Goal: Task Accomplishment & Management: Manage account settings

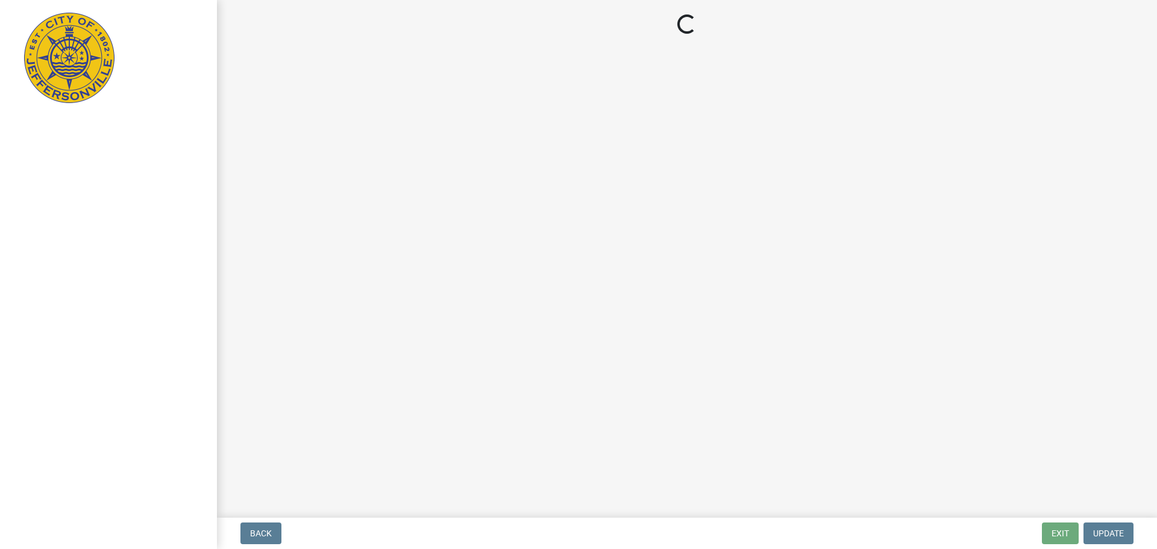
select select "3: 3"
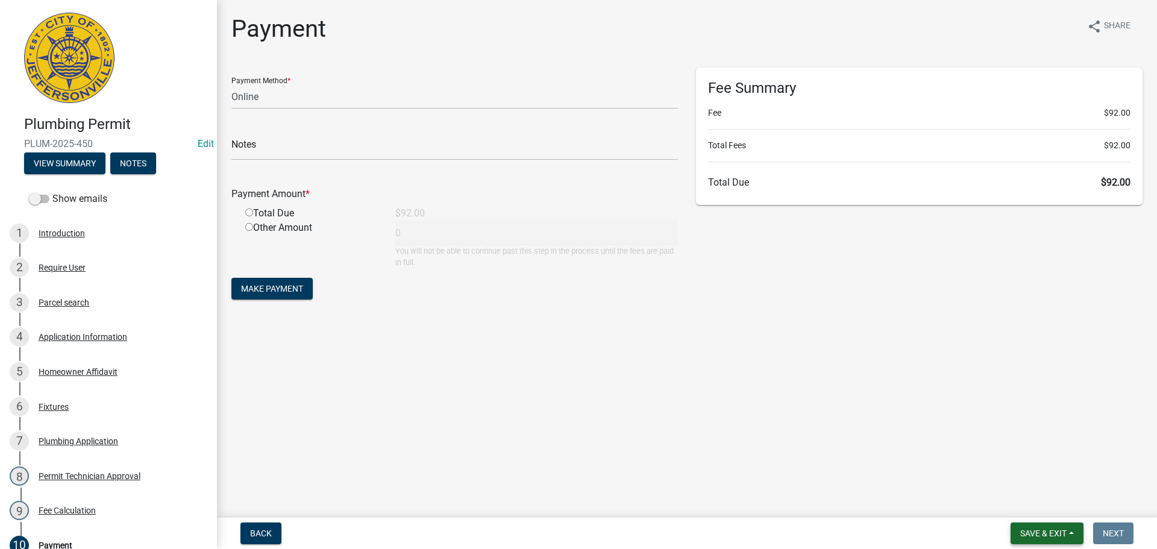
click at [1038, 536] on span "Save & Exit" at bounding box center [1043, 533] width 46 height 10
click at [1026, 505] on button "Save & Exit" at bounding box center [1035, 502] width 96 height 29
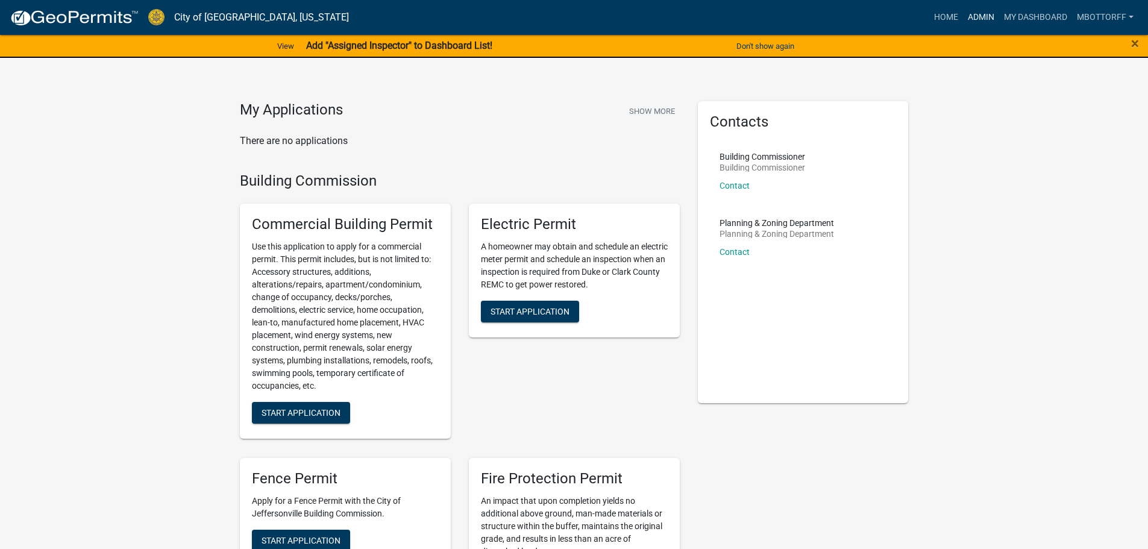
click at [988, 16] on link "Admin" at bounding box center [981, 17] width 36 height 23
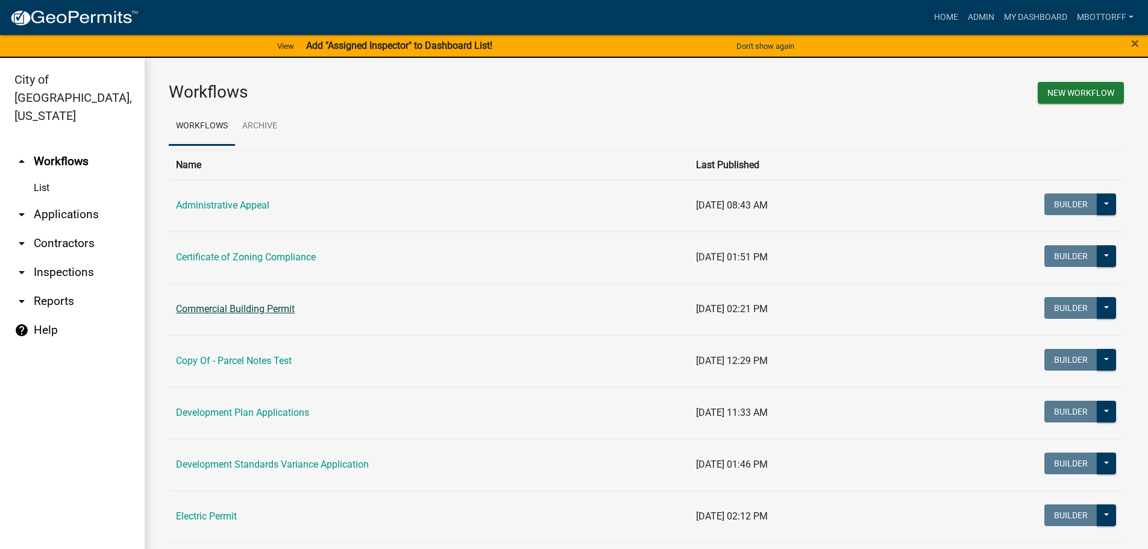
click at [221, 309] on link "Commercial Building Permit" at bounding box center [235, 308] width 119 height 11
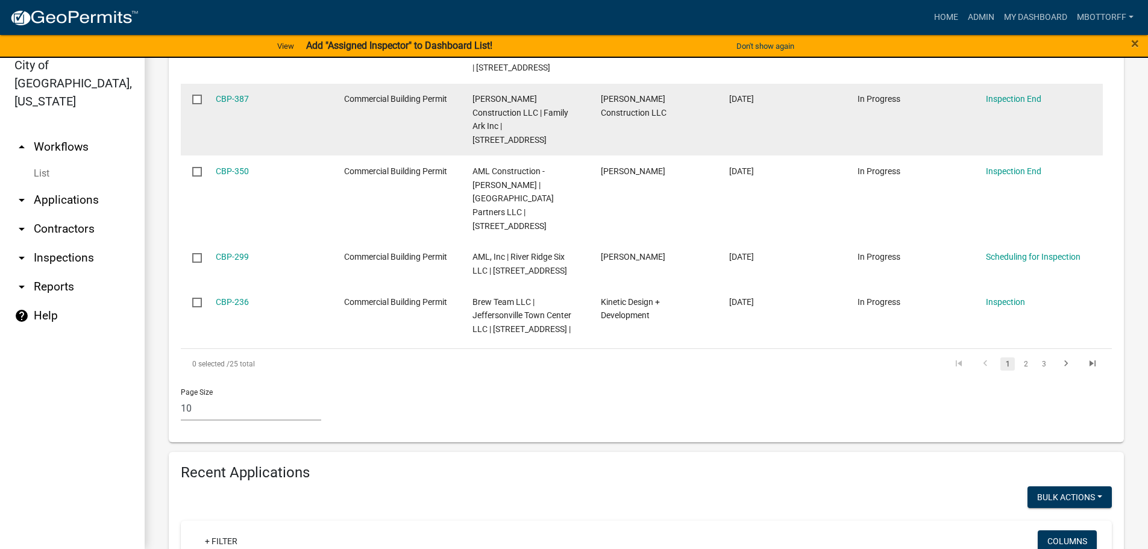
scroll to position [1005, 0]
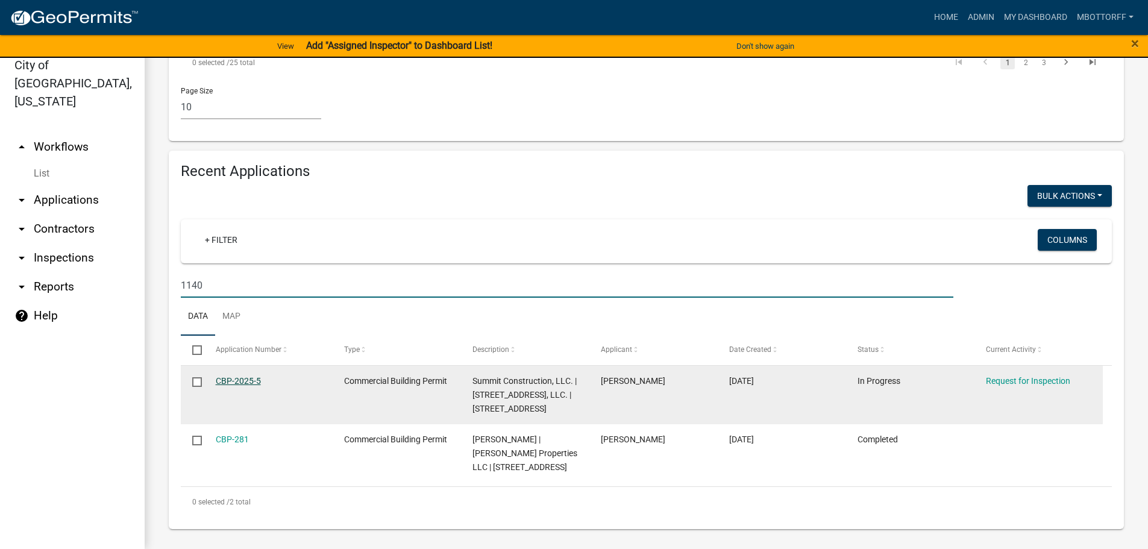
type input "1140"
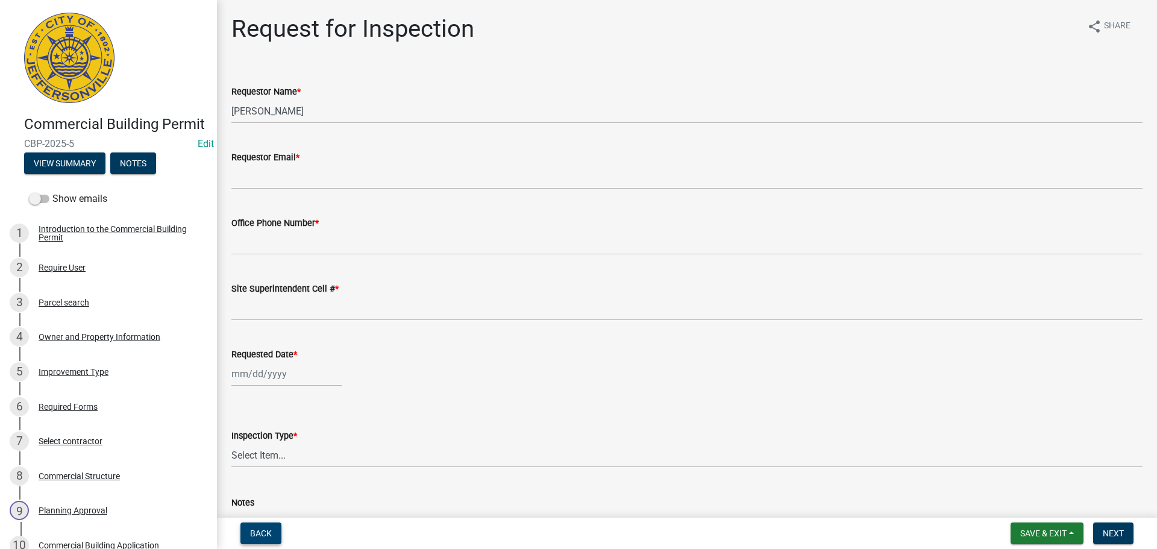
click at [261, 535] on span "Back" at bounding box center [261, 533] width 22 height 10
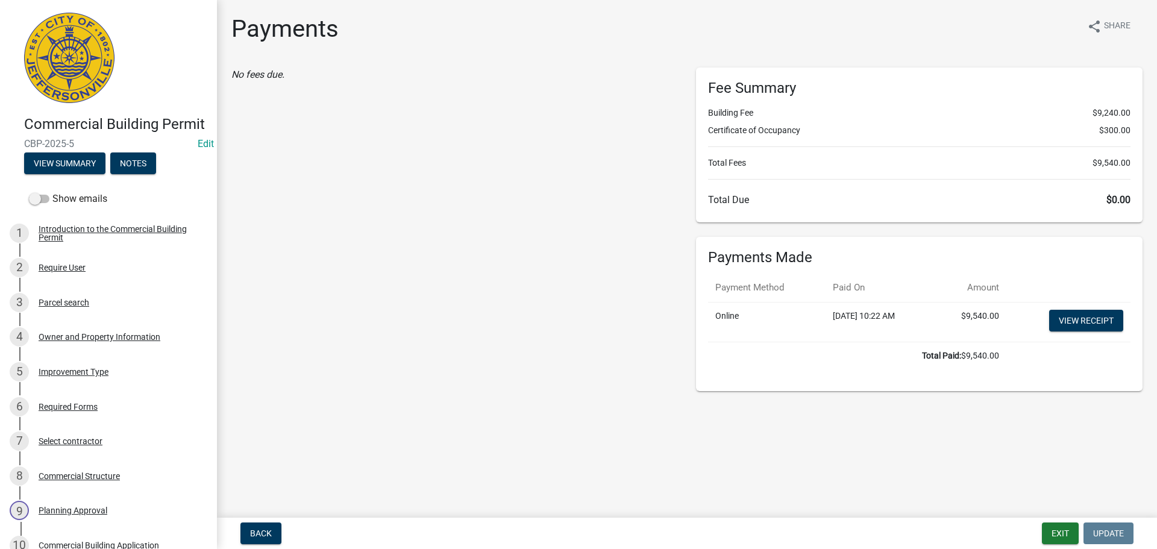
scroll to position [480, 0]
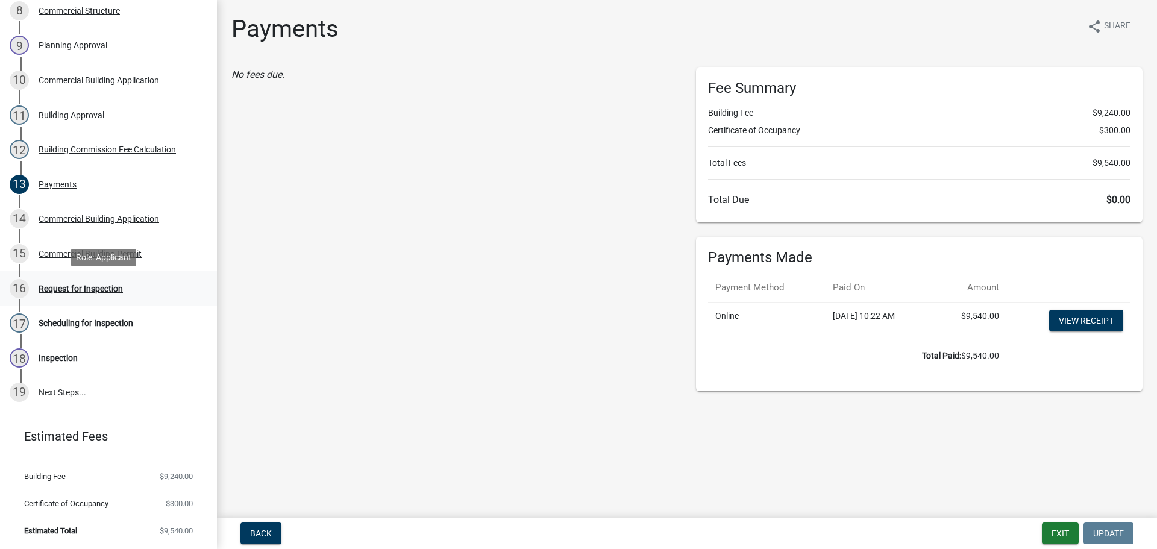
click at [53, 289] on div "Request for Inspection" at bounding box center [81, 288] width 84 height 8
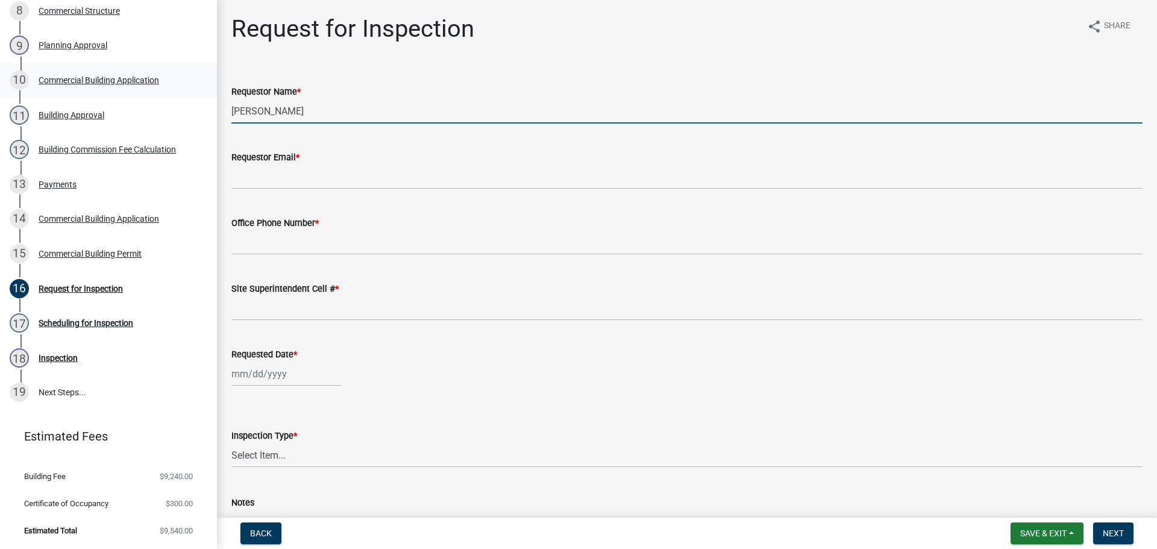
click at [139, 102] on div "Commercial Building Permit CBP-2025-5 Edit View Summary Notes Show emails 1 Int…" at bounding box center [578, 274] width 1157 height 549
type input "m"
type input "MARK"
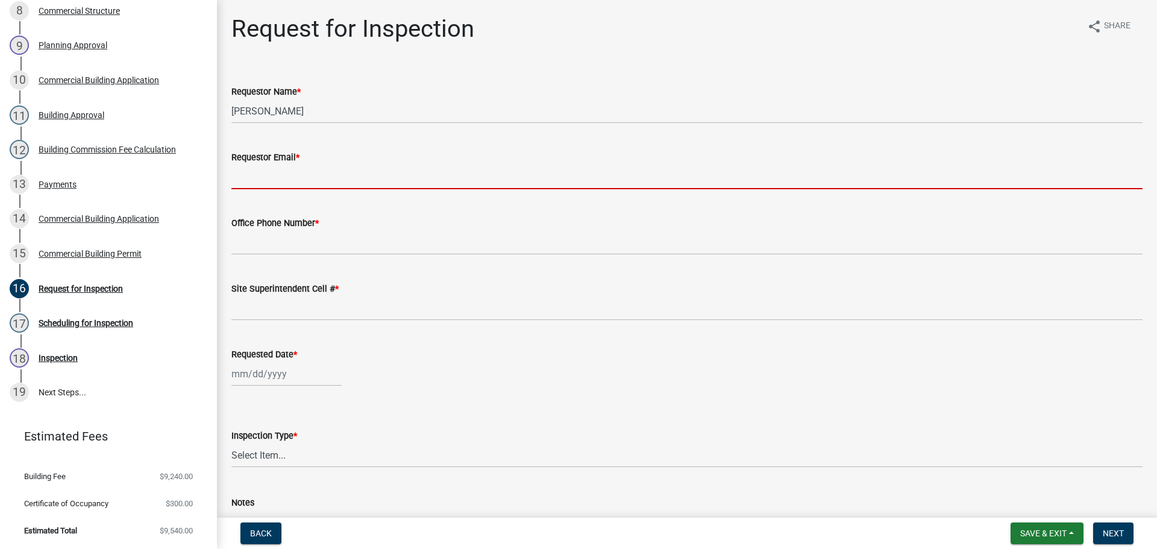
click at [272, 175] on input "Requestor Email *" at bounding box center [686, 177] width 911 height 25
type input "[EMAIL_ADDRESS][DOMAIN_NAME]"
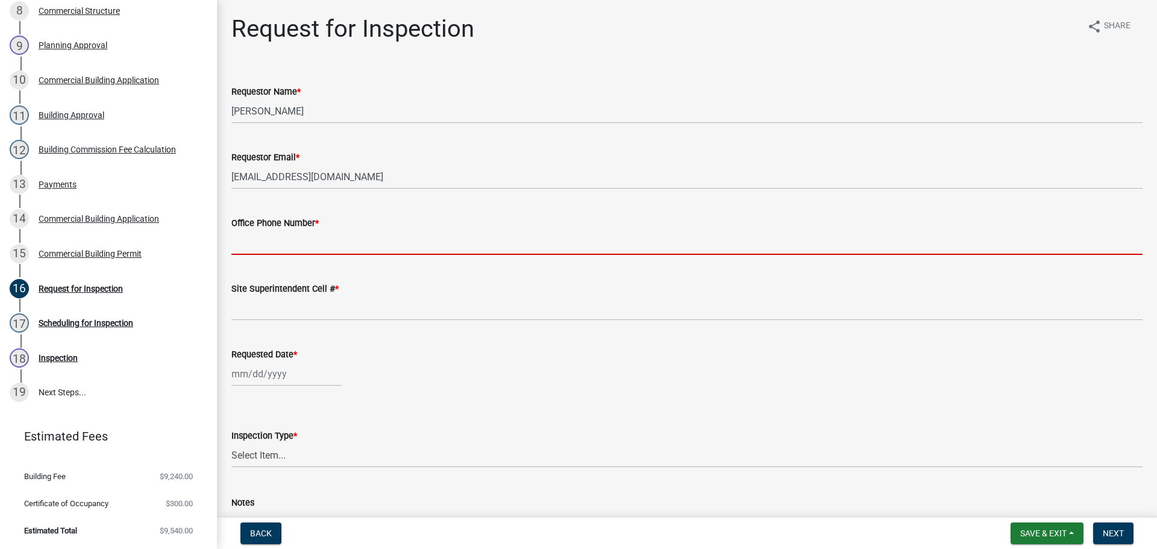
click at [275, 237] on input "Office Phone Number *" at bounding box center [686, 242] width 911 height 25
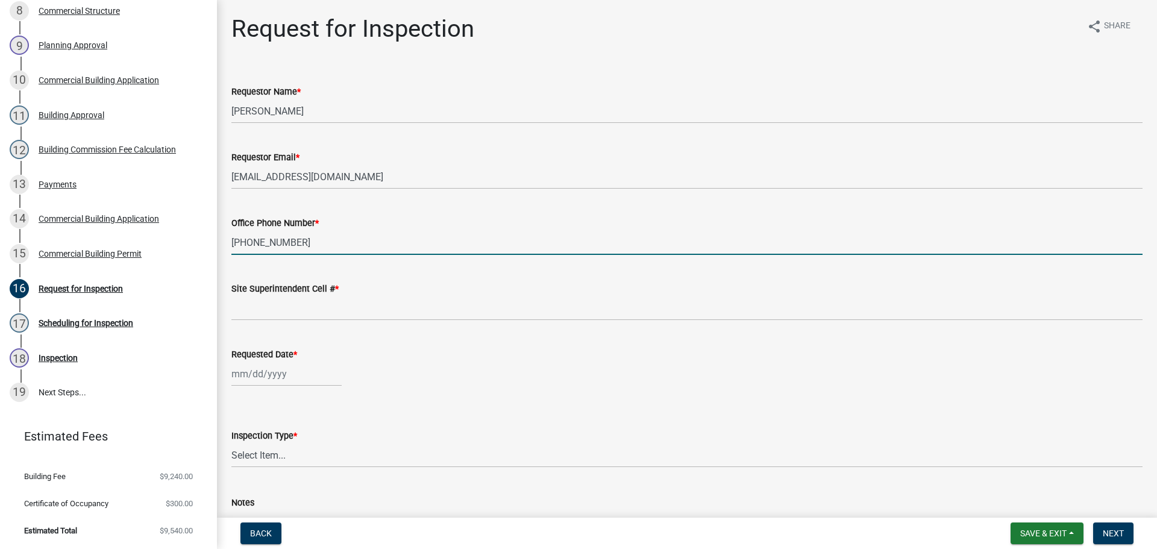
type input "502-938-7688"
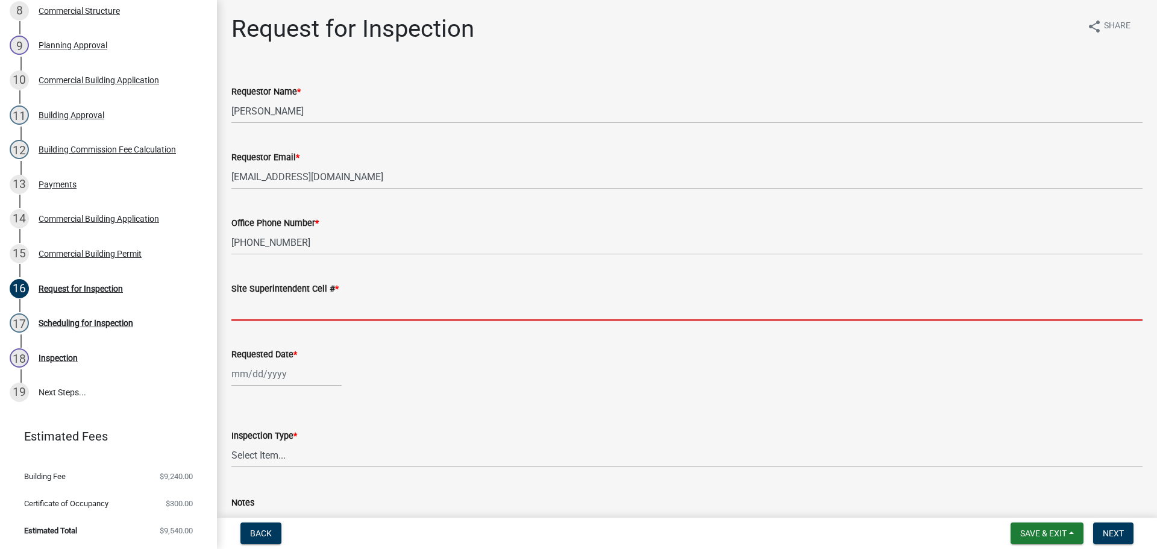
click at [260, 312] on input "Site Superintendent Cell # *" at bounding box center [686, 308] width 911 height 25
type input "SAME"
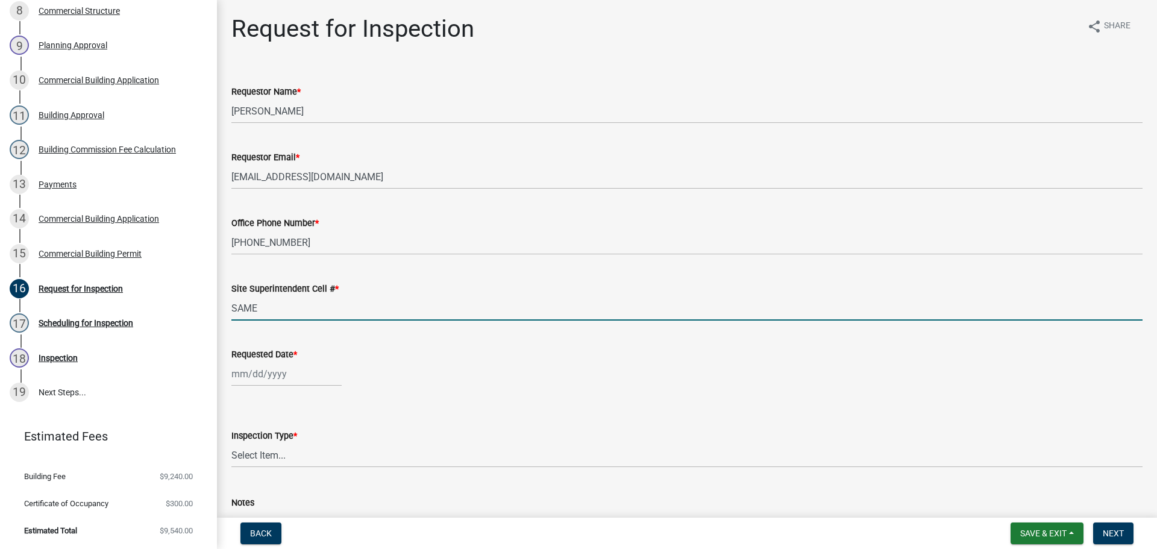
select select "8"
select select "2025"
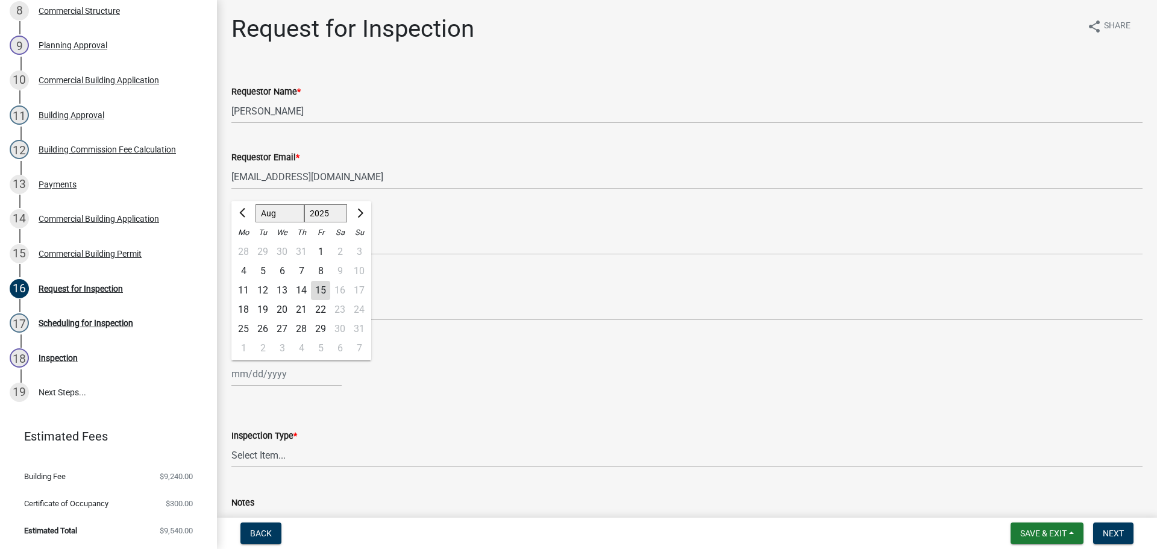
click at [254, 370] on div "Jan Feb Mar Apr May Jun Jul Aug Sep Oct Nov Dec 1525 1526 1527 1528 1529 1530 1…" at bounding box center [286, 374] width 110 height 25
click at [248, 309] on div "18" at bounding box center [243, 309] width 19 height 19
type input "[DATE]"
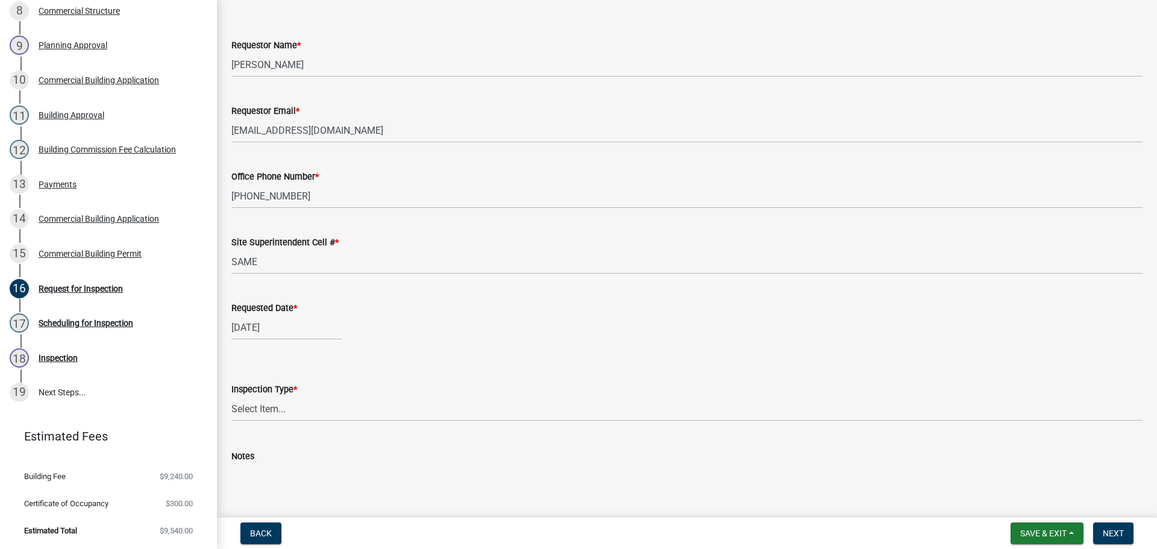
scroll to position [110, 0]
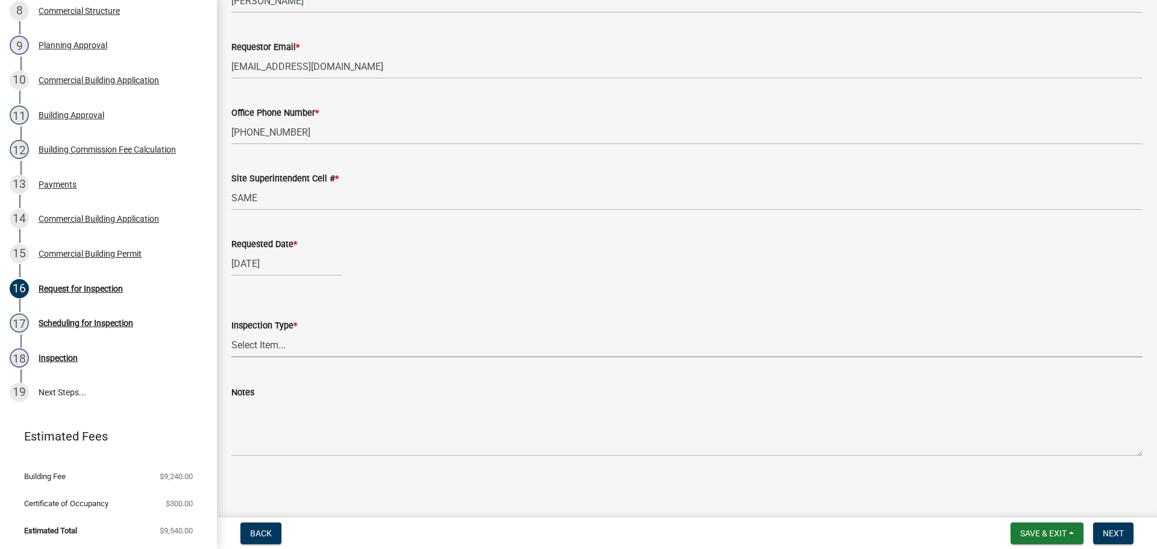
click at [254, 349] on select "Select Item... Footer Foundation Framing Final Misc" at bounding box center [686, 345] width 911 height 25
click at [231, 333] on select "Select Item... Footer Foundation Framing Final Misc" at bounding box center [686, 345] width 911 height 25
select select "cf00f61e-4b77-4892-83dd-df63e4708b2f"
click at [1101, 535] on button "Next" at bounding box center [1113, 533] width 40 height 22
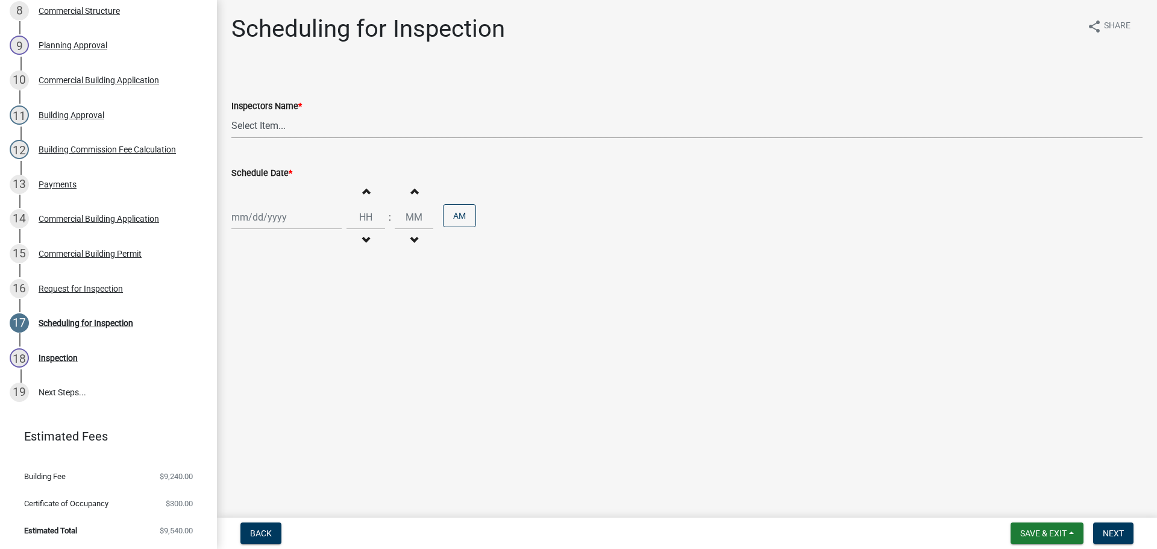
click at [262, 123] on select "Select Item... [PERSON_NAME] ([PERSON_NAME]) [PERSON_NAME] ([PERSON_NAME]) mkru…" at bounding box center [686, 125] width 911 height 25
select select "fdb3bcc6-ce93-4663-8a18-5c08884dd177"
click at [231, 113] on select "Select Item... [PERSON_NAME] ([PERSON_NAME]) [PERSON_NAME] ([PERSON_NAME]) mkru…" at bounding box center [686, 125] width 911 height 25
click at [262, 219] on div at bounding box center [286, 217] width 110 height 25
select select "8"
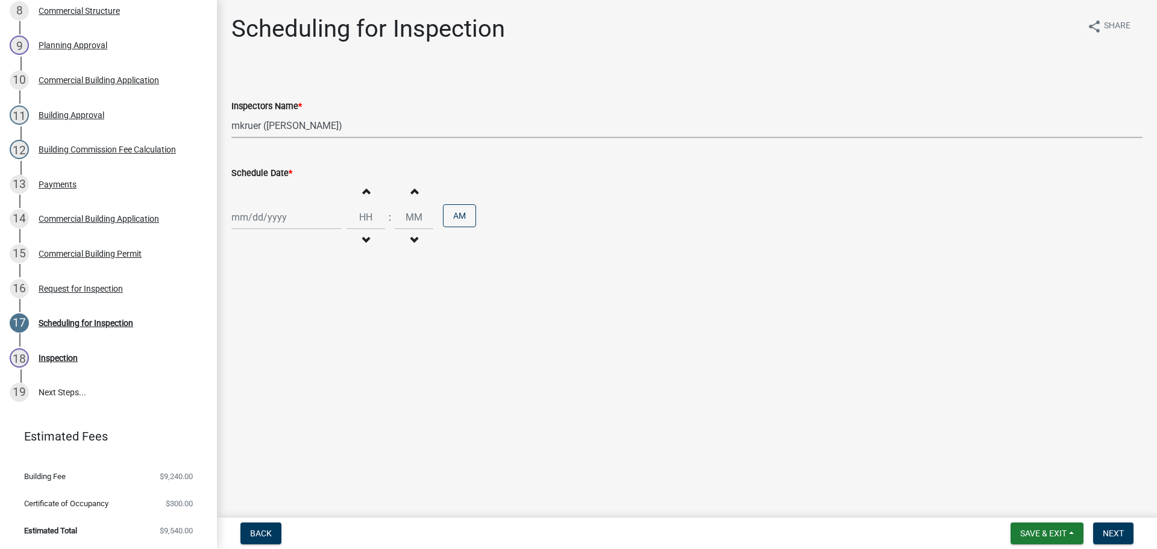
select select "2025"
click at [245, 338] on div "18" at bounding box center [243, 339] width 19 height 19
type input "[DATE]"
click at [1115, 530] on span "Next" at bounding box center [1113, 533] width 21 height 10
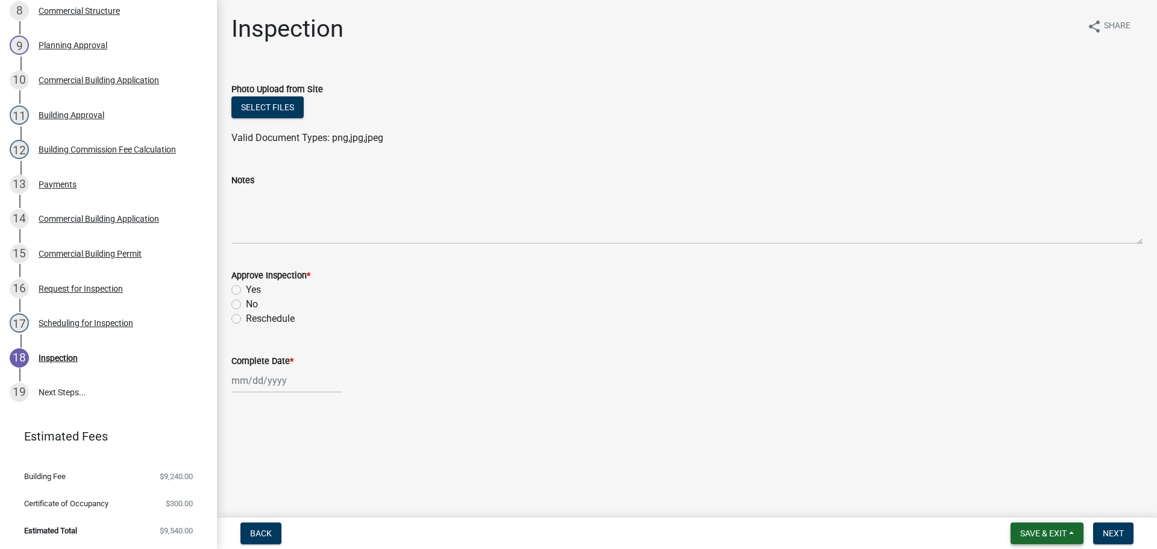
click at [1017, 529] on button "Save & Exit" at bounding box center [1047, 533] width 73 height 22
click at [1023, 504] on button "Save & Exit" at bounding box center [1035, 502] width 96 height 29
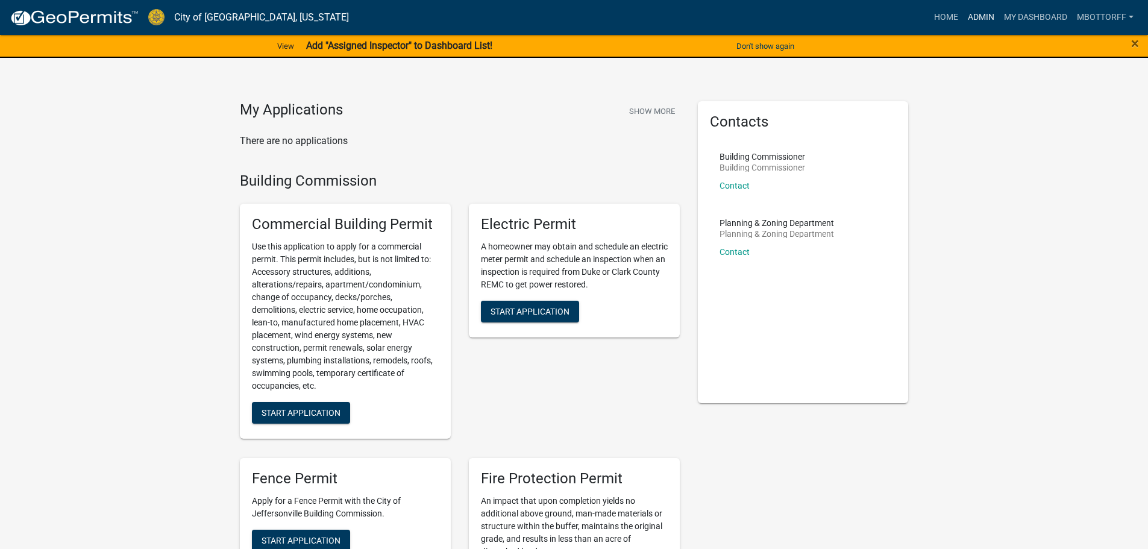
click at [986, 16] on link "Admin" at bounding box center [981, 17] width 36 height 23
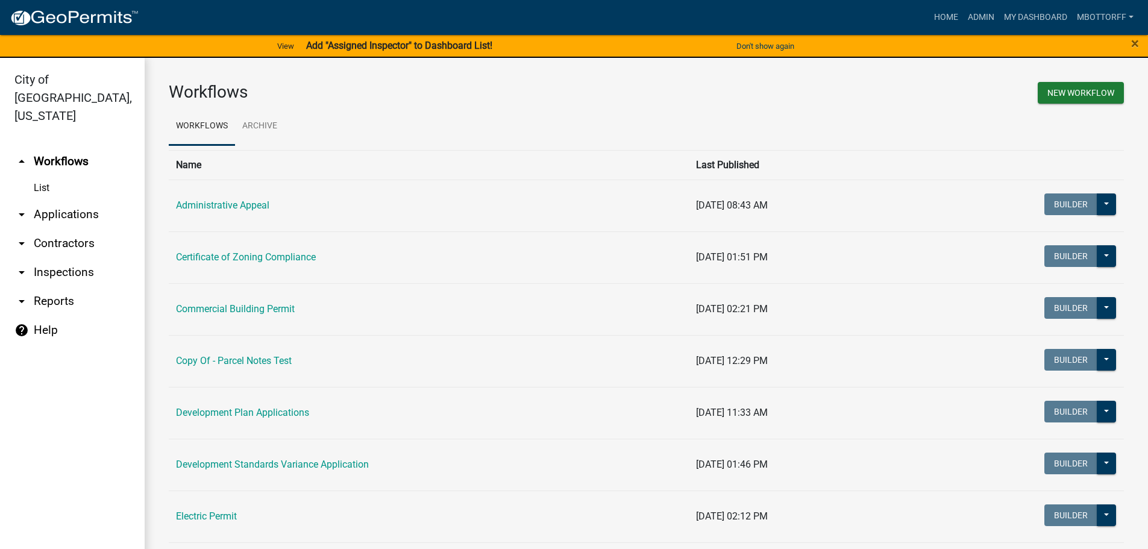
click at [48, 200] on link "arrow_drop_down Applications" at bounding box center [72, 214] width 145 height 29
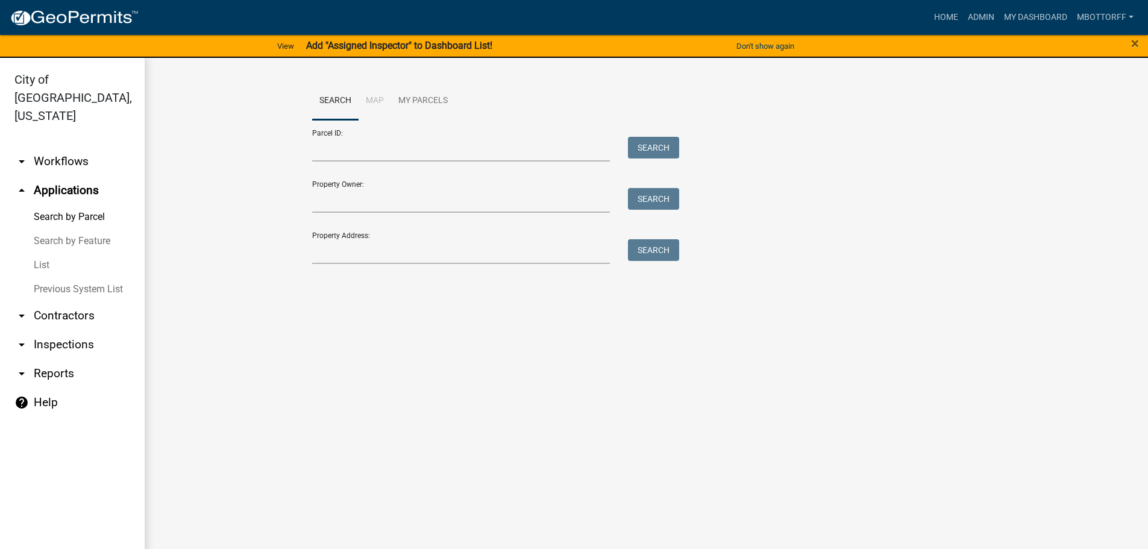
click at [48, 253] on link "List" at bounding box center [72, 265] width 145 height 24
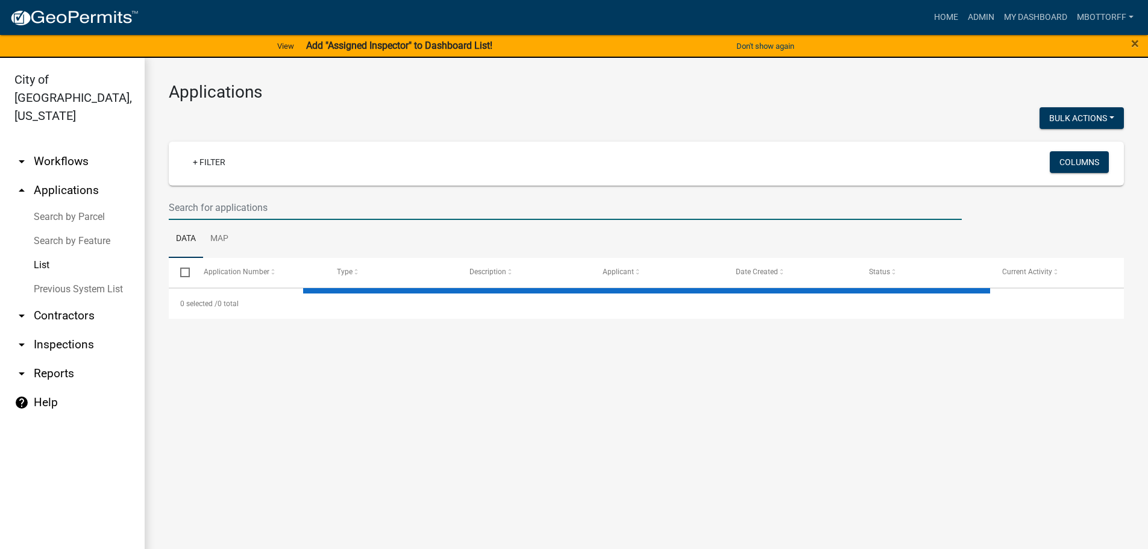
click at [198, 203] on input "text" at bounding box center [565, 207] width 793 height 25
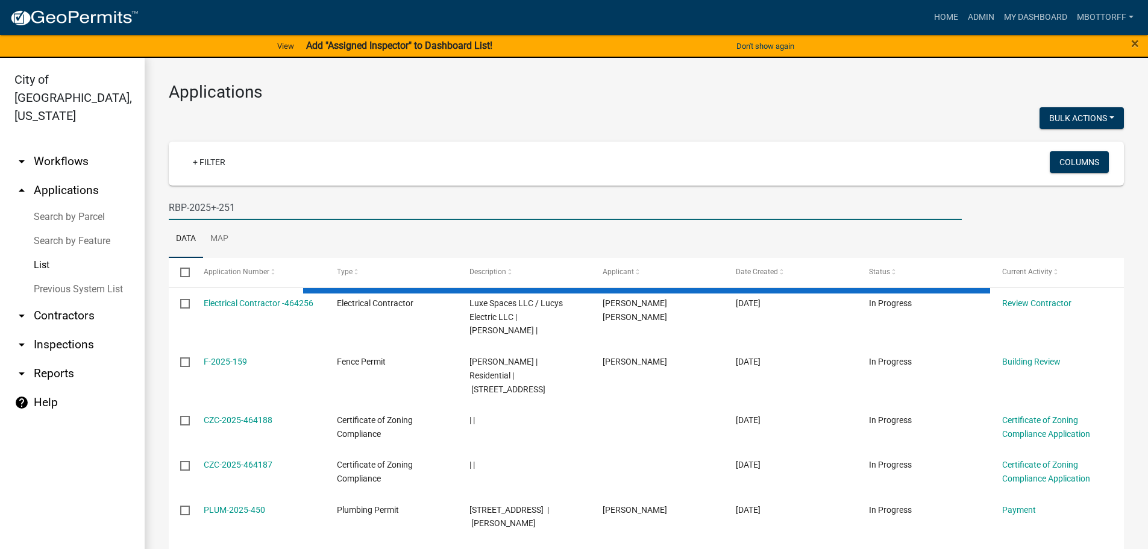
click at [216, 208] on input "RBP-2025+-251" at bounding box center [565, 207] width 793 height 25
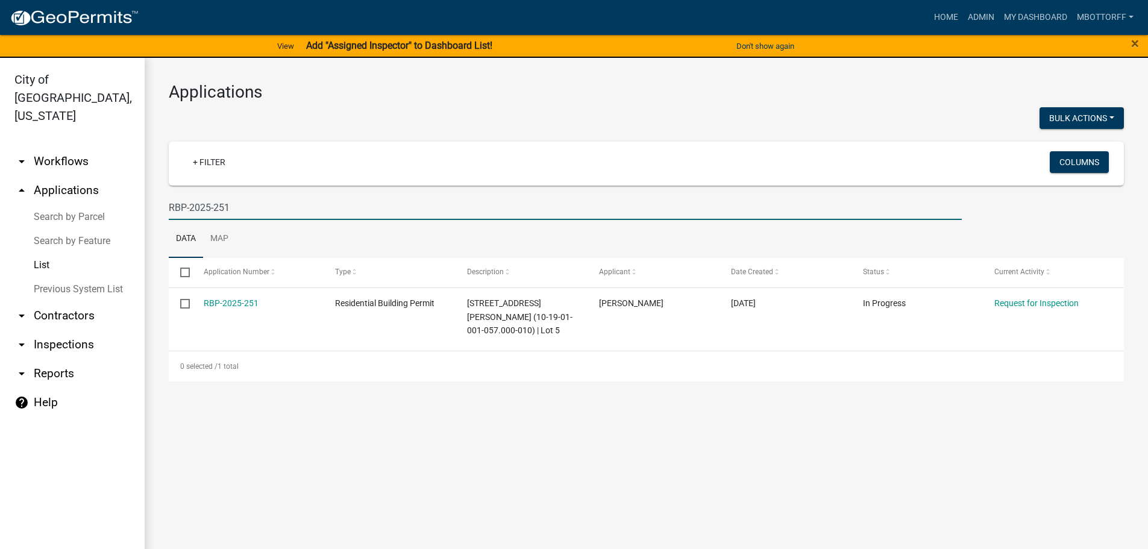
click at [231, 208] on input "RBP-2025-251" at bounding box center [565, 207] width 793 height 25
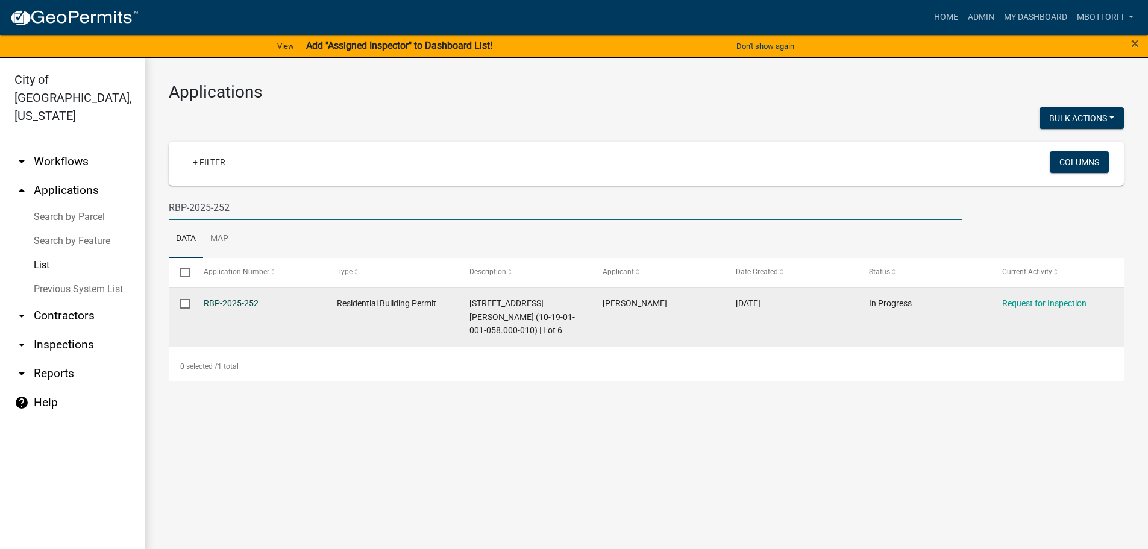
type input "RBP-2025-252"
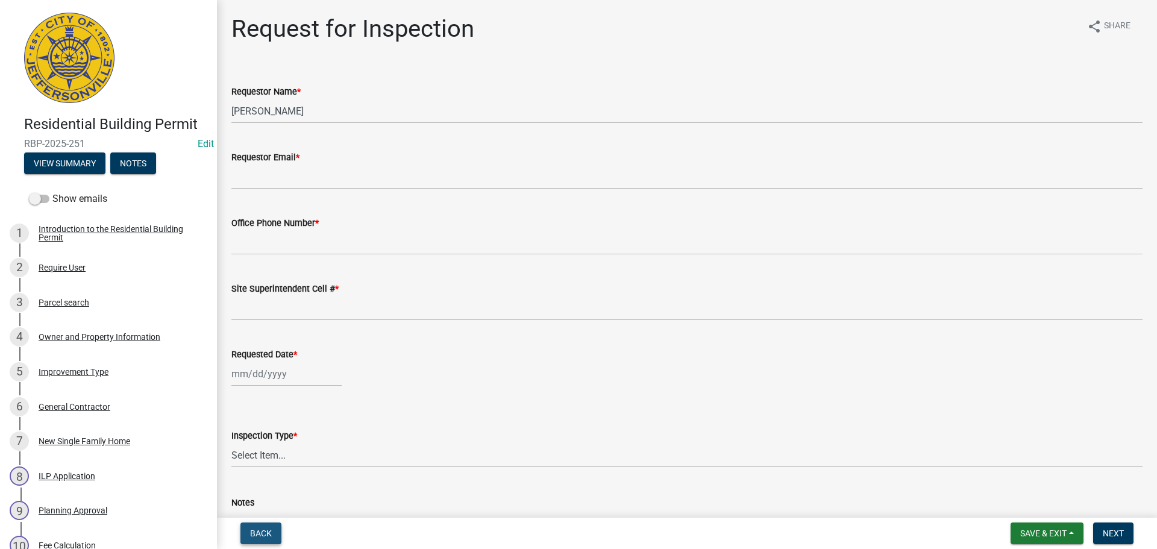
click at [256, 536] on span "Back" at bounding box center [261, 533] width 22 height 10
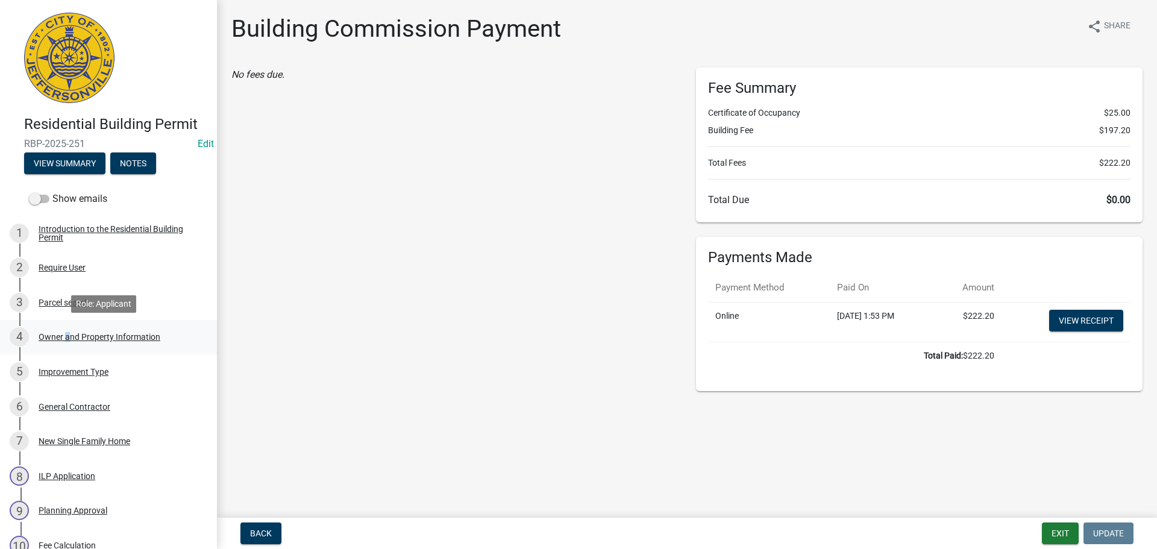
drag, startPoint x: 63, startPoint y: 337, endPoint x: 80, endPoint y: 341, distance: 17.3
click at [64, 337] on div "Owner and Property Information" at bounding box center [100, 337] width 122 height 8
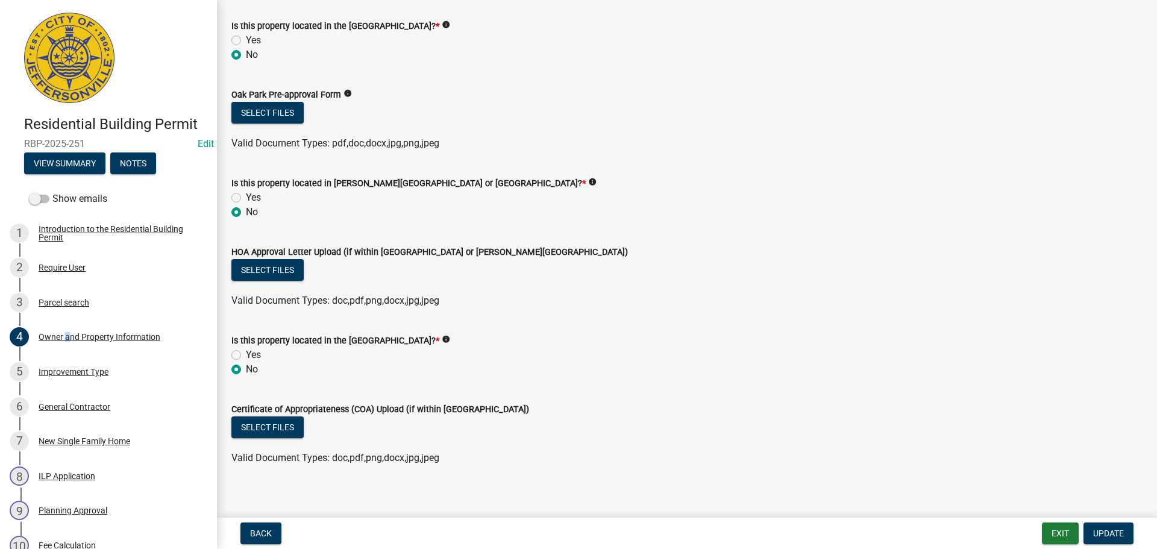
scroll to position [1013, 0]
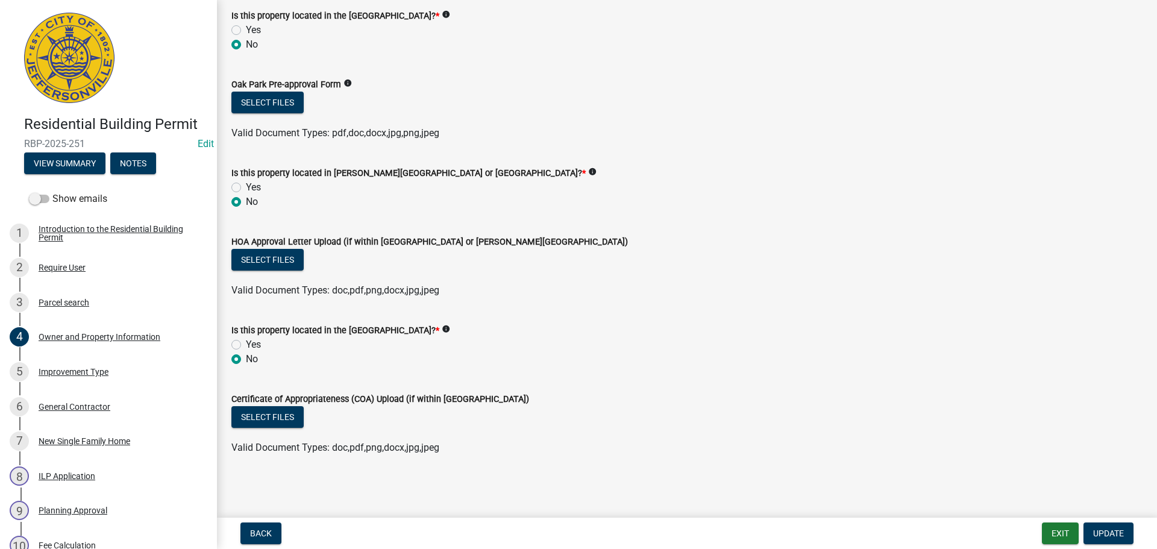
click at [218, 518] on nav "Back Exit Update" at bounding box center [687, 533] width 940 height 31
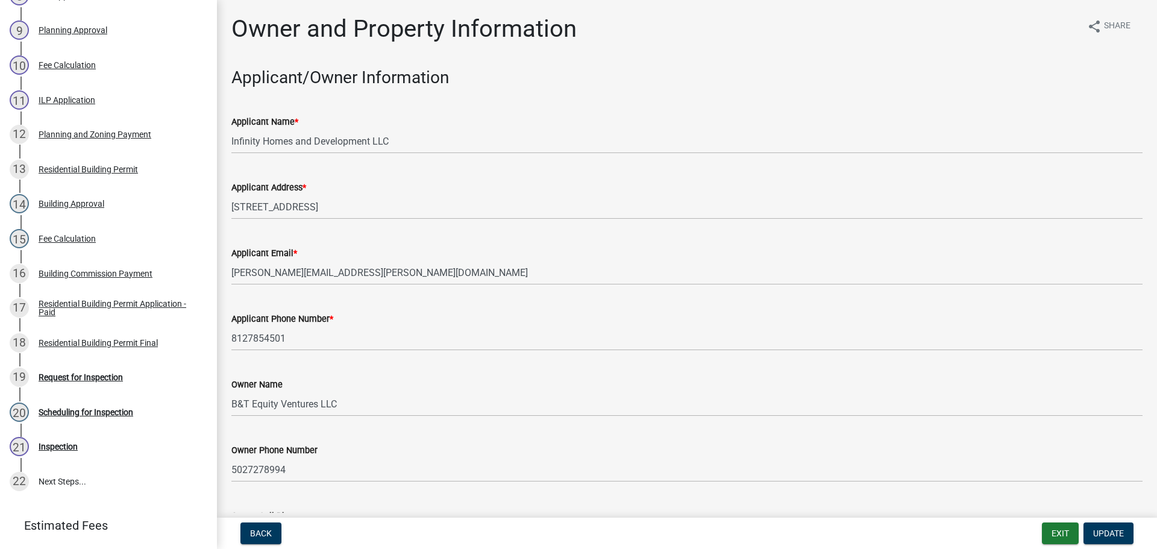
scroll to position [0, 0]
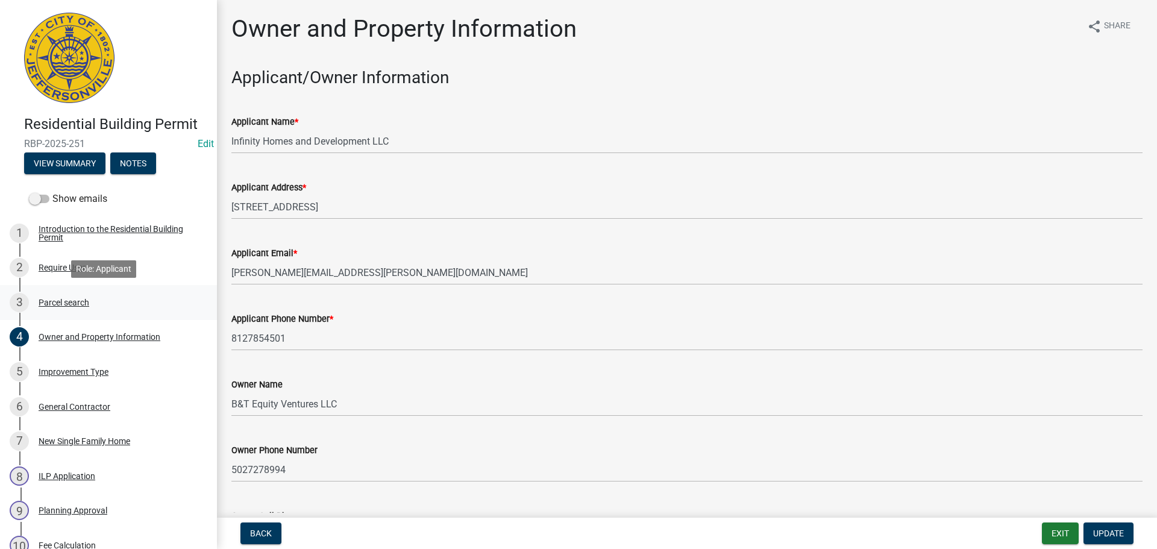
drag, startPoint x: 48, startPoint y: 300, endPoint x: 55, endPoint y: 299, distance: 7.3
click at [49, 300] on div "Parcel search" at bounding box center [64, 302] width 51 height 8
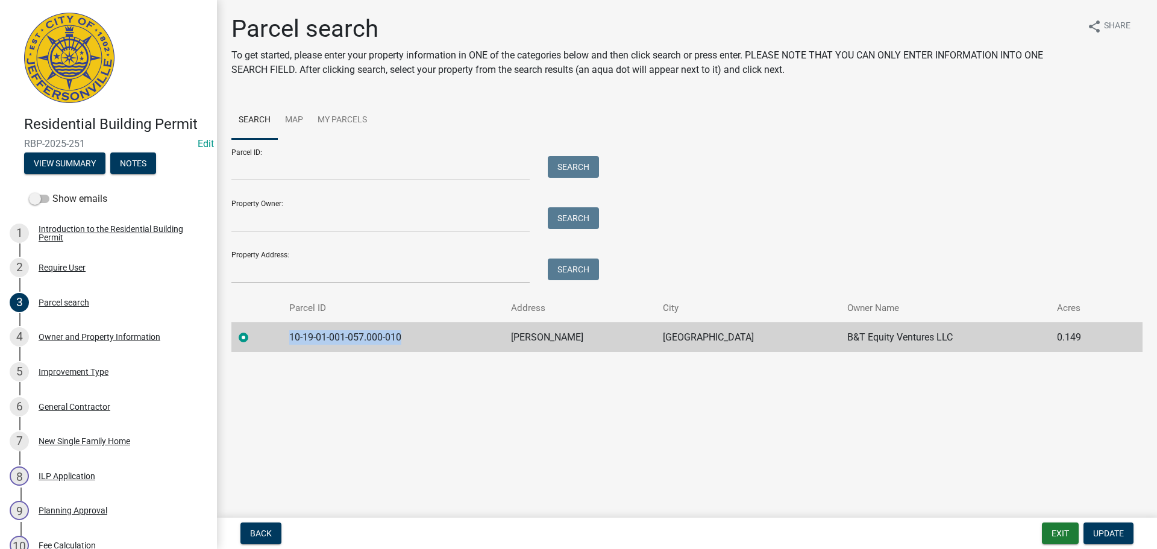
drag, startPoint x: 418, startPoint y: 339, endPoint x: 289, endPoint y: 330, distance: 128.7
click at [289, 330] on td "10-19-01-001-057.000-010" at bounding box center [393, 337] width 222 height 30
copy td "10-19-01-001-057.000-010"
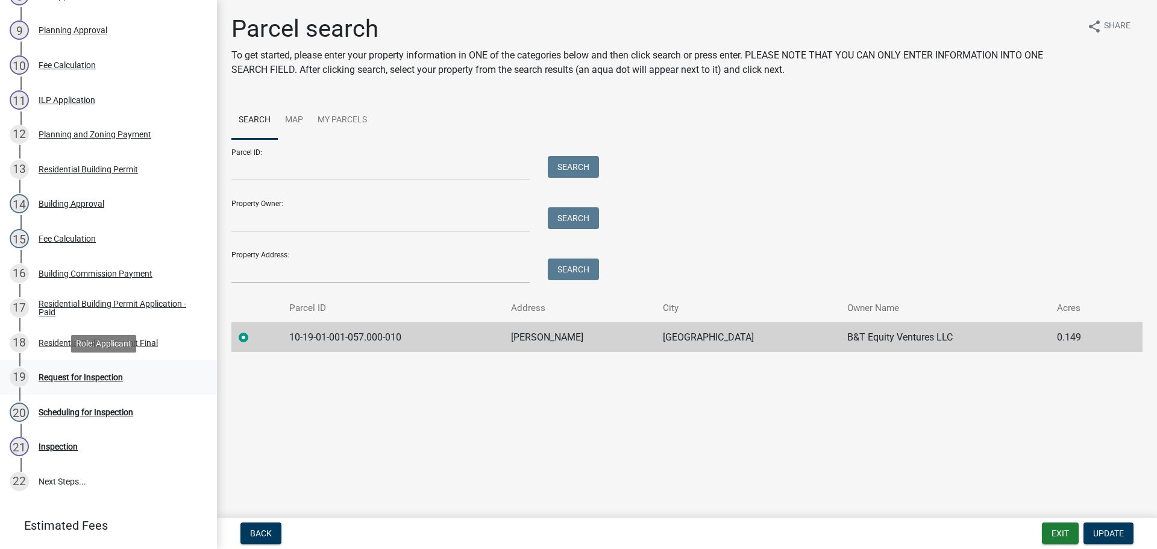
click at [68, 375] on div "Request for Inspection" at bounding box center [81, 377] width 84 height 8
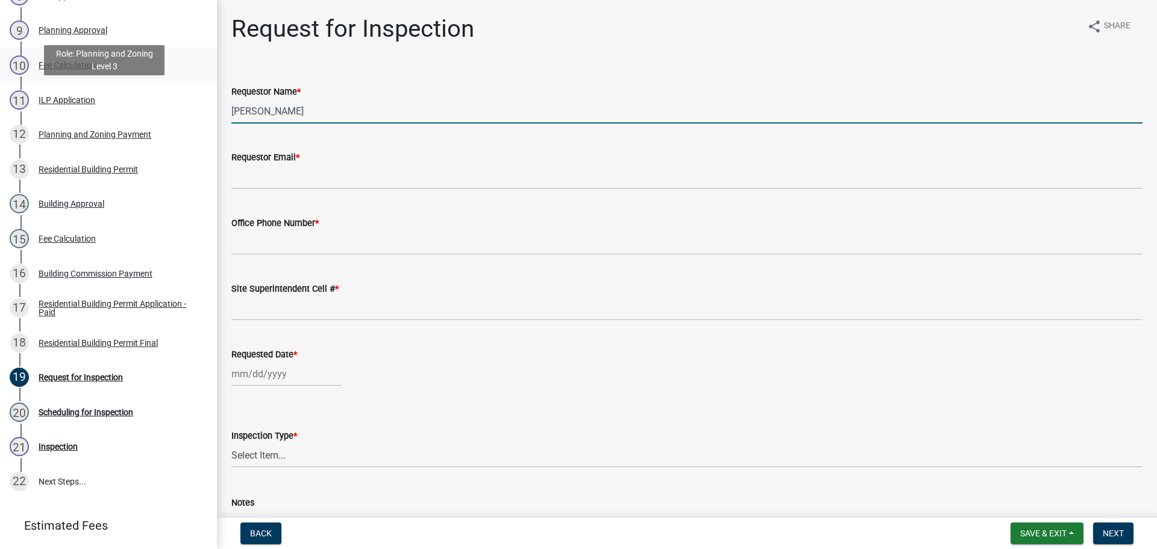
drag, startPoint x: 337, startPoint y: 114, endPoint x: 64, endPoint y: 73, distance: 276.1
click at [68, 71] on body "Internet Explorer does NOT work with GeoPermits. Get a new browser for more sec…" at bounding box center [578, 274] width 1157 height 549
type input "[PERSON_NAME]"
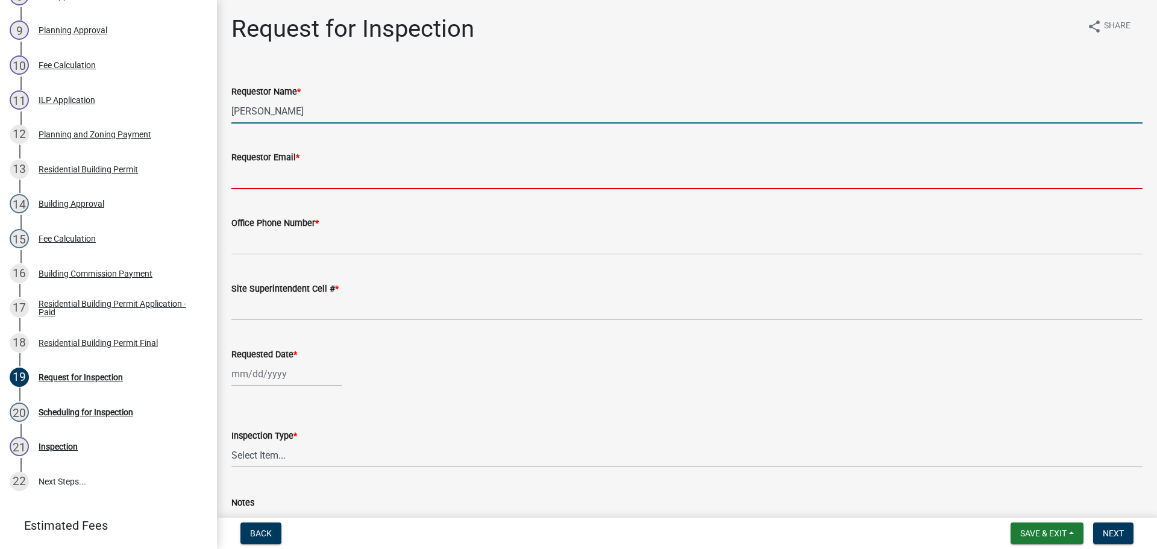
click at [293, 174] on input "Requestor Email *" at bounding box center [686, 177] width 911 height 25
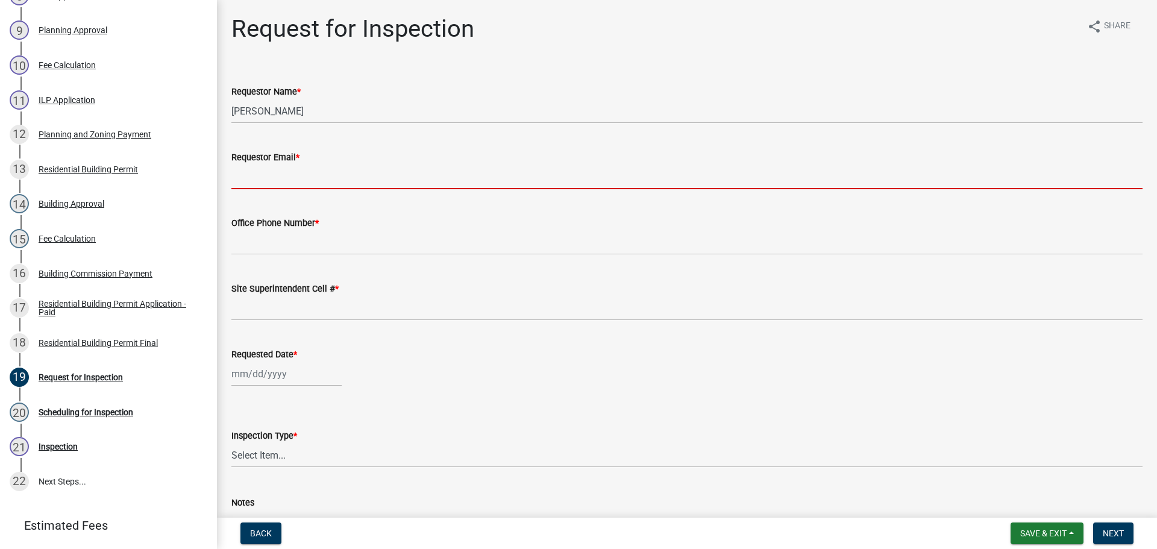
type input "[EMAIL_ADDRESS][DOMAIN_NAME]"
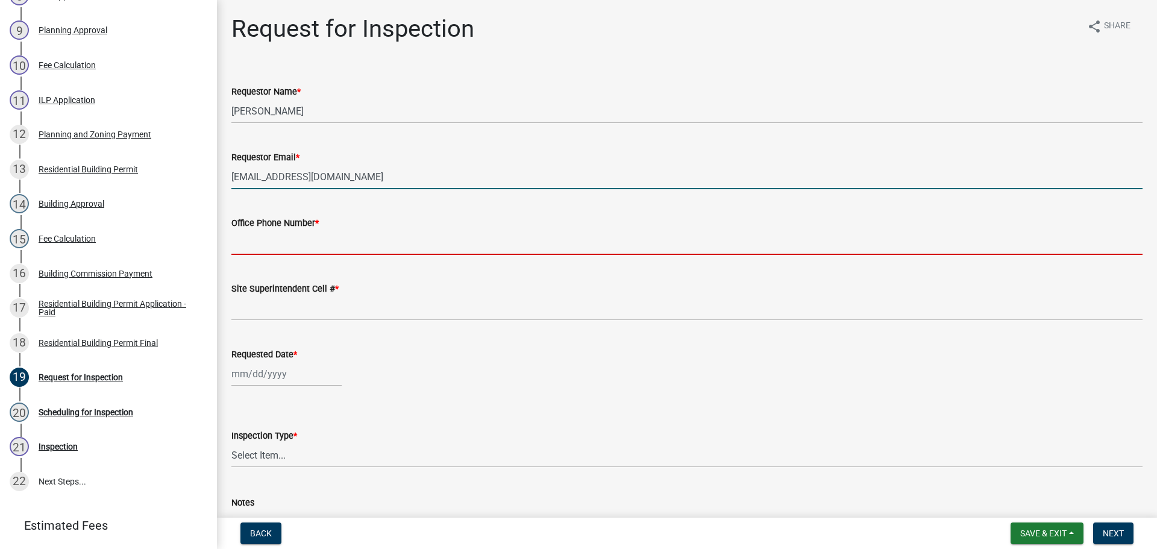
click at [276, 240] on input "Office Phone Number *" at bounding box center [686, 242] width 911 height 25
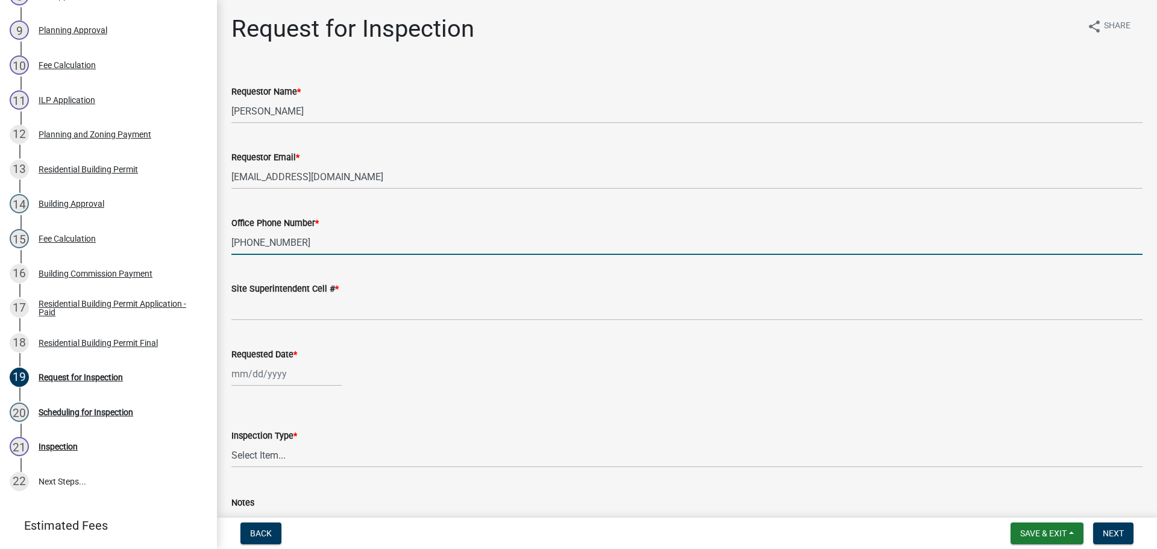
type input "[PHONE_NUMBER]"
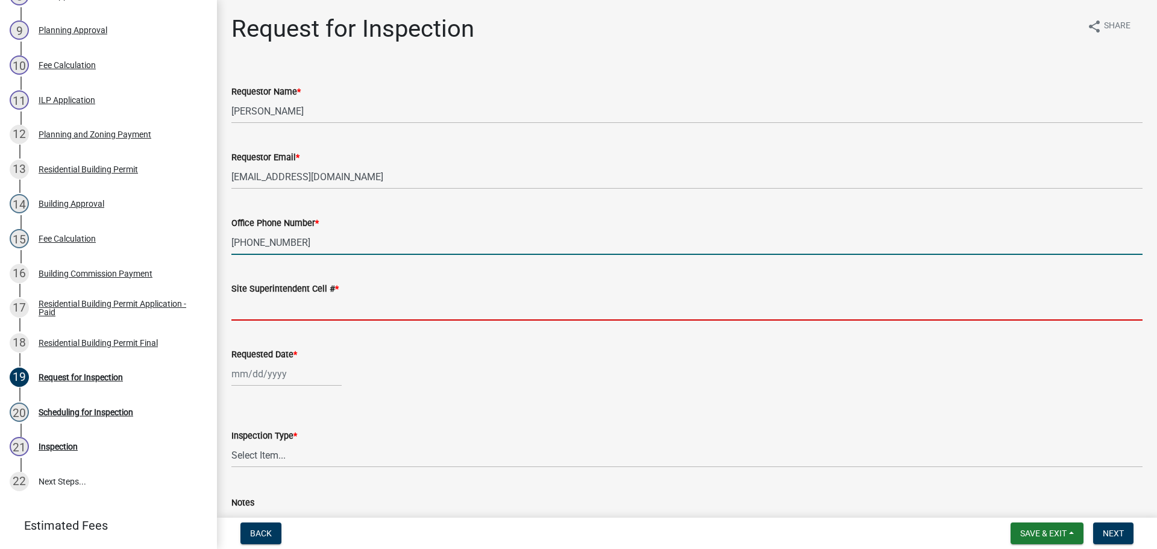
click at [290, 313] on input "Site Superintendent Cell # *" at bounding box center [686, 308] width 911 height 25
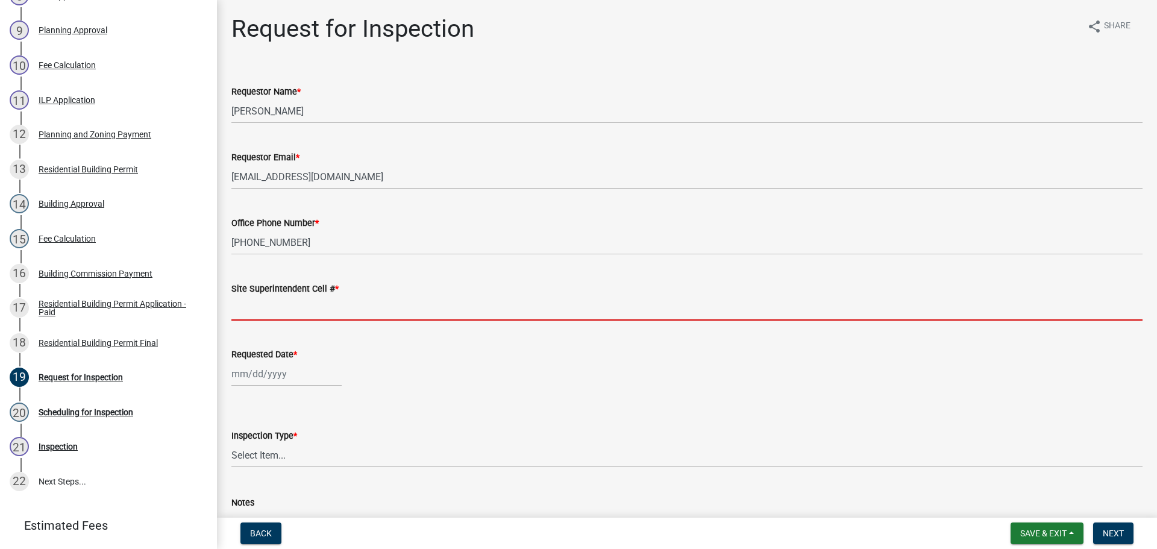
type input "SAME"
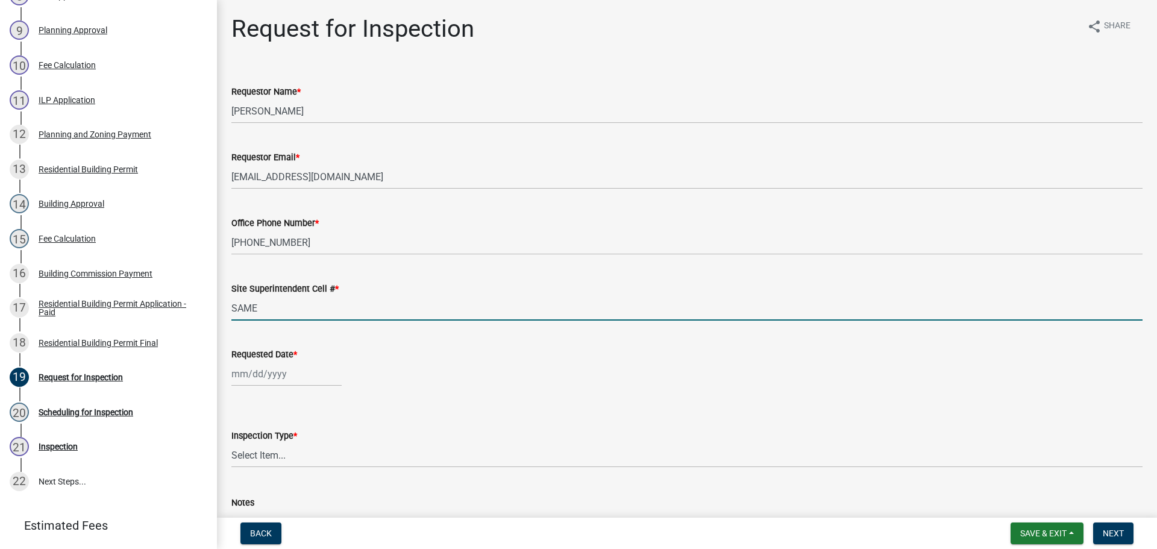
click at [250, 383] on input "Requested Date *" at bounding box center [286, 374] width 110 height 25
select select "8"
select select "2025"
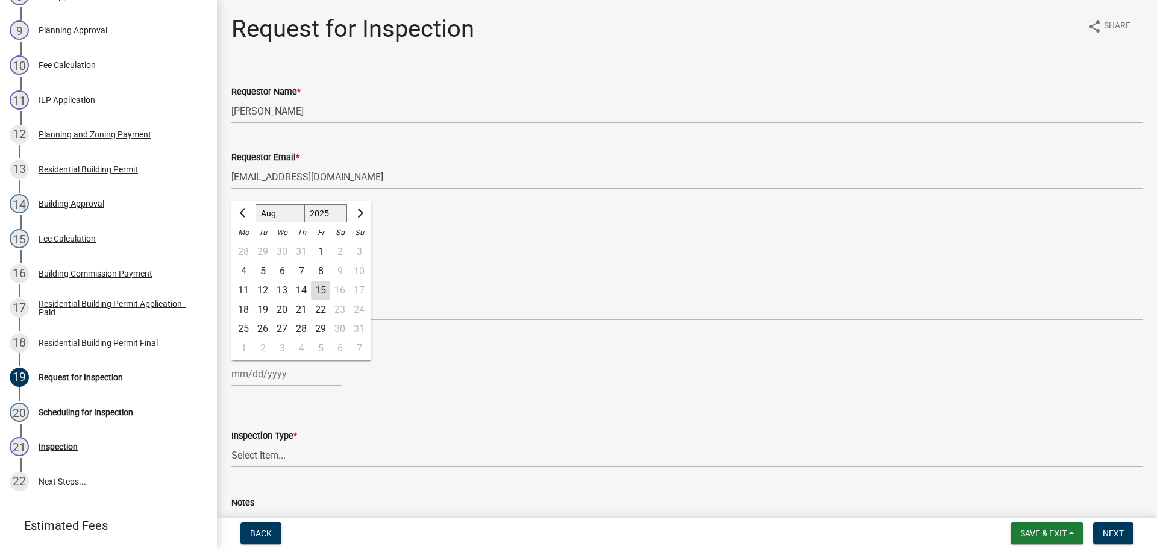
click at [318, 289] on div "15" at bounding box center [320, 290] width 19 height 19
type input "[DATE]"
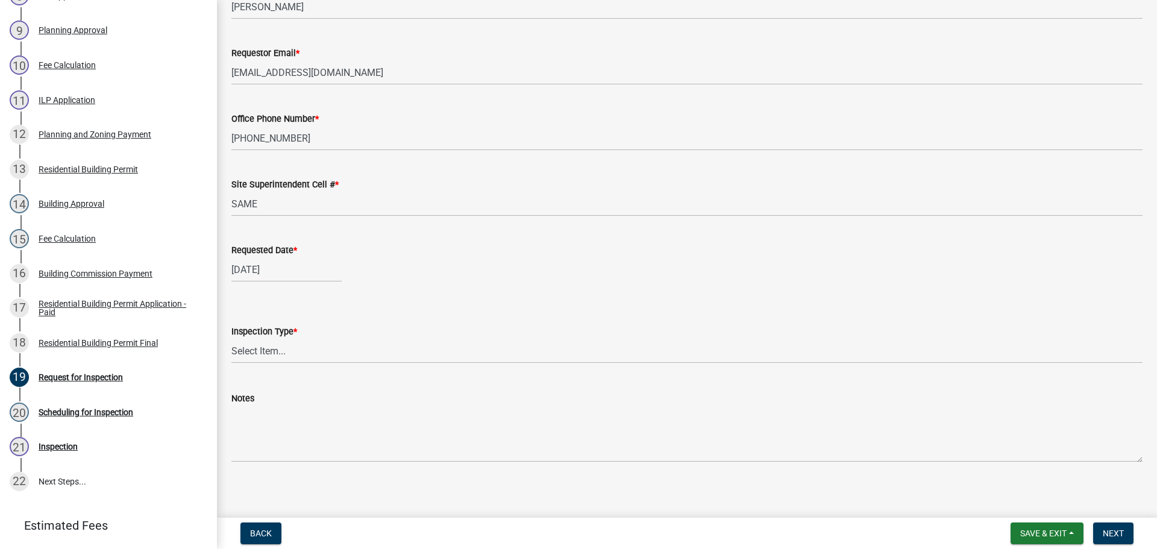
scroll to position [110, 0]
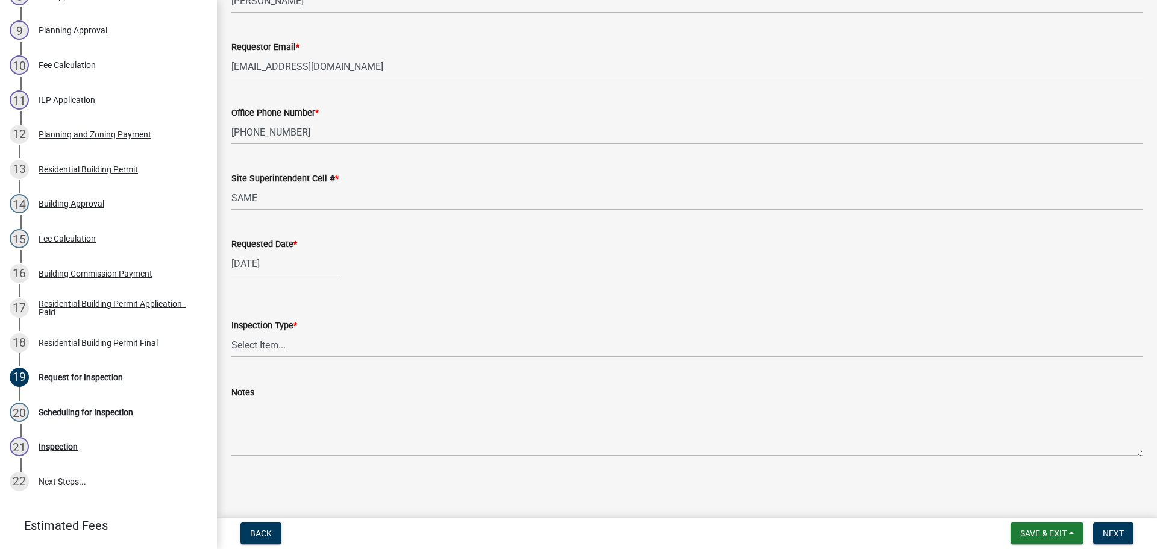
click at [239, 339] on select "Select Item... Footer Foundation Framing Final" at bounding box center [686, 345] width 911 height 25
click at [231, 333] on select "Select Item... Footer Foundation Framing Final" at bounding box center [686, 345] width 911 height 25
select select "5905b6c6-73a3-4561-9a25-e231032c58c8"
click at [1114, 528] on span "Next" at bounding box center [1113, 533] width 21 height 10
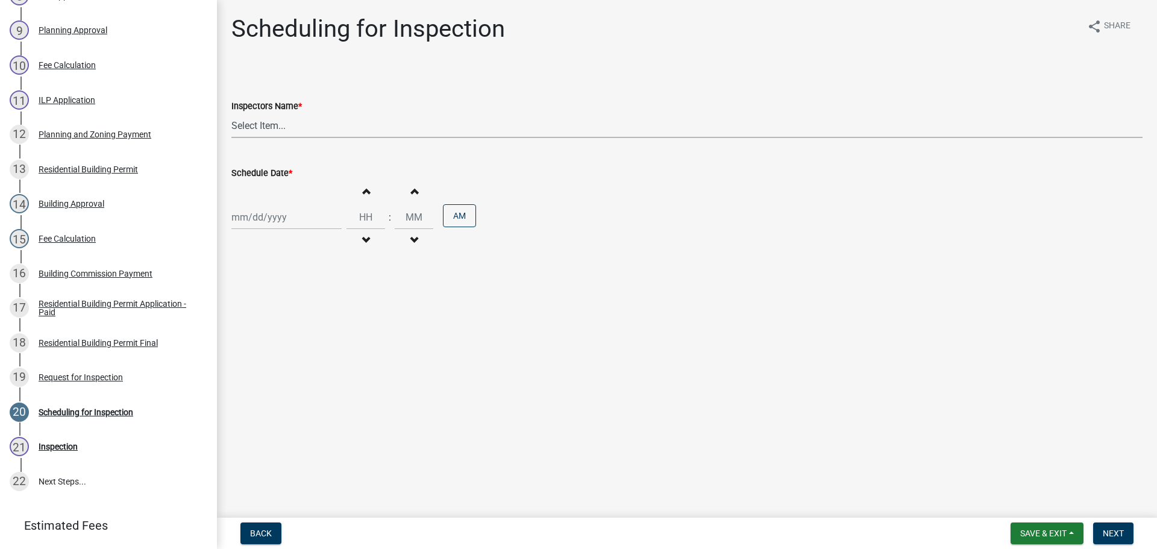
click at [248, 123] on select "Select Item... jramsey (Jeremy Ramsey) MaryFrey (Mary Frey) mkruer (Mike Kruer)…" at bounding box center [686, 125] width 911 height 25
select select "fdb3bcc6-ce93-4663-8a18-5c08884dd177"
click at [231, 113] on select "Select Item... jramsey (Jeremy Ramsey) MaryFrey (Mary Frey) mkruer (Mike Kruer)…" at bounding box center [686, 125] width 911 height 25
click at [254, 218] on div at bounding box center [286, 217] width 110 height 25
select select "8"
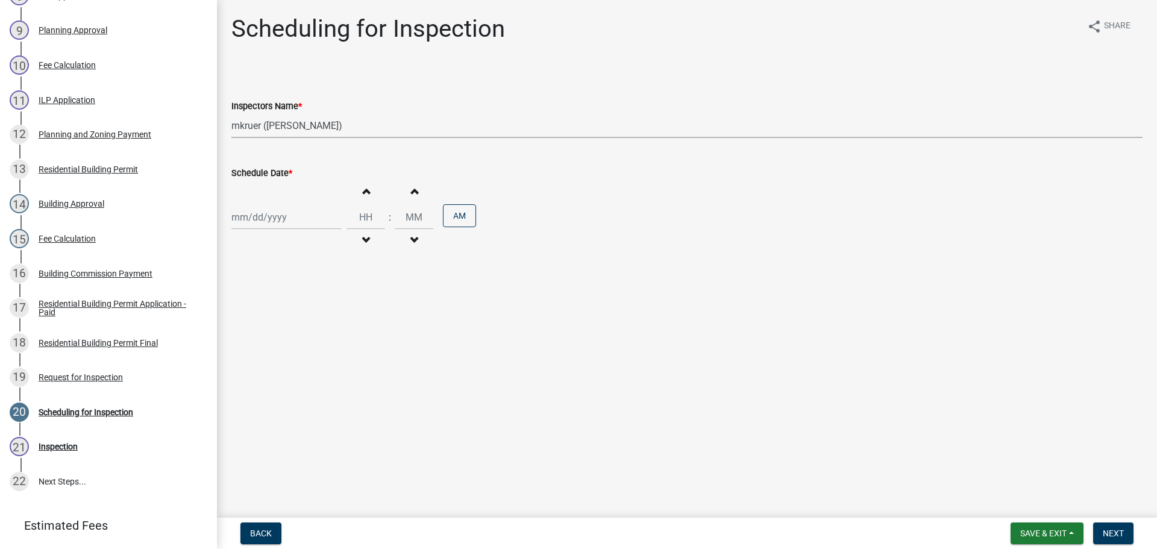
select select "2025"
click at [397, 292] on main "Scheduling for Inspection share Share Inspectors Name * Select Item... jramsey …" at bounding box center [687, 256] width 940 height 513
click at [262, 225] on div at bounding box center [286, 217] width 110 height 25
select select "8"
select select "2025"
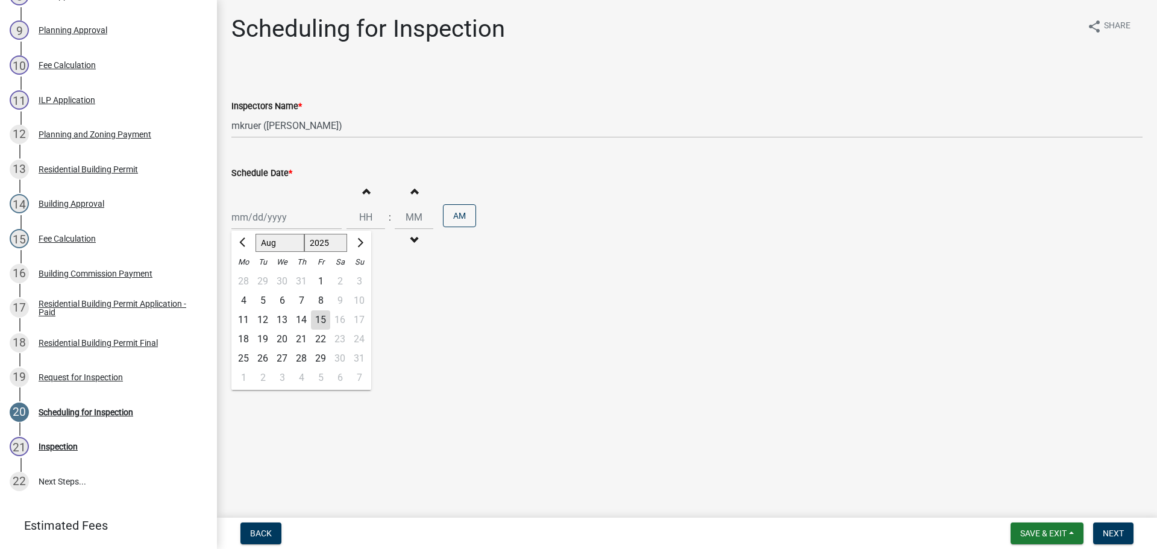
click at [324, 318] on div "15" at bounding box center [320, 319] width 19 height 19
type input "[DATE]"
click at [359, 219] on input "Hours" at bounding box center [365, 217] width 39 height 25
type input "12"
type input "05"
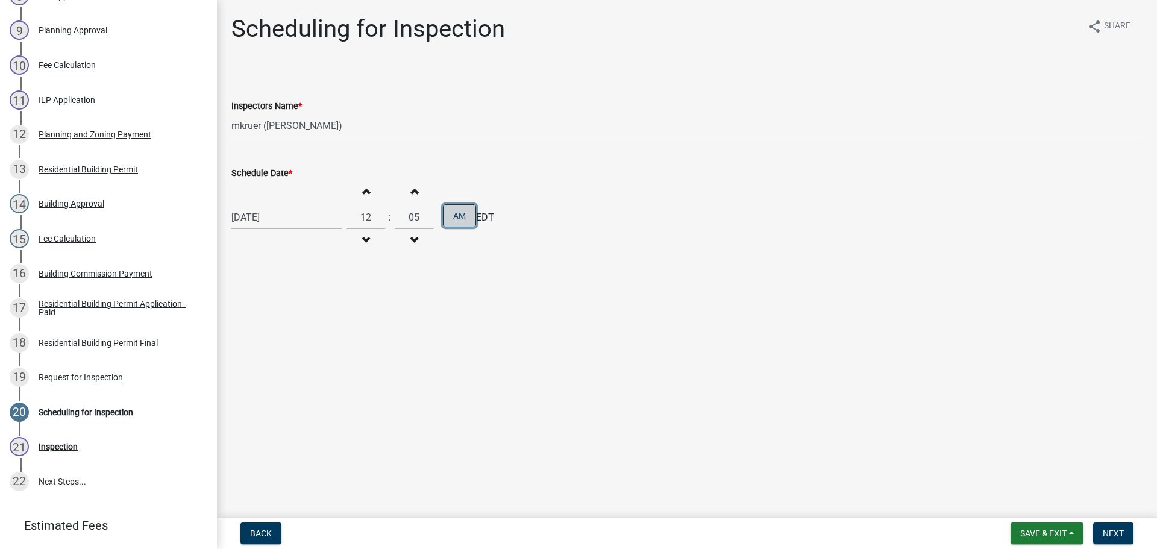
click at [450, 213] on button "AM" at bounding box center [459, 215] width 33 height 23
click at [1120, 537] on span "Next" at bounding box center [1113, 533] width 21 height 10
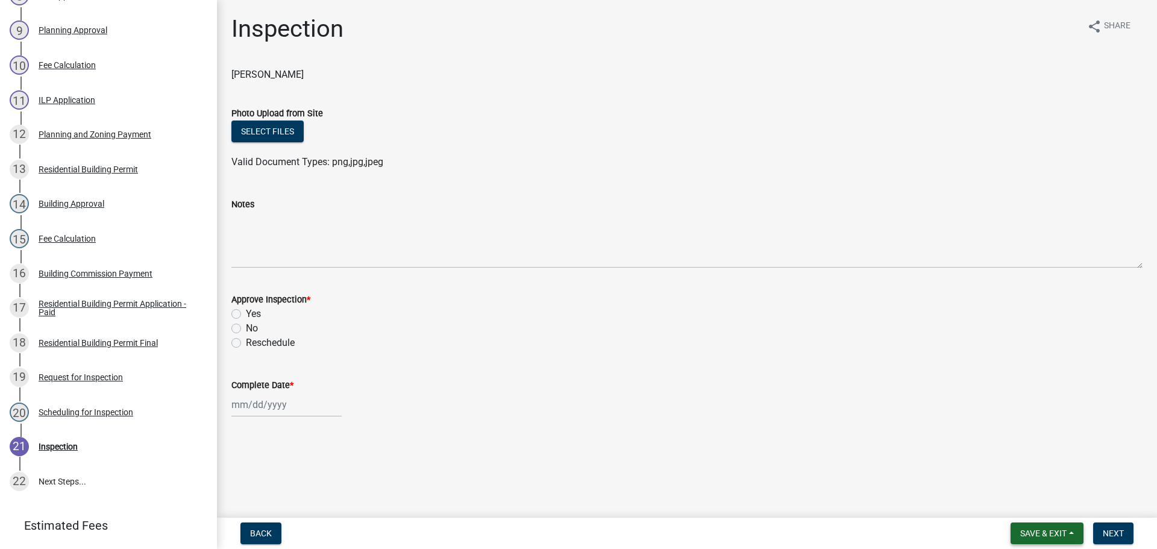
click at [1021, 527] on button "Save & Exit" at bounding box center [1047, 533] width 73 height 22
click at [1018, 502] on button "Save & Exit" at bounding box center [1035, 502] width 96 height 29
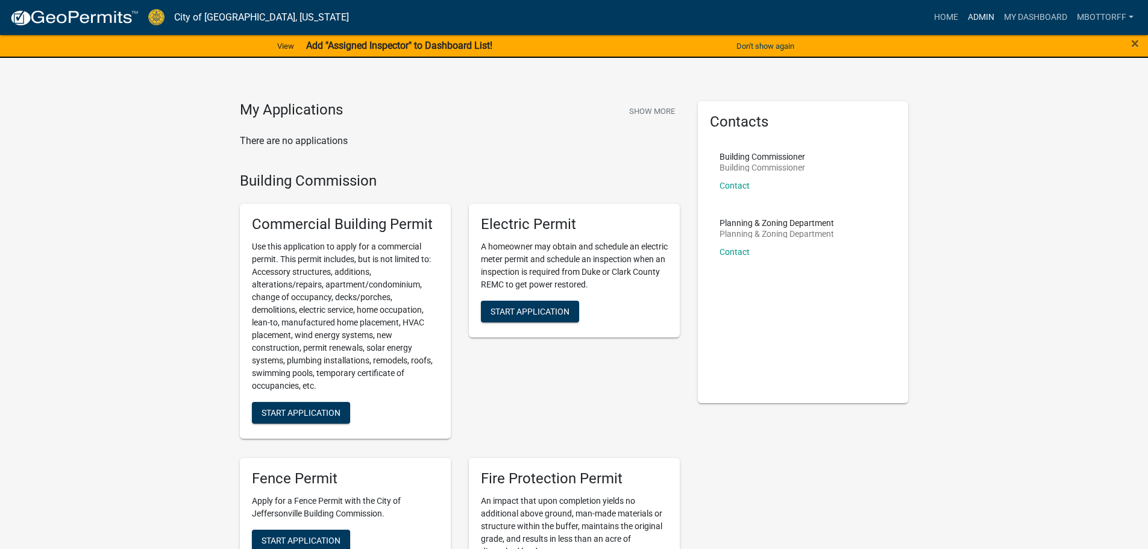
click at [983, 14] on link "Admin" at bounding box center [981, 17] width 36 height 23
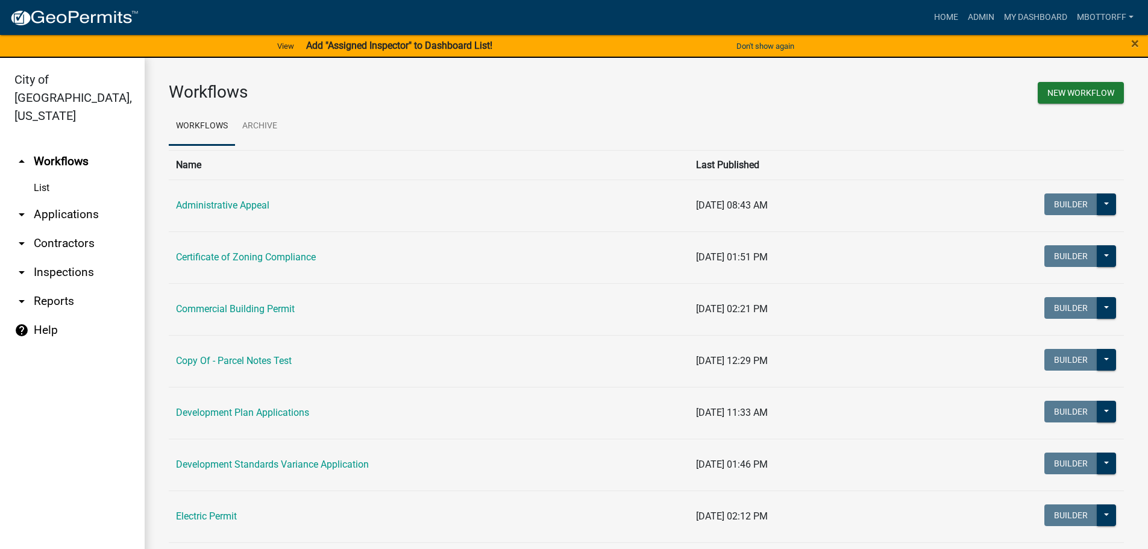
click at [63, 258] on link "arrow_drop_down Inspections" at bounding box center [72, 272] width 145 height 29
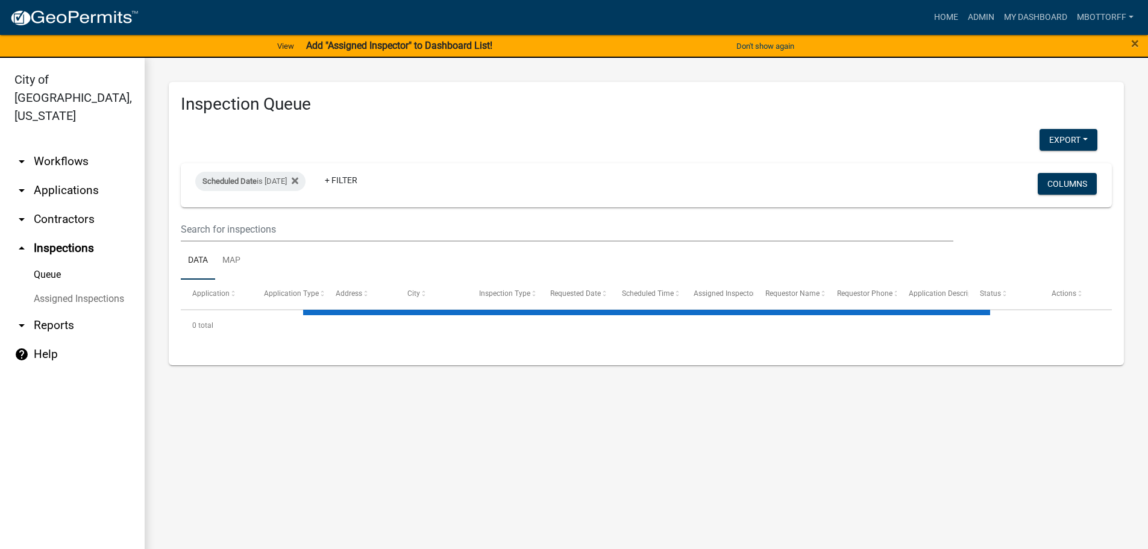
select select "3: 100"
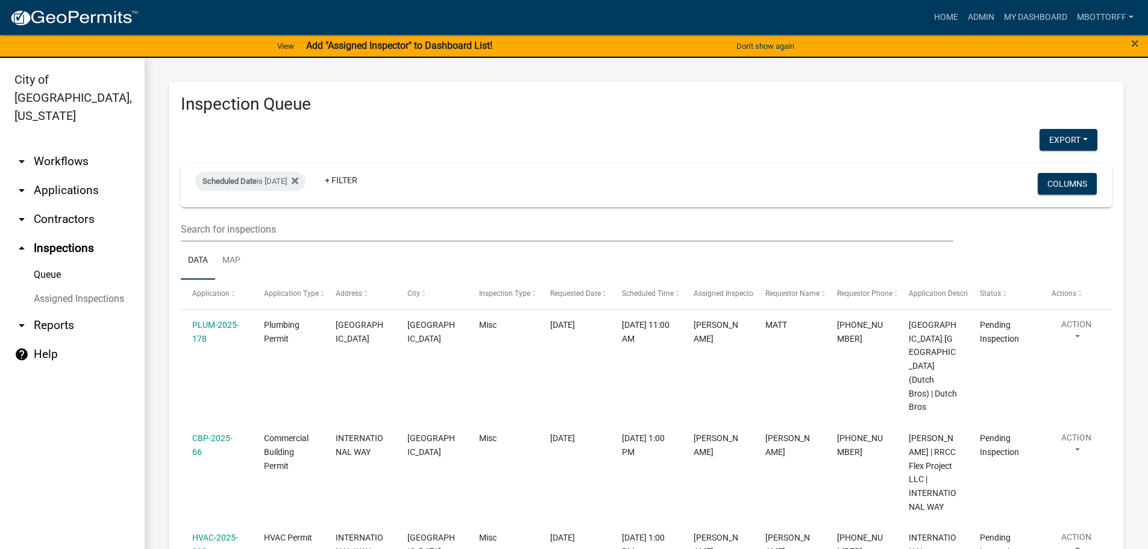
click at [71, 287] on link "Assigned Inspections" at bounding box center [72, 299] width 145 height 24
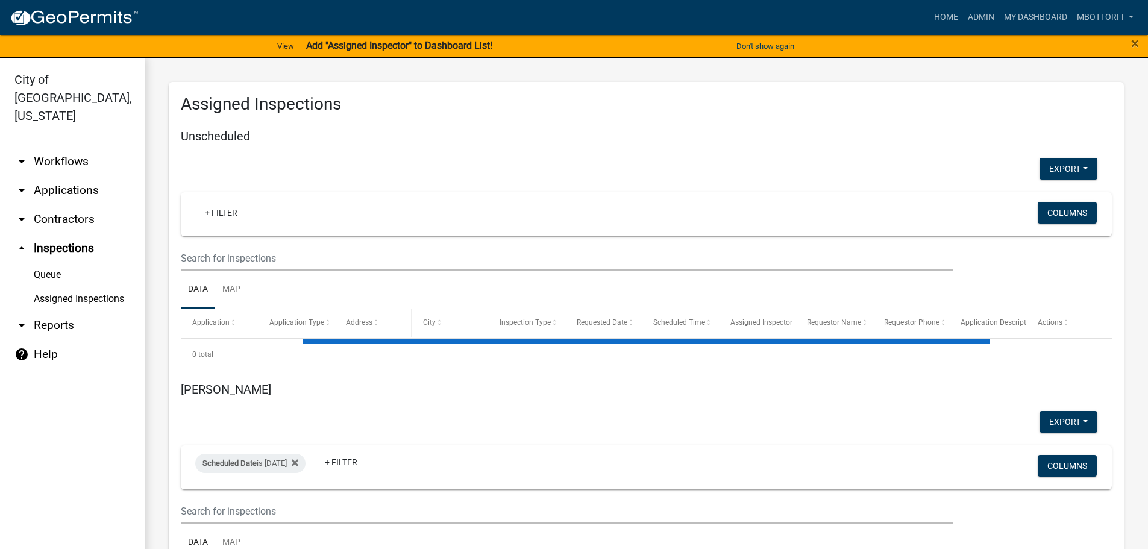
select select "3: 100"
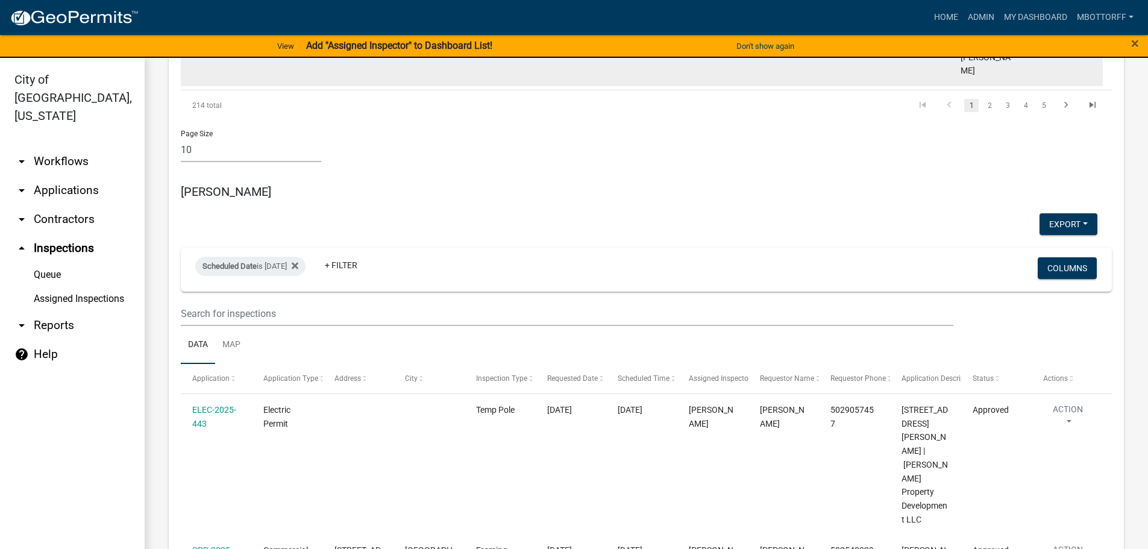
scroll to position [1326, 0]
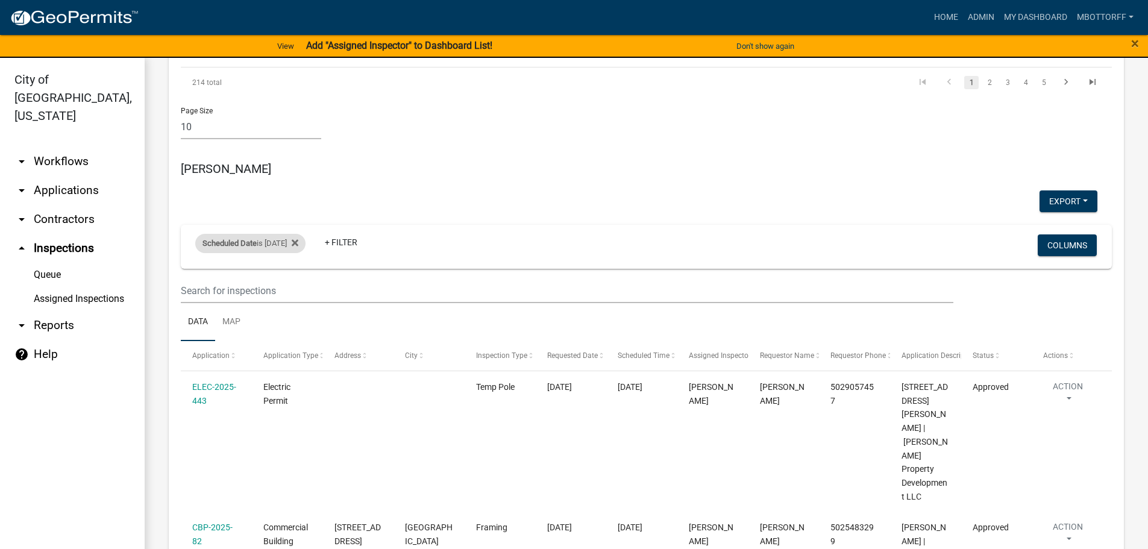
click at [289, 234] on div "Scheduled Date is [DATE]" at bounding box center [250, 243] width 110 height 19
click at [295, 202] on input "[DATE]" at bounding box center [261, 206] width 84 height 25
type input "[DATE]"
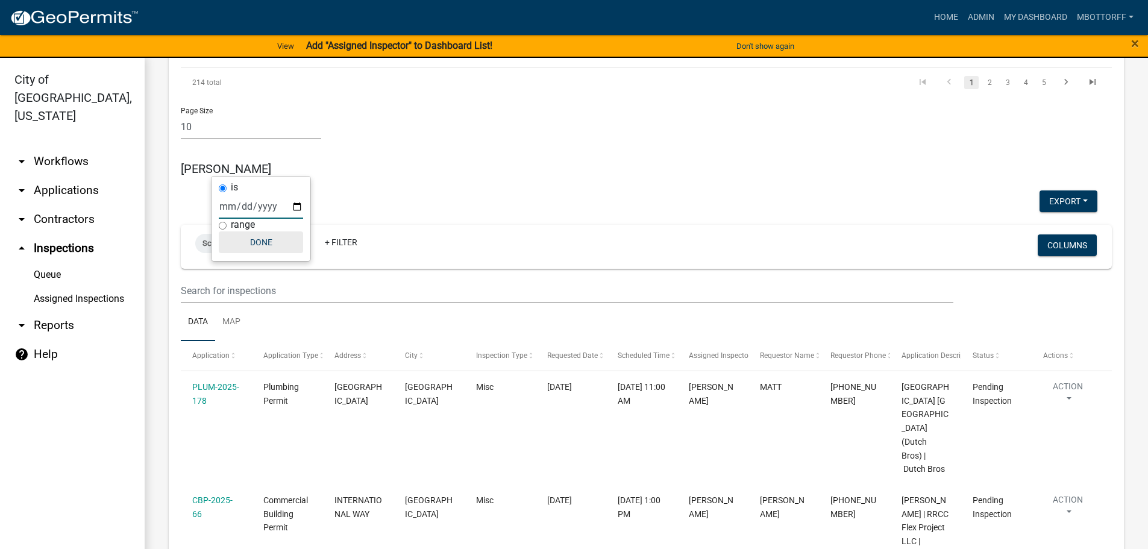
click at [265, 249] on button "Done" at bounding box center [261, 242] width 84 height 22
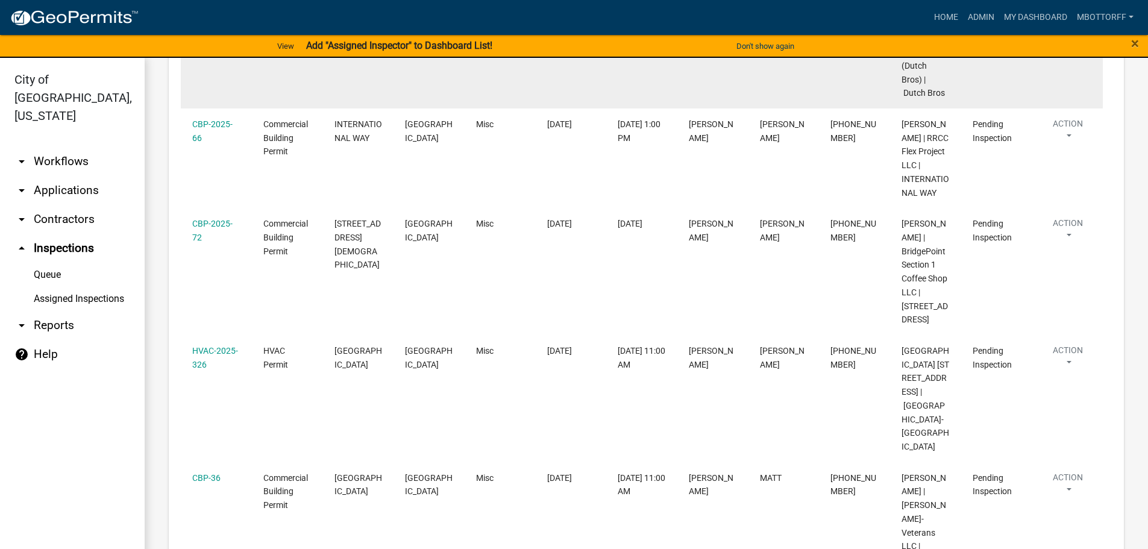
scroll to position [1506, 0]
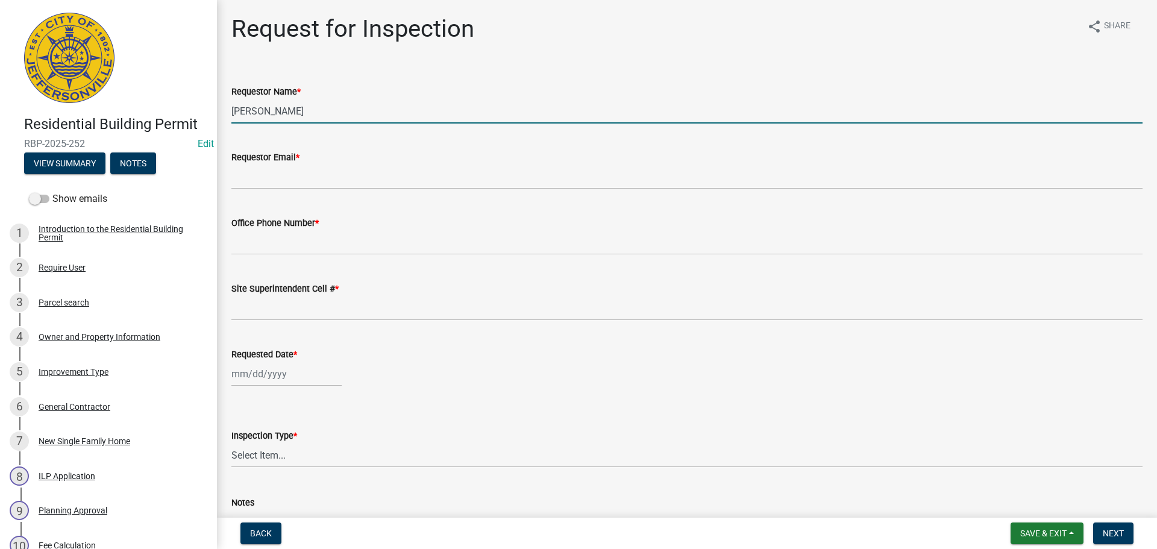
drag, startPoint x: 313, startPoint y: 119, endPoint x: 89, endPoint y: 98, distance: 225.2
click at [89, 98] on div "Residential Building Permit RBP-2025-252 Edit View Summary Notes Show emails 1 …" at bounding box center [578, 274] width 1157 height 549
type input "[PERSON_NAME]"
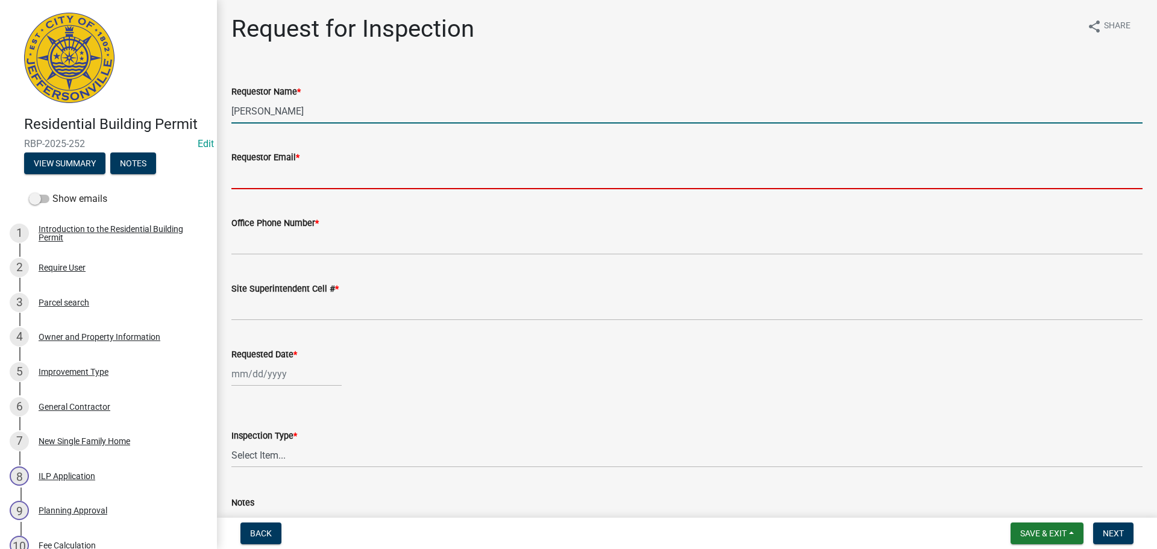
click at [282, 175] on input "Requestor Email *" at bounding box center [686, 177] width 911 height 25
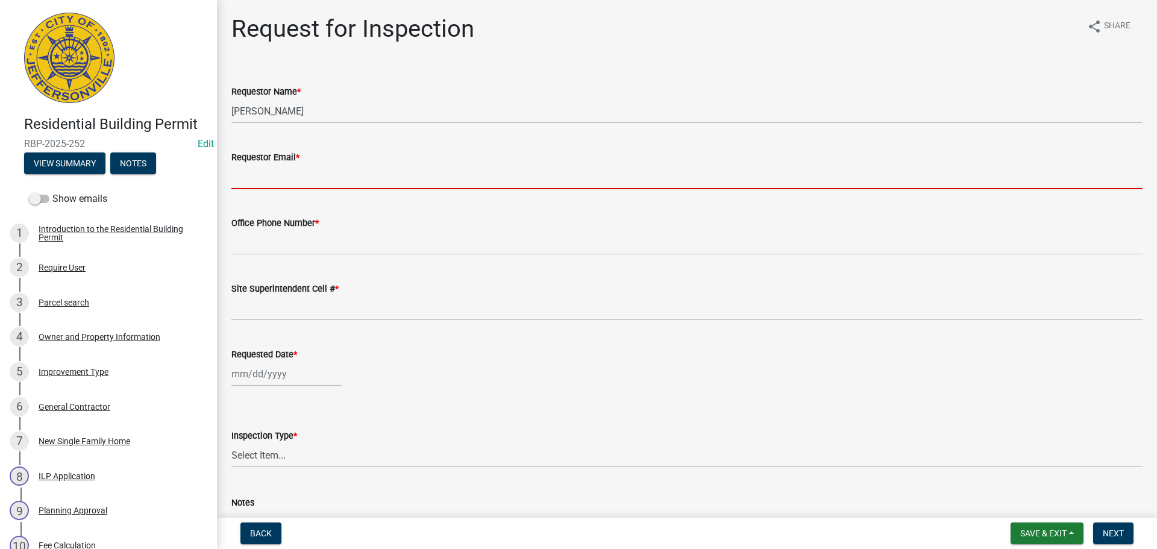
type input "[EMAIL_ADDRESS][DOMAIN_NAME]"
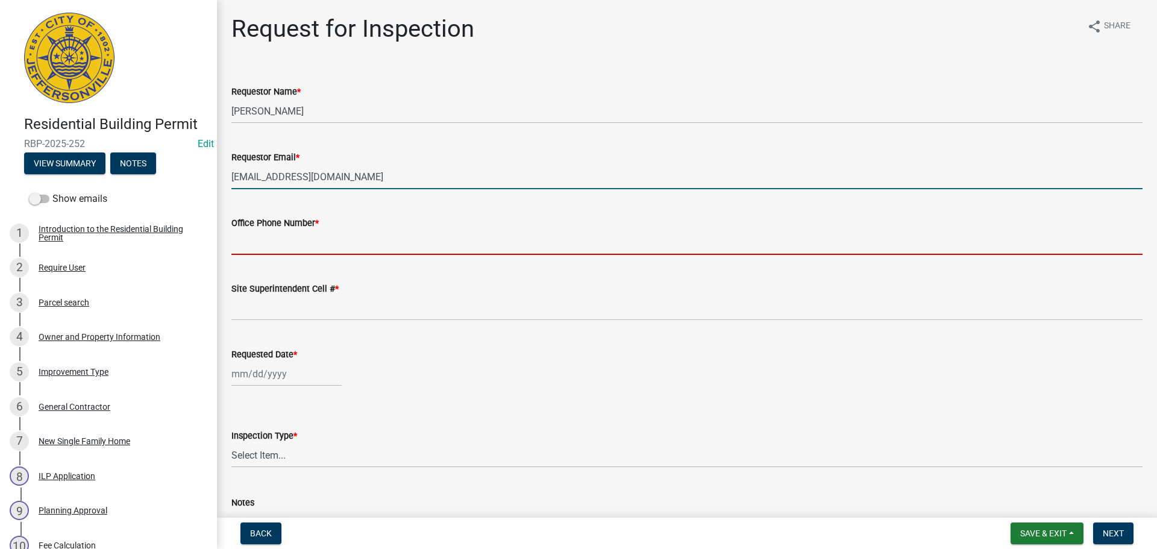
click at [278, 245] on input "Office Phone Number *" at bounding box center [686, 242] width 911 height 25
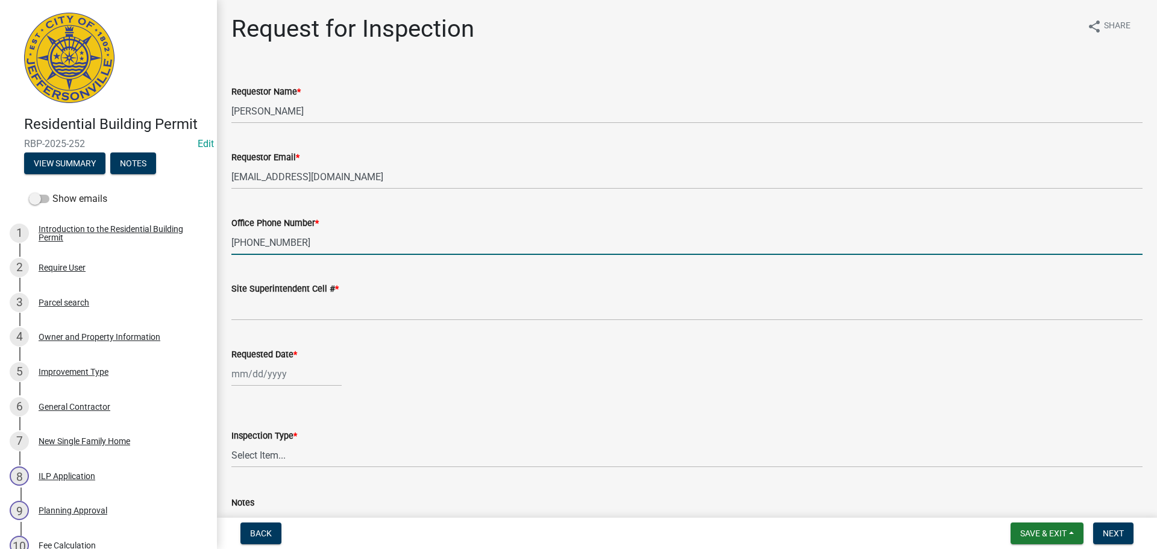
type input "812-725-0118"
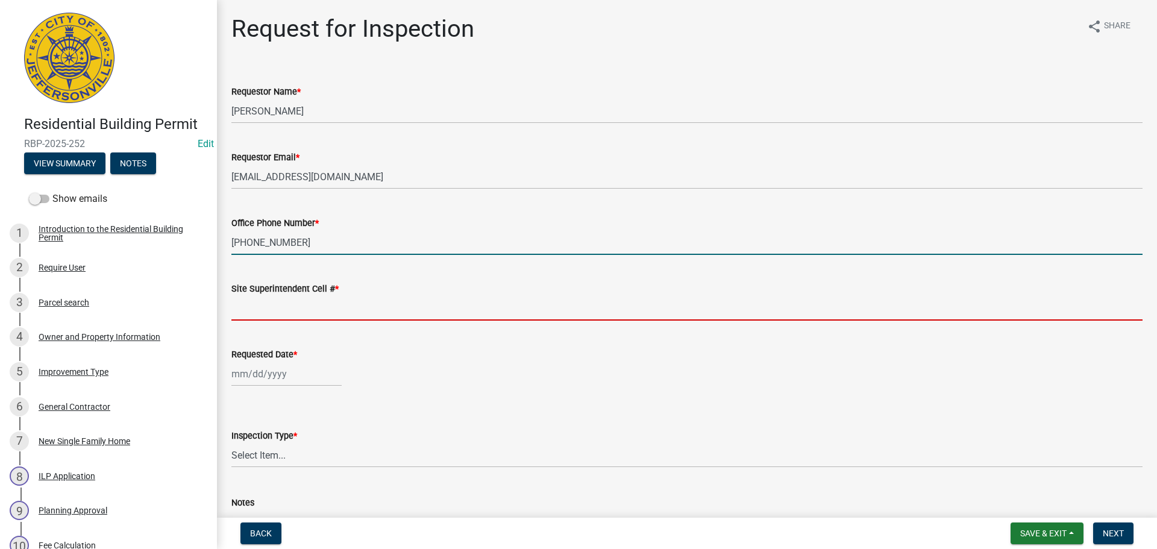
click at [281, 312] on input "Site Superintendent Cell # *" at bounding box center [686, 308] width 911 height 25
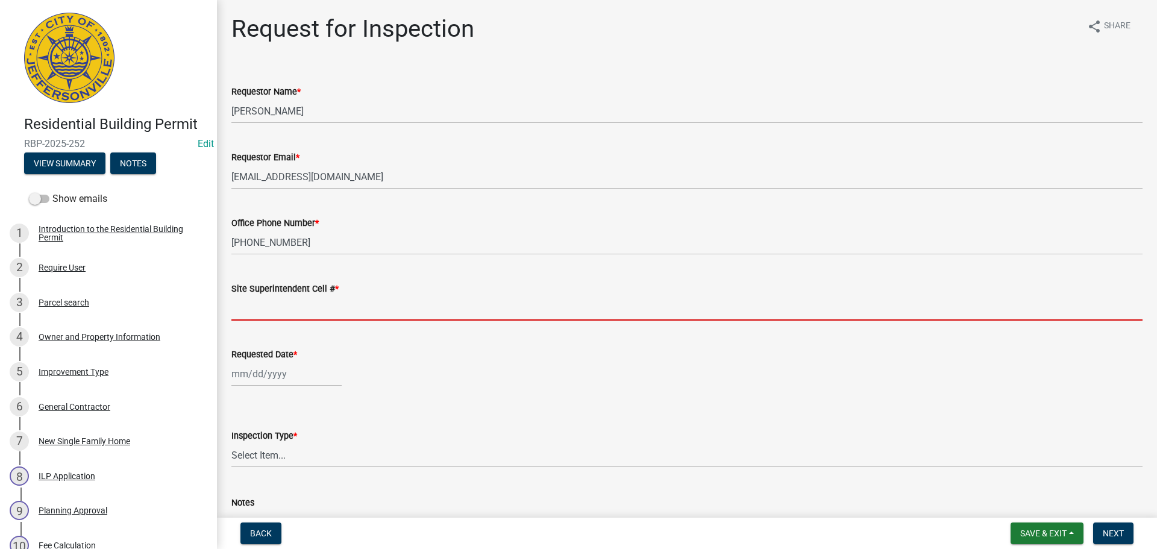
type input "SAME"
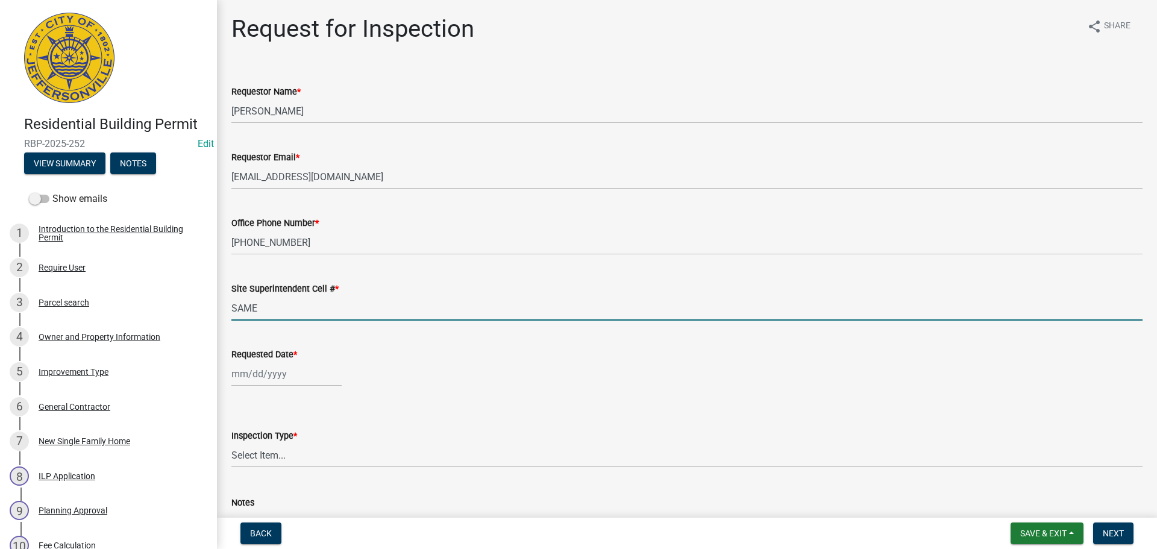
click at [290, 364] on div at bounding box center [286, 374] width 110 height 25
select select "8"
select select "2025"
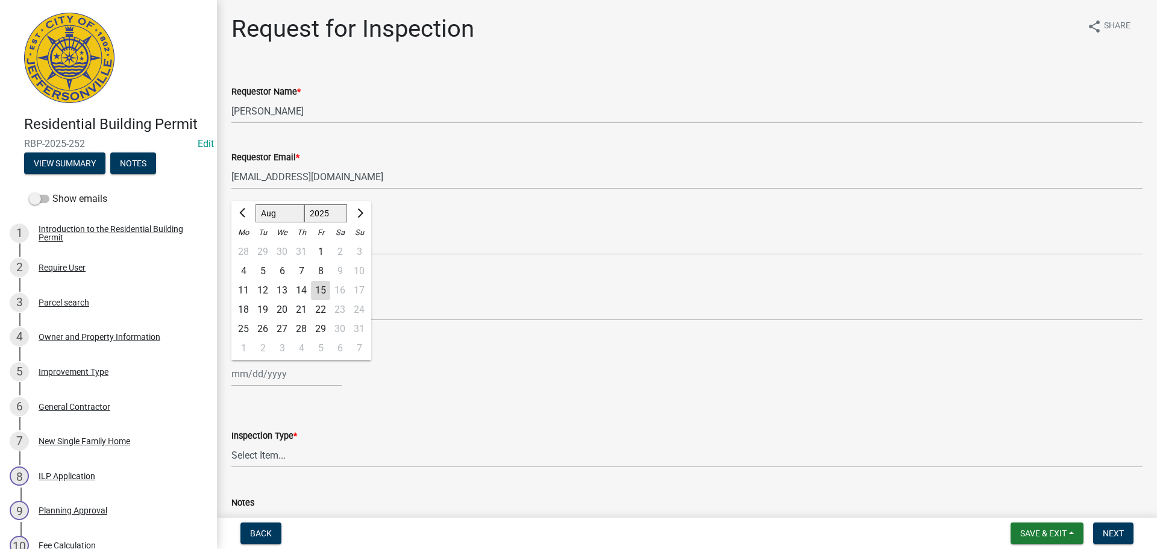
click at [323, 292] on div "15" at bounding box center [320, 290] width 19 height 19
type input "08/15/2025"
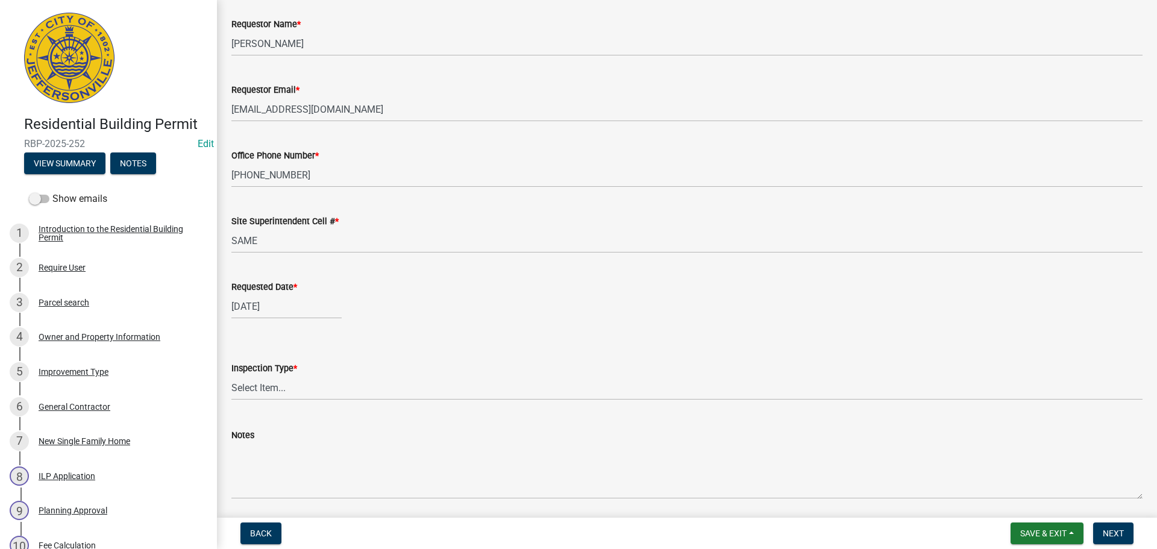
scroll to position [110, 0]
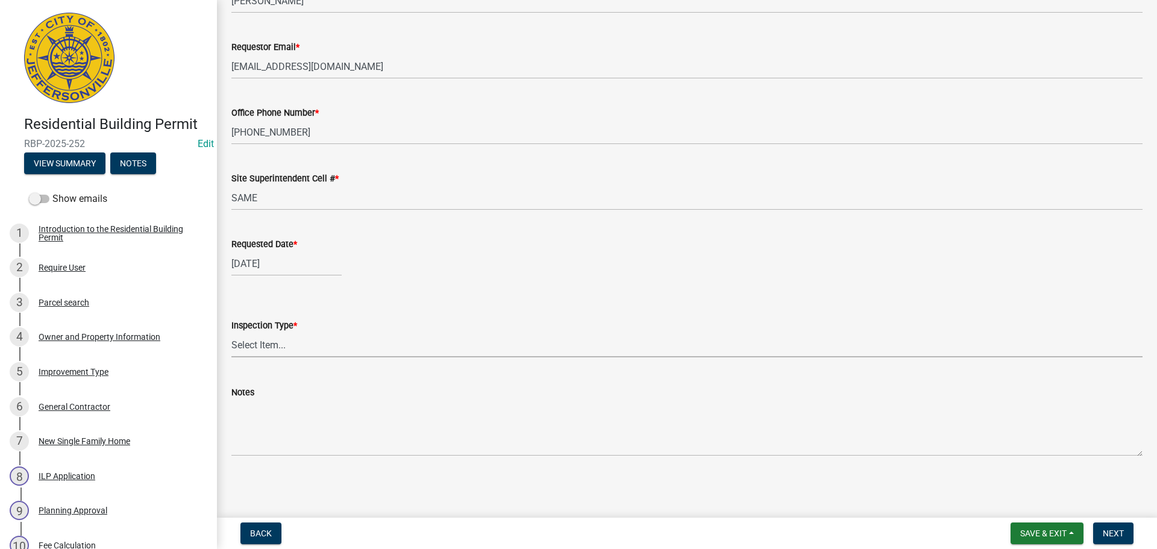
click at [250, 343] on select "Select Item... Footer Foundation Framing Final" at bounding box center [686, 345] width 911 height 25
click at [231, 333] on select "Select Item... Footer Foundation Framing Final" at bounding box center [686, 345] width 911 height 25
select select "5905b6c6-73a3-4561-9a25-e231032c58c8"
click at [1108, 529] on span "Next" at bounding box center [1113, 533] width 21 height 10
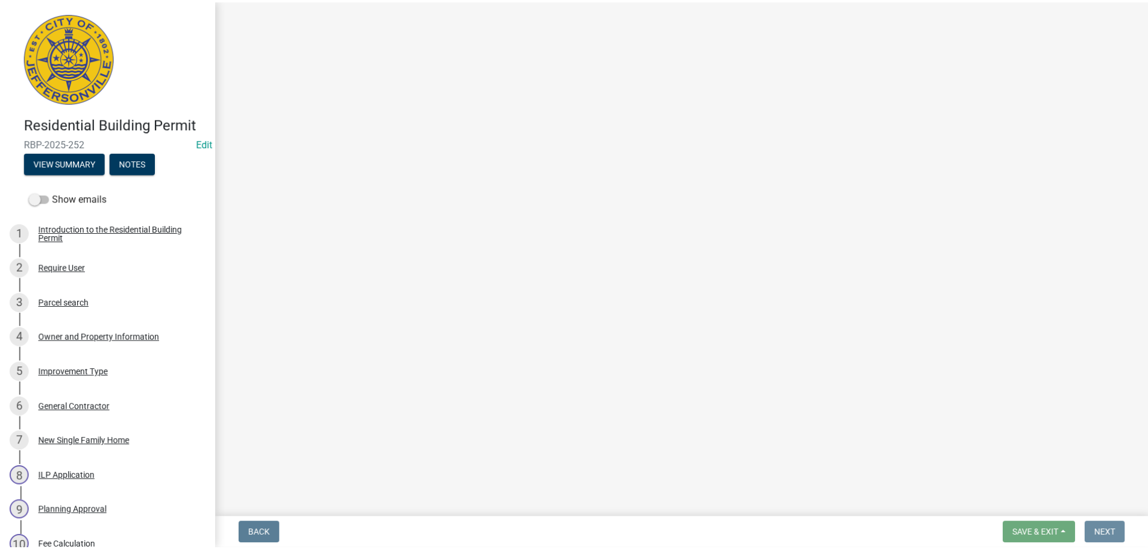
scroll to position [0, 0]
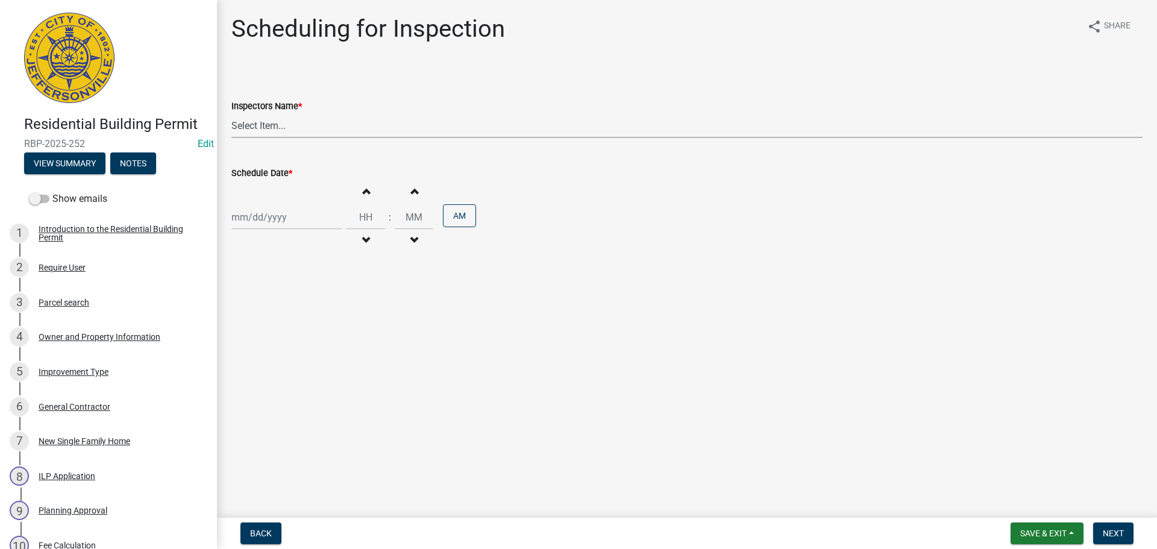
click at [240, 126] on select "Select Item... jramsey (Jeremy Ramsey) MaryFrey (Mary Frey) mkruer (Mike Kruer)…" at bounding box center [686, 125] width 911 height 25
select select "fdb3bcc6-ce93-4663-8a18-5c08884dd177"
click at [231, 113] on select "Select Item... jramsey (Jeremy Ramsey) MaryFrey (Mary Frey) mkruer (Mike Kruer)…" at bounding box center [686, 125] width 911 height 25
select select "8"
select select "2025"
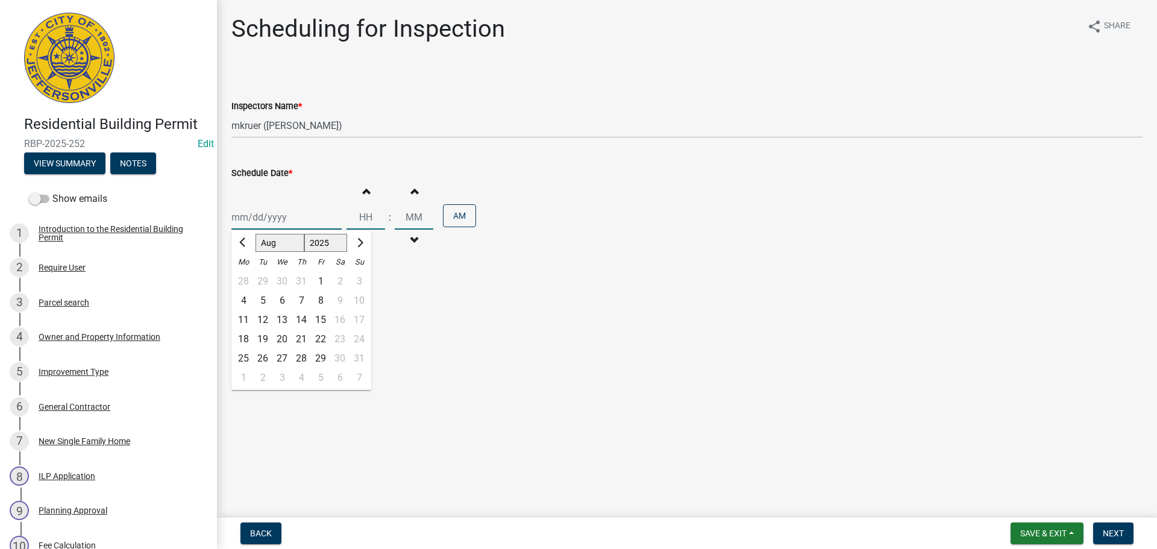
click at [250, 213] on div "Jan Feb Mar Apr May Jun Jul Aug Sep Oct Nov Dec 1525 1526 1527 1528 1529 1530 1…" at bounding box center [286, 217] width 110 height 25
click at [327, 319] on div "15" at bounding box center [320, 319] width 19 height 19
type input "08/15/2025"
click at [366, 220] on input "Hours" at bounding box center [365, 217] width 39 height 25
type input "12"
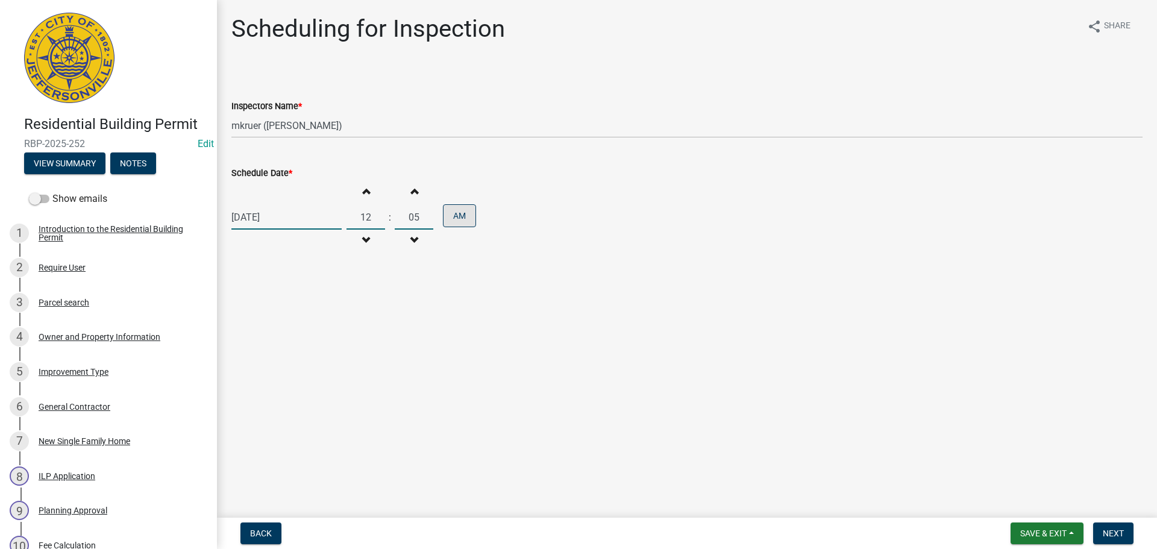
type input "05"
click at [457, 216] on button "AM" at bounding box center [459, 215] width 33 height 23
click at [1115, 533] on span "Next" at bounding box center [1113, 533] width 21 height 10
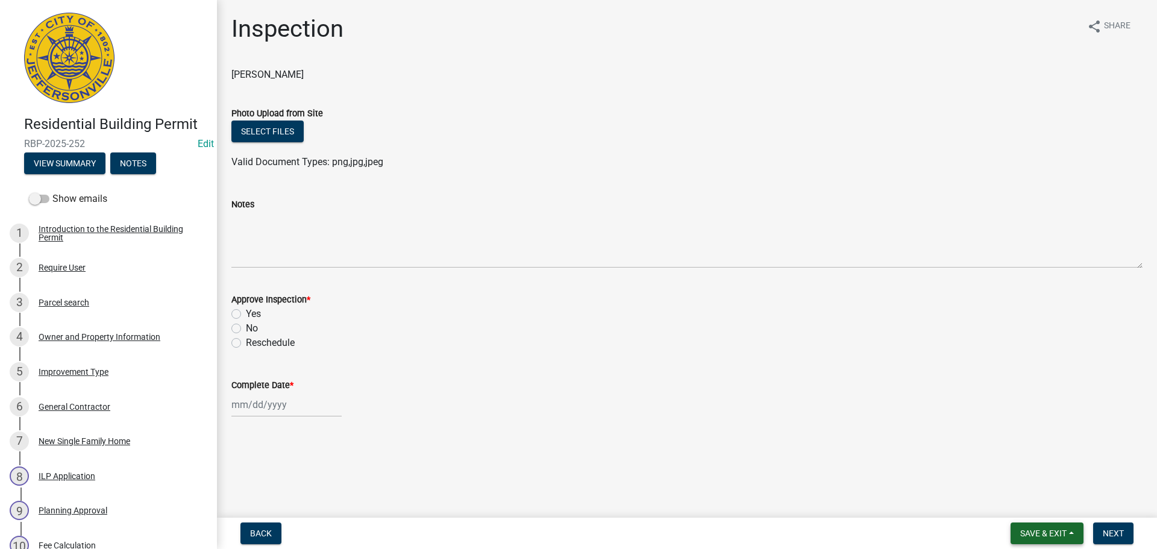
click at [1044, 531] on span "Save & Exit" at bounding box center [1043, 533] width 46 height 10
click at [1032, 509] on button "Save & Exit" at bounding box center [1035, 502] width 96 height 29
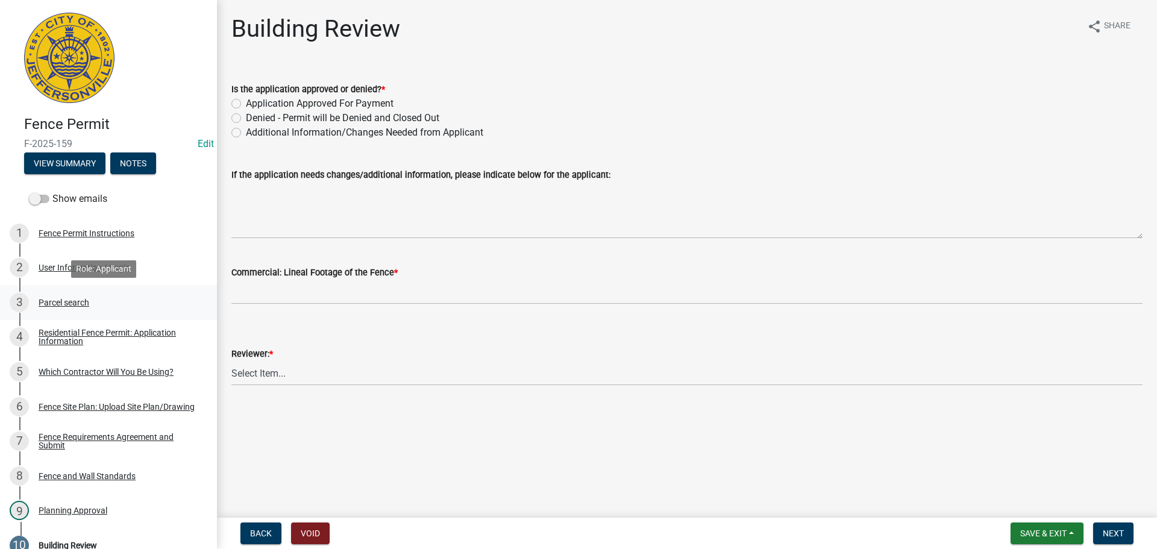
click at [60, 299] on div "Parcel search" at bounding box center [64, 302] width 51 height 8
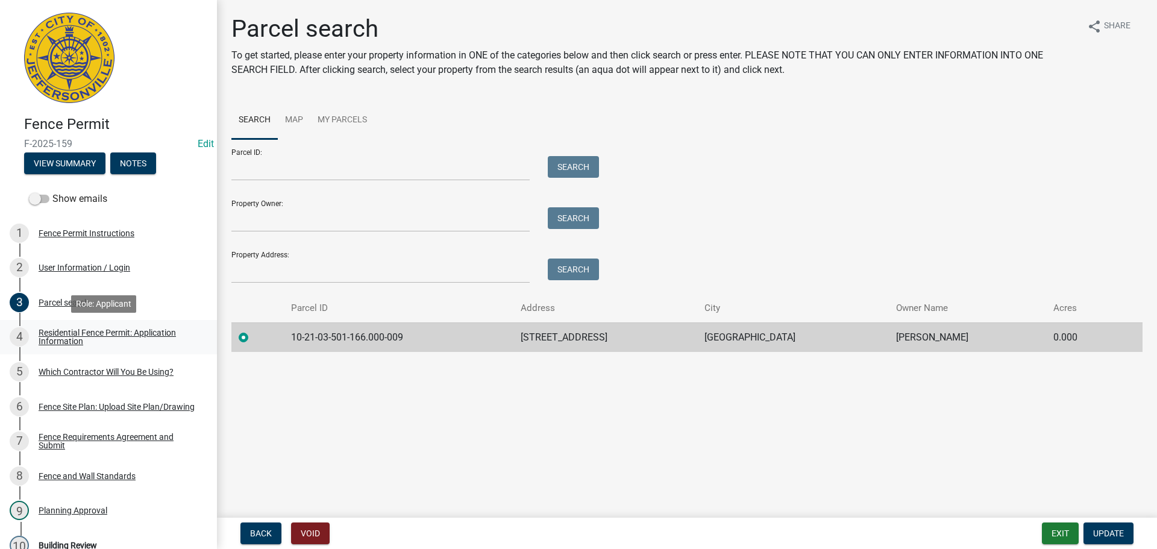
click at [64, 333] on div "Residential Fence Permit: Application Information" at bounding box center [118, 336] width 159 height 17
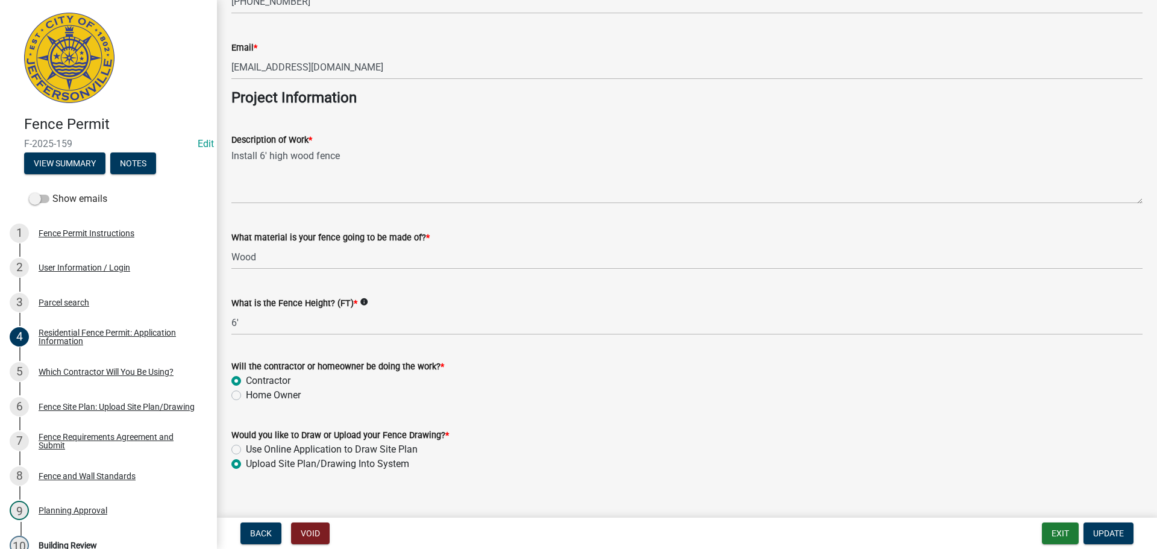
scroll to position [980, 0]
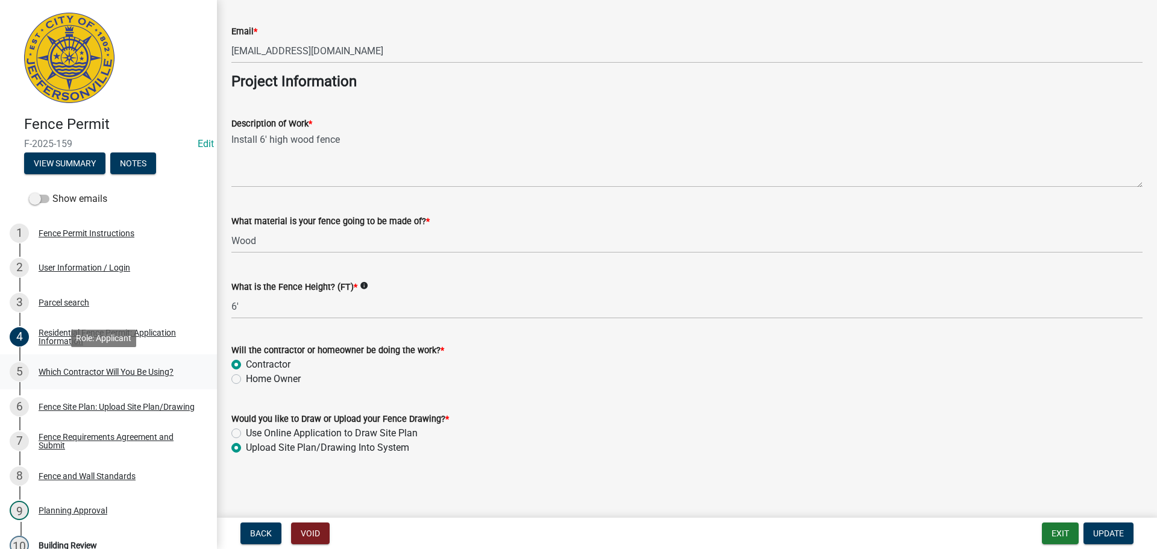
click at [110, 371] on div "Which Contractor Will You Be Using?" at bounding box center [106, 372] width 135 height 8
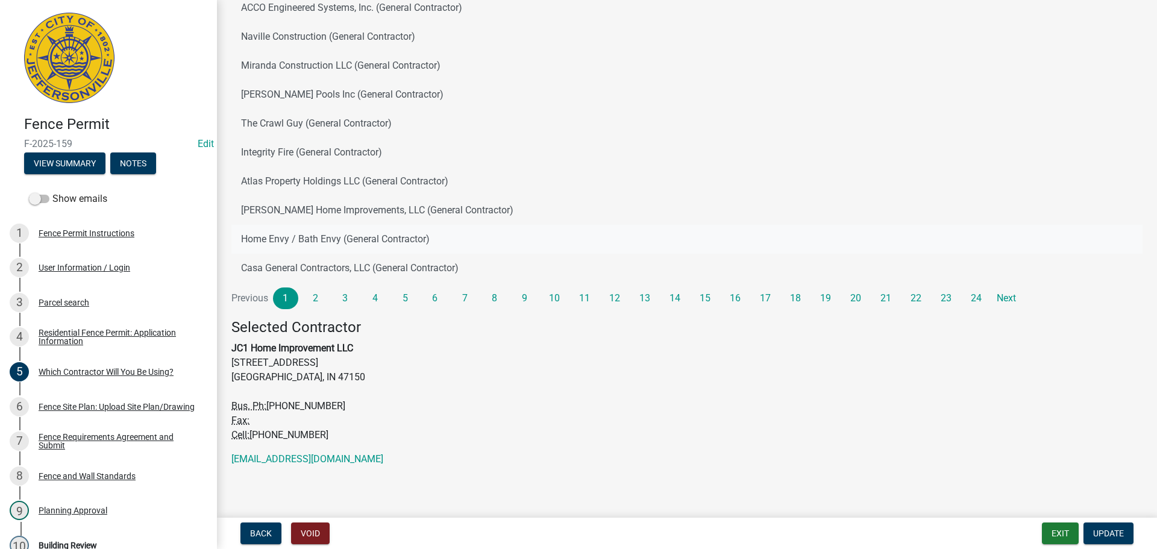
scroll to position [131, 0]
click at [75, 268] on div "User Information / Login" at bounding box center [85, 267] width 92 height 8
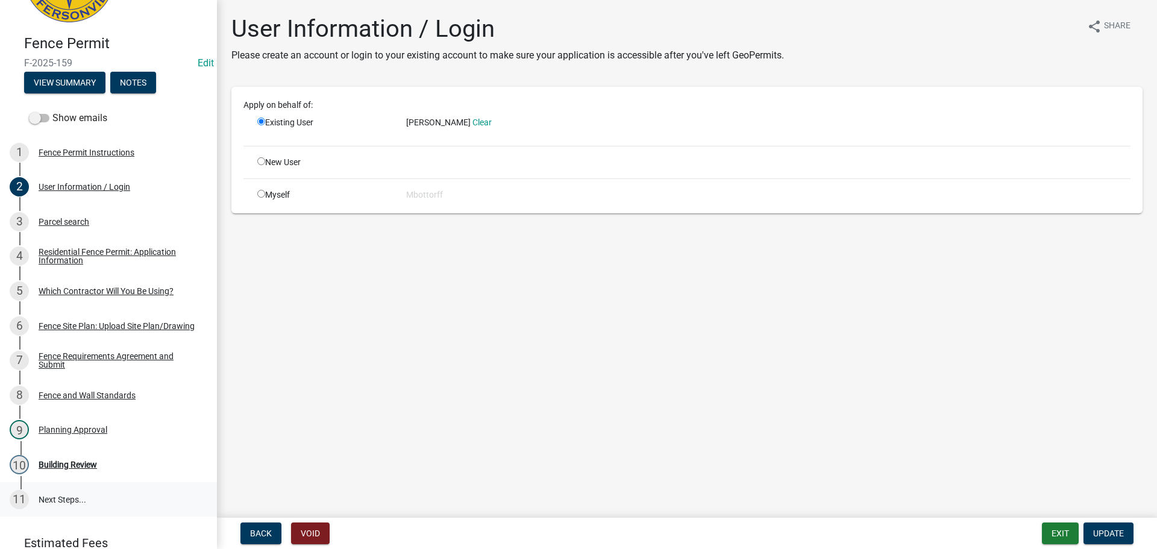
scroll to position [93, 0]
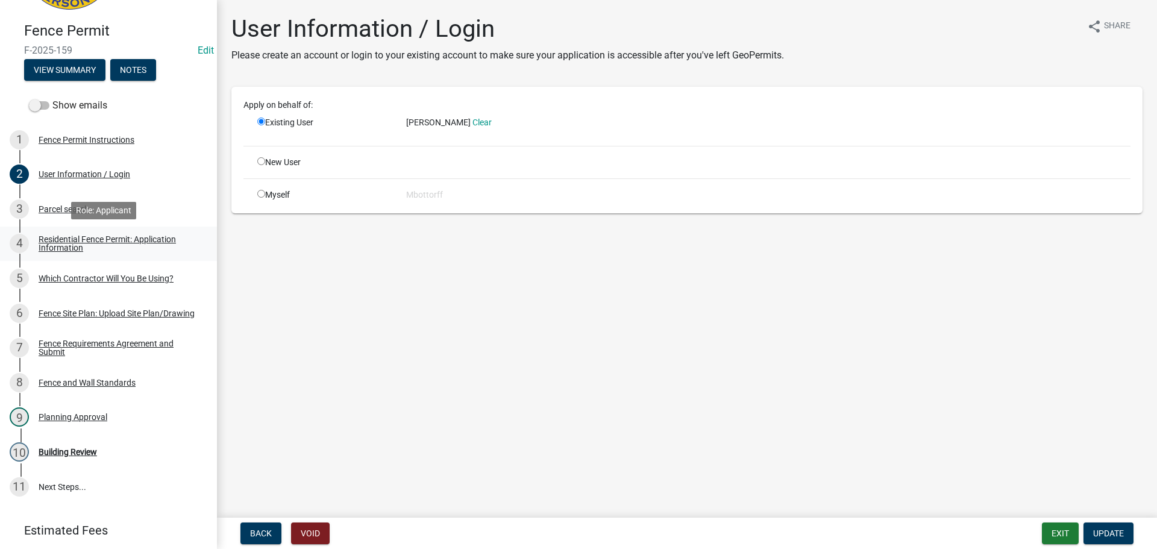
click at [55, 244] on div "Residential Fence Permit: Application Information" at bounding box center [118, 243] width 159 height 17
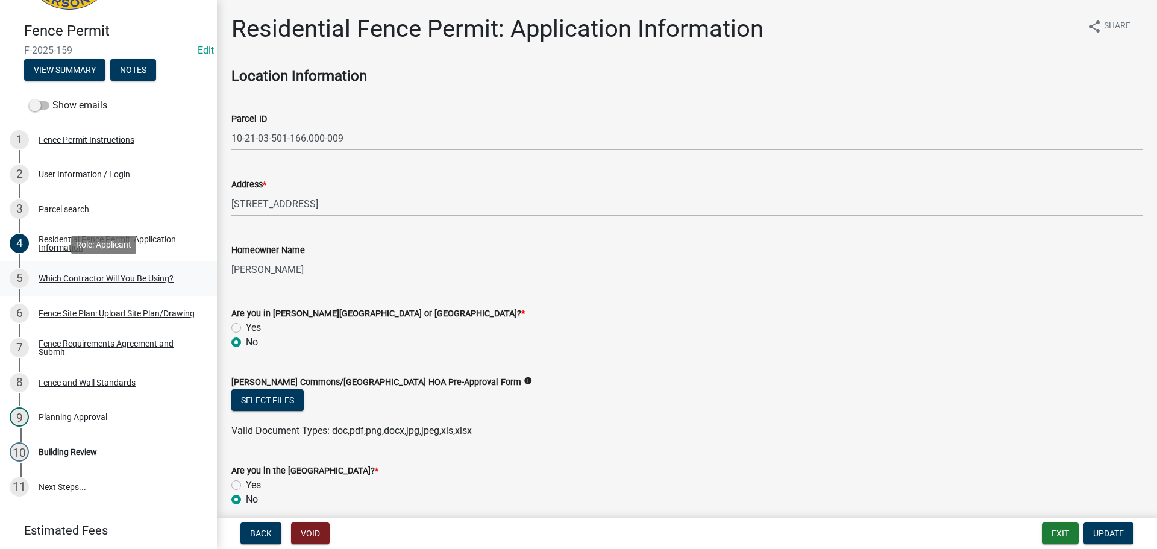
click at [60, 278] on div "Which Contractor Will You Be Using?" at bounding box center [106, 278] width 135 height 8
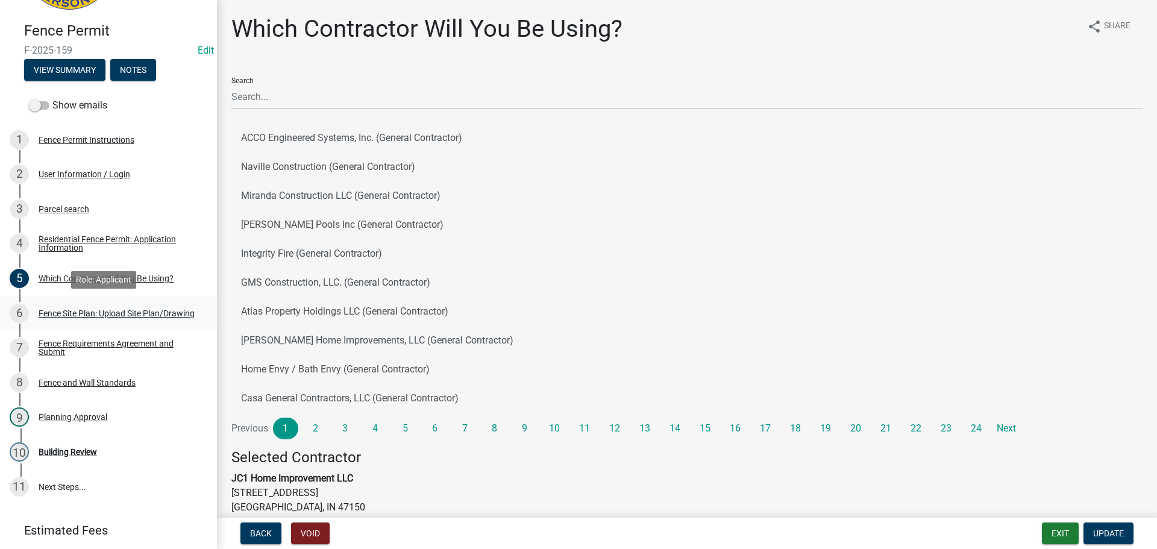
click at [80, 309] on div "Fence Site Plan: Upload Site Plan/Drawing" at bounding box center [117, 313] width 156 height 8
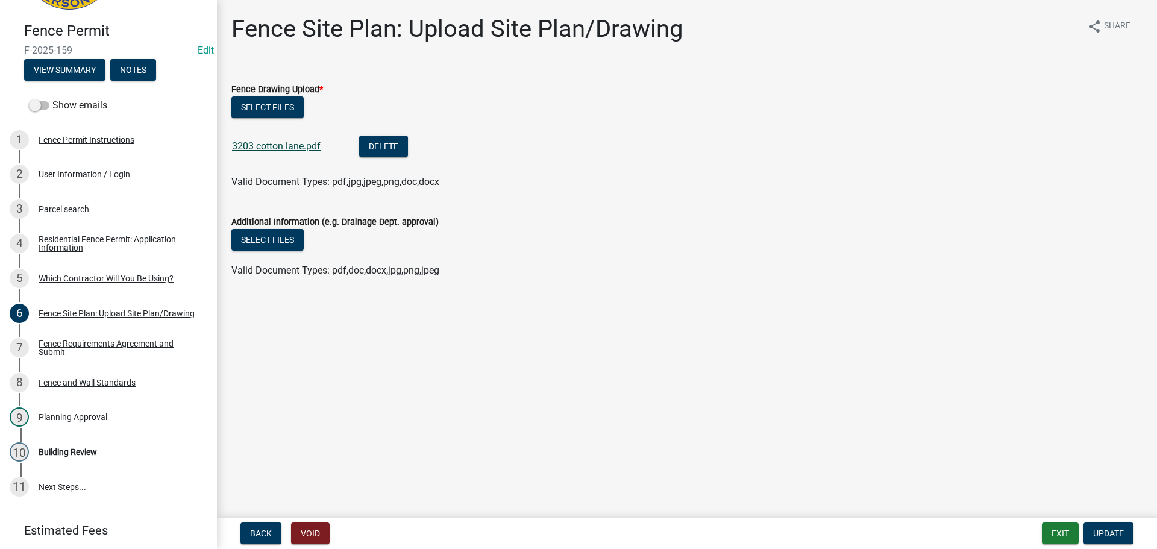
click at [277, 145] on link "3203 cotton lane.pdf" at bounding box center [276, 145] width 89 height 11
click at [67, 345] on div "Fence Requirements Agreement and Submit" at bounding box center [118, 347] width 159 height 17
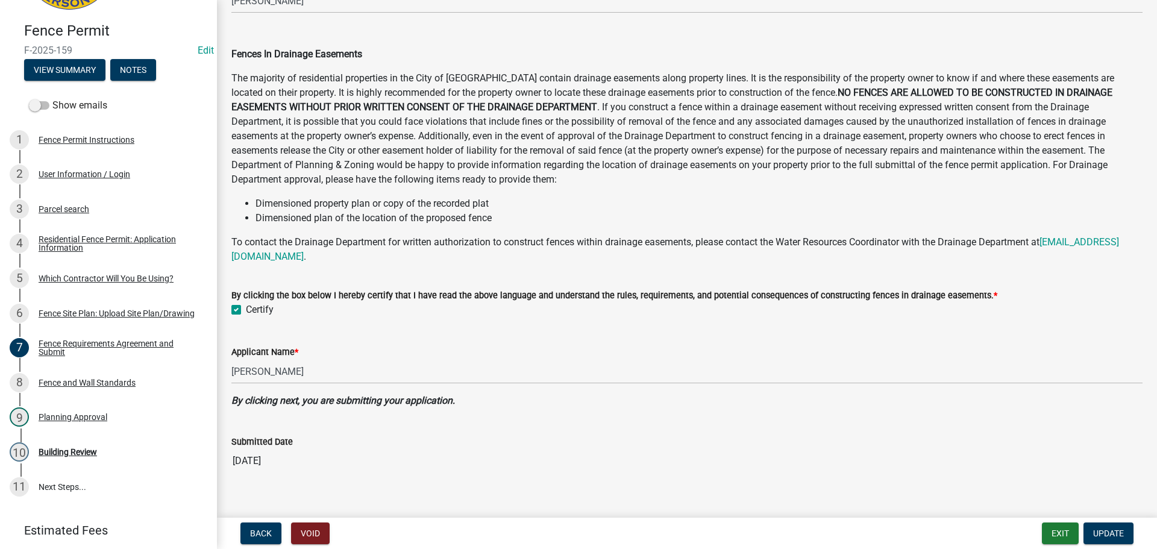
scroll to position [592, 0]
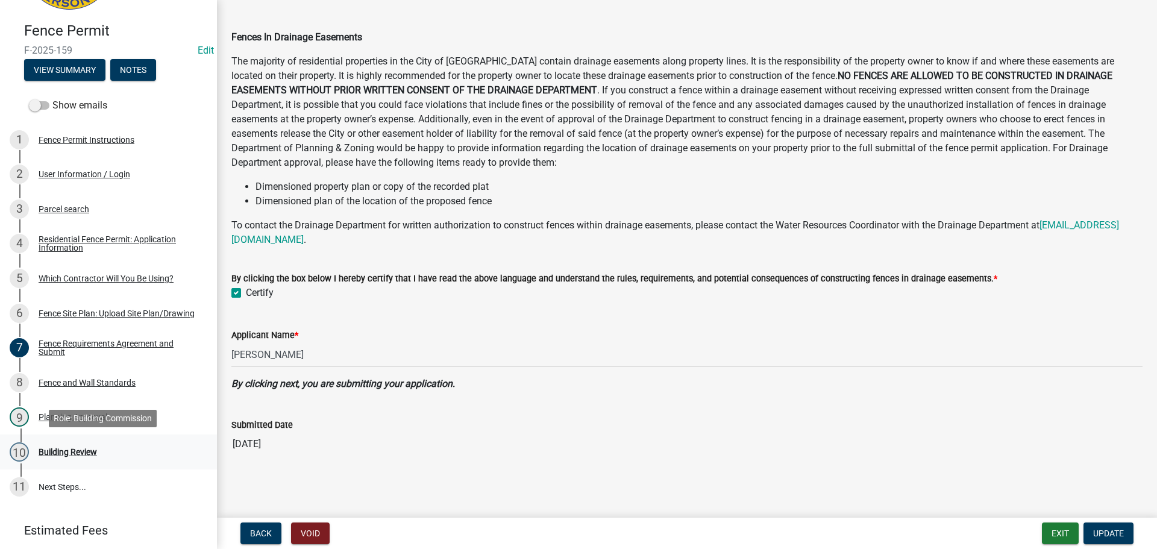
click at [72, 449] on div "Building Review" at bounding box center [68, 452] width 58 height 8
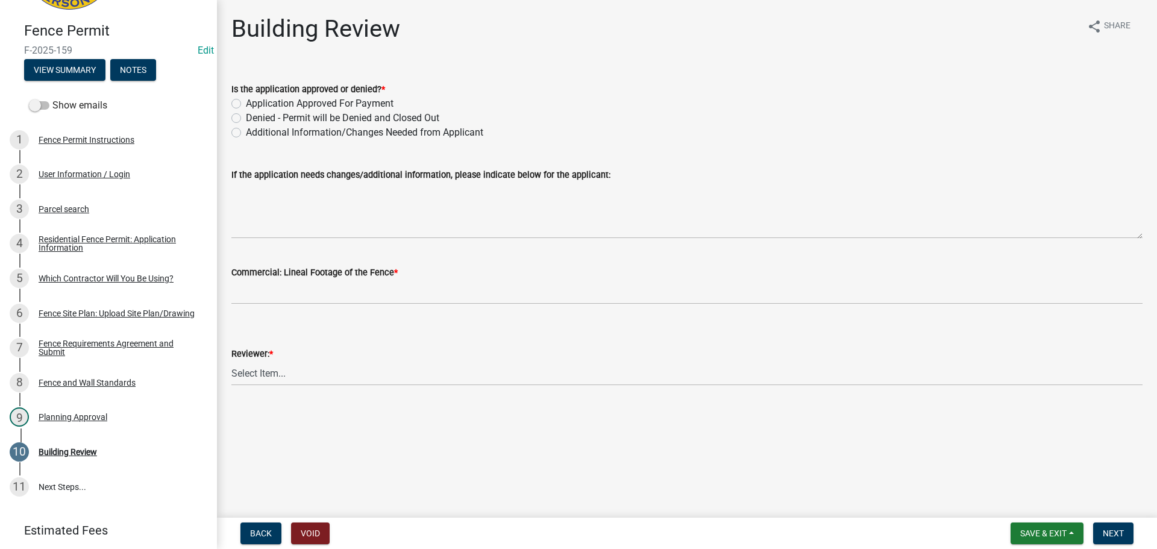
click at [246, 102] on label "Application Approved For Payment" at bounding box center [320, 103] width 148 height 14
click at [246, 102] on input "Application Approved For Payment" at bounding box center [250, 100] width 8 height 8
radio input "true"
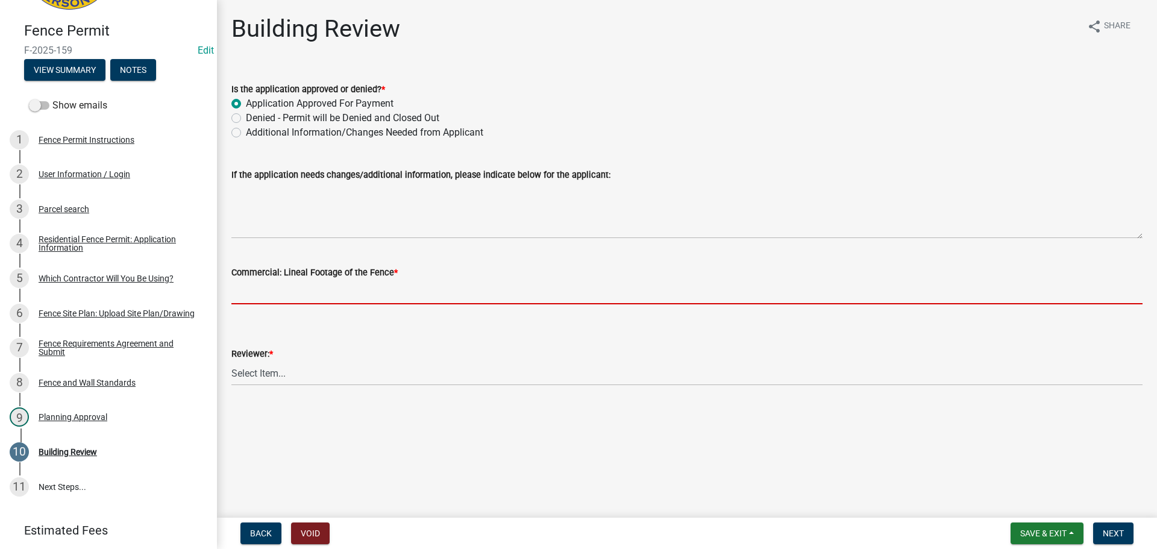
click at [304, 291] on input "text" at bounding box center [686, 292] width 911 height 25
type input "0"
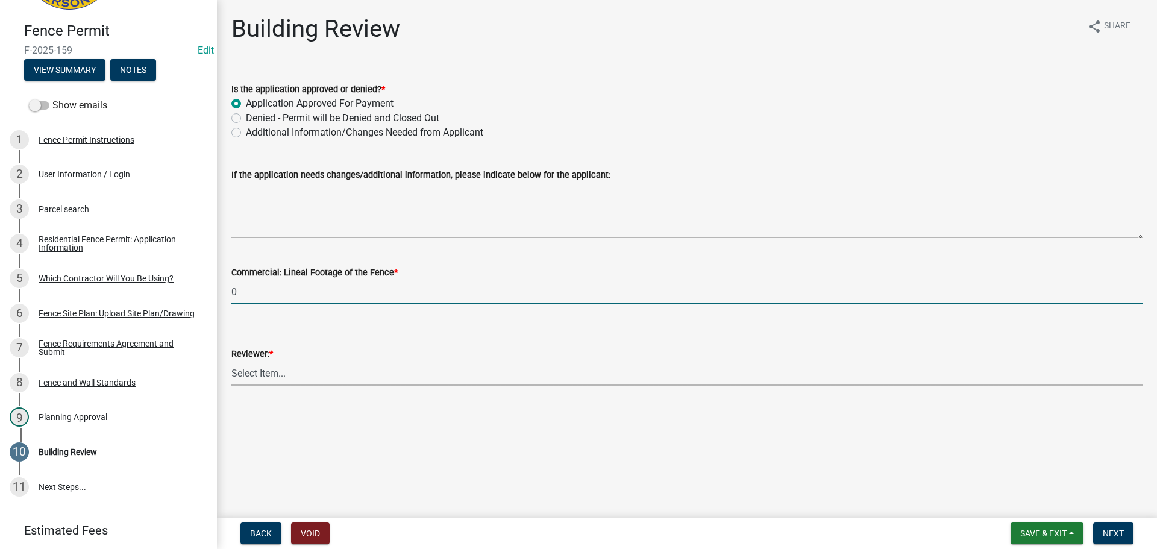
click at [259, 374] on select "Select Item... Jim Wilkinson Mary Frey Mike Kruer Missy Bottorff Linda Mills" at bounding box center [686, 373] width 911 height 25
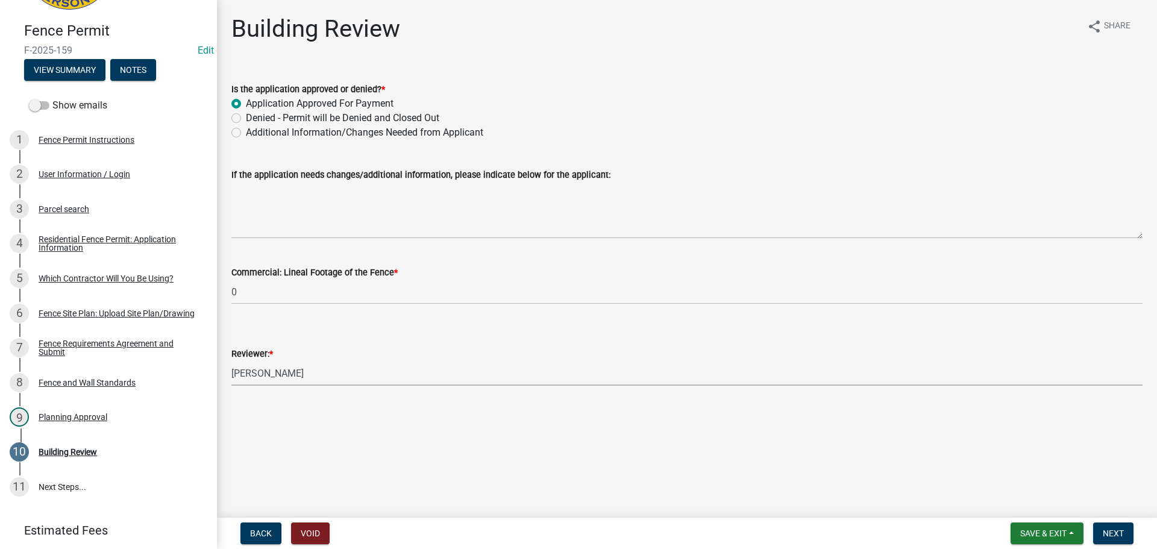
click at [231, 361] on select "Select Item... Jim Wilkinson Mary Frey Mike Kruer Missy Bottorff Linda Mills" at bounding box center [686, 373] width 911 height 25
select select "e36977bf-af8d-40c9-935f-0f479ad9eb24"
click at [1115, 528] on span "Next" at bounding box center [1113, 533] width 21 height 10
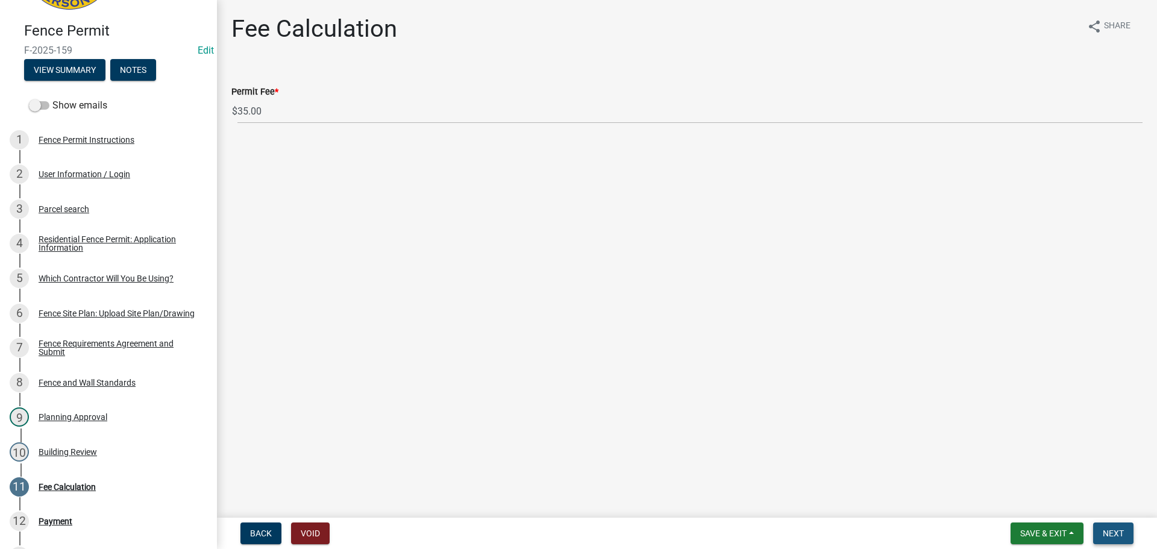
click at [1121, 536] on span "Next" at bounding box center [1113, 533] width 21 height 10
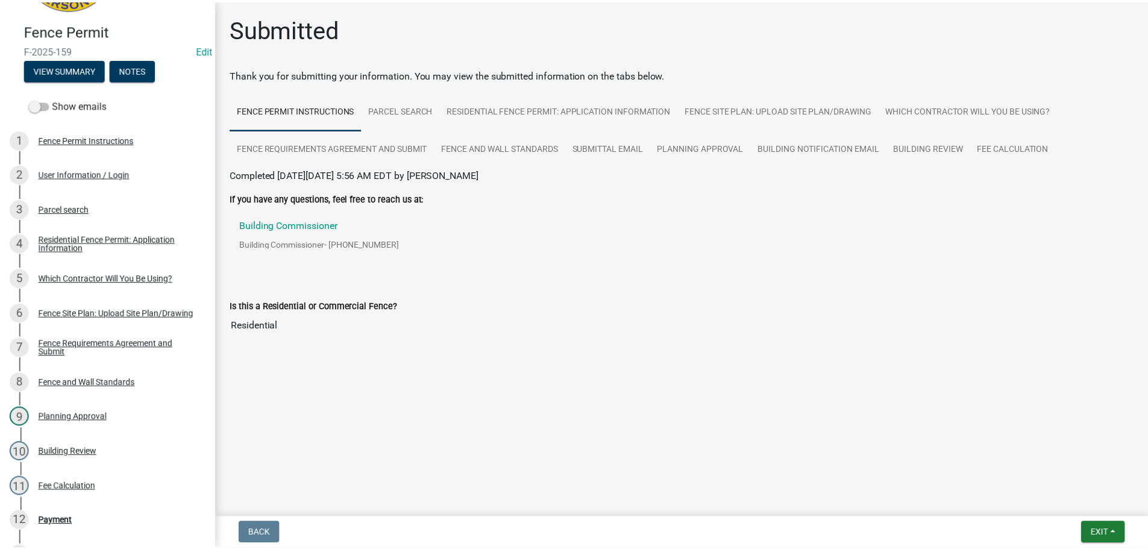
scroll to position [369, 0]
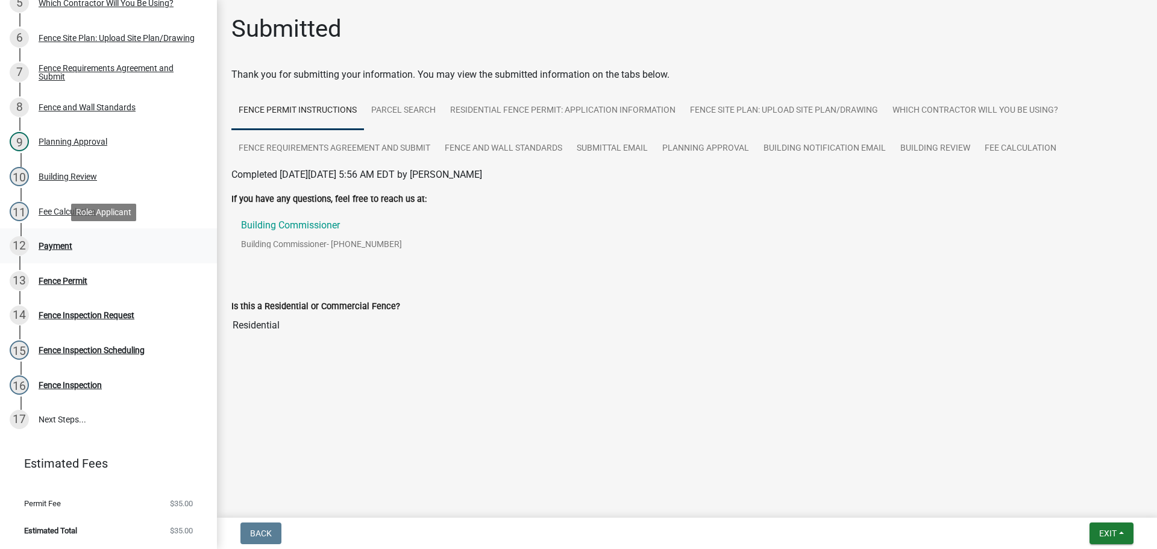
click at [50, 248] on div "Payment" at bounding box center [56, 246] width 34 height 8
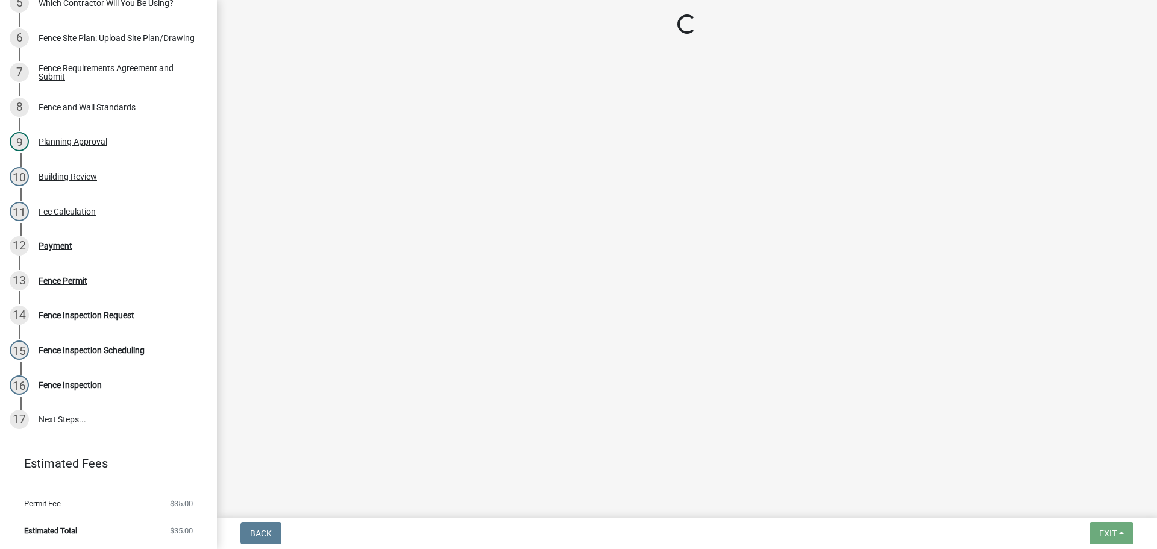
select select "3: 3"
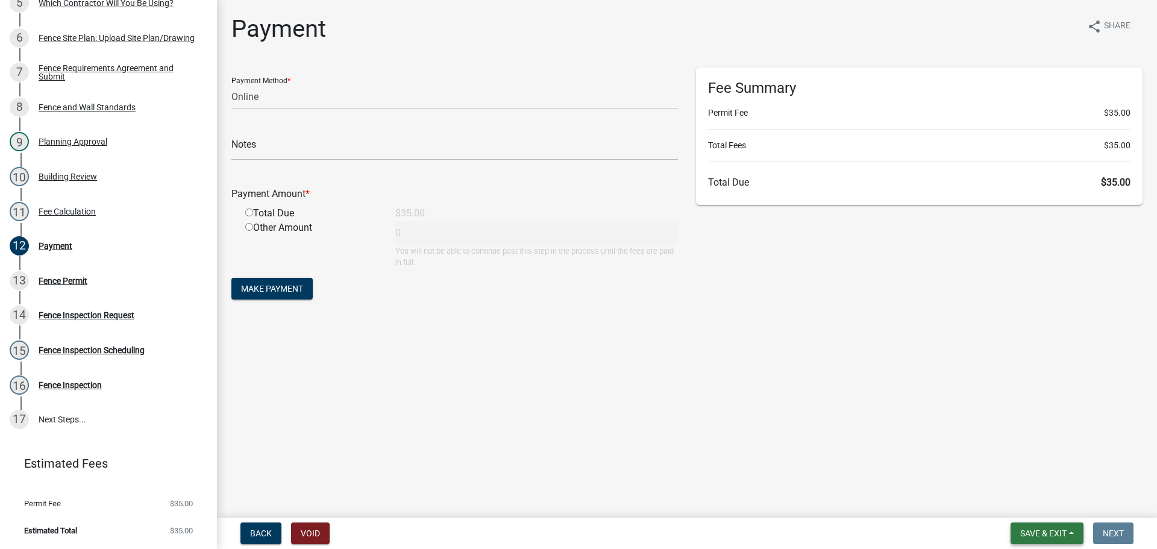
click at [1038, 531] on span "Save & Exit" at bounding box center [1043, 533] width 46 height 10
click at [1018, 503] on button "Save & Exit" at bounding box center [1035, 502] width 96 height 29
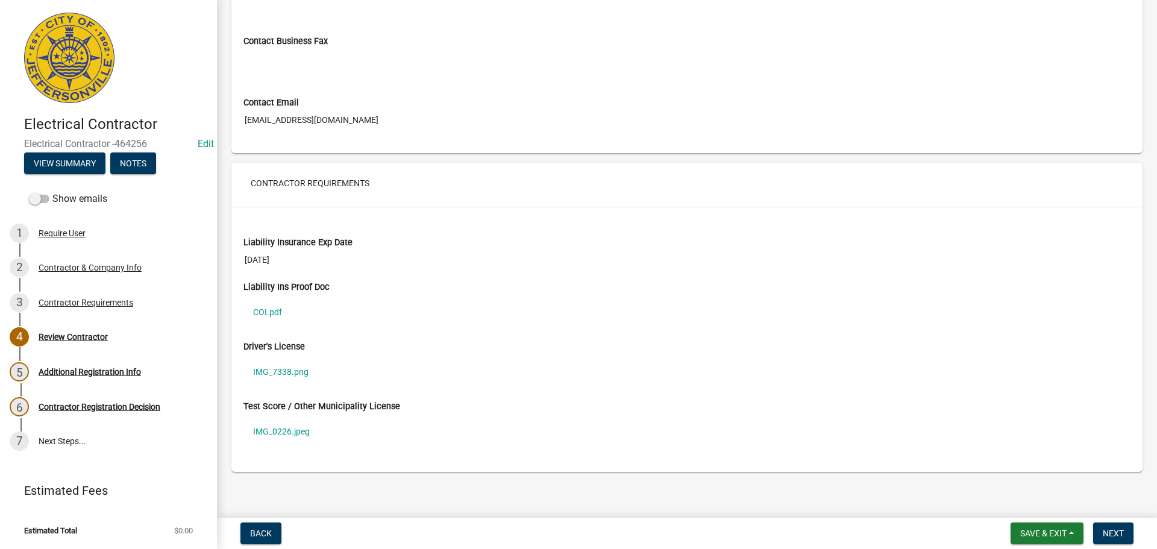
scroll to position [788, 0]
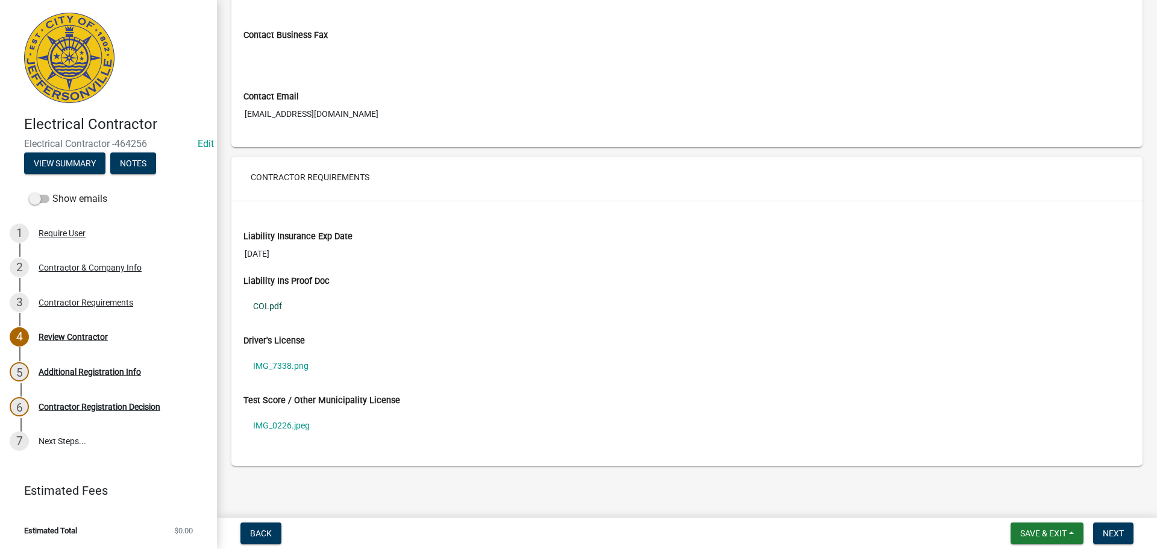
click at [268, 304] on link "COI.pdf" at bounding box center [686, 306] width 887 height 28
click at [275, 367] on link "IMG_7338.png" at bounding box center [686, 366] width 887 height 28
click at [262, 426] on link "IMG_0226.jpeg" at bounding box center [686, 426] width 887 height 28
click at [1050, 532] on span "Save & Exit" at bounding box center [1043, 533] width 46 height 10
click at [1041, 504] on button "Save & Exit" at bounding box center [1035, 502] width 96 height 29
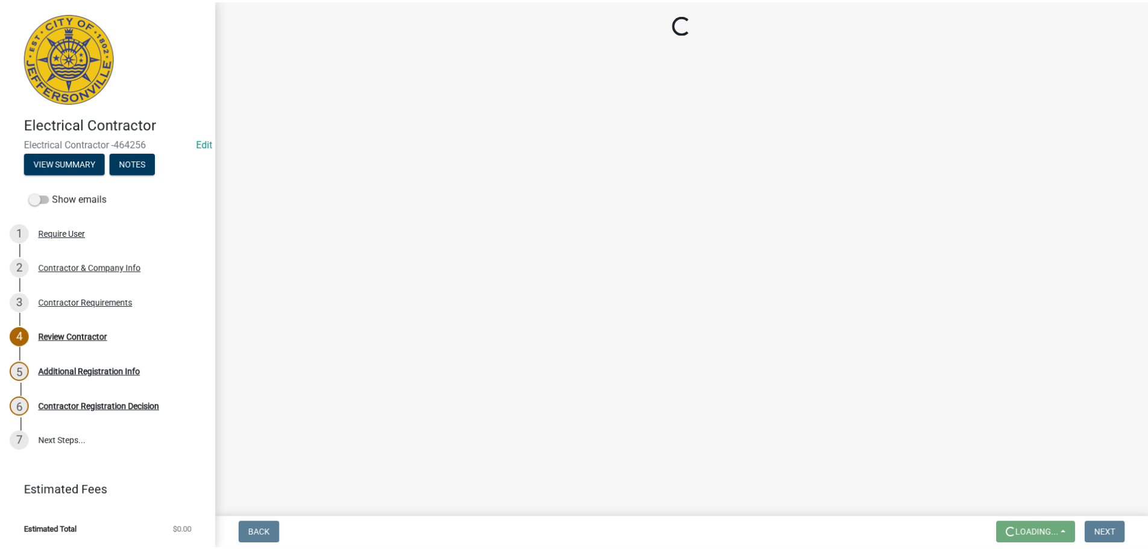
scroll to position [0, 0]
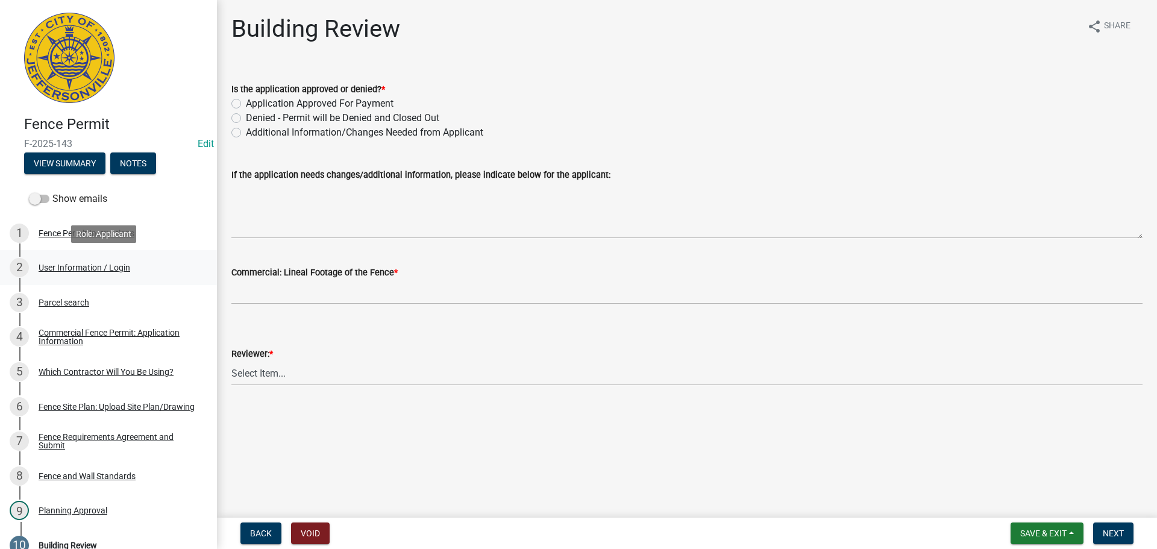
click at [90, 261] on div "2 User Information / Login" at bounding box center [104, 267] width 188 height 19
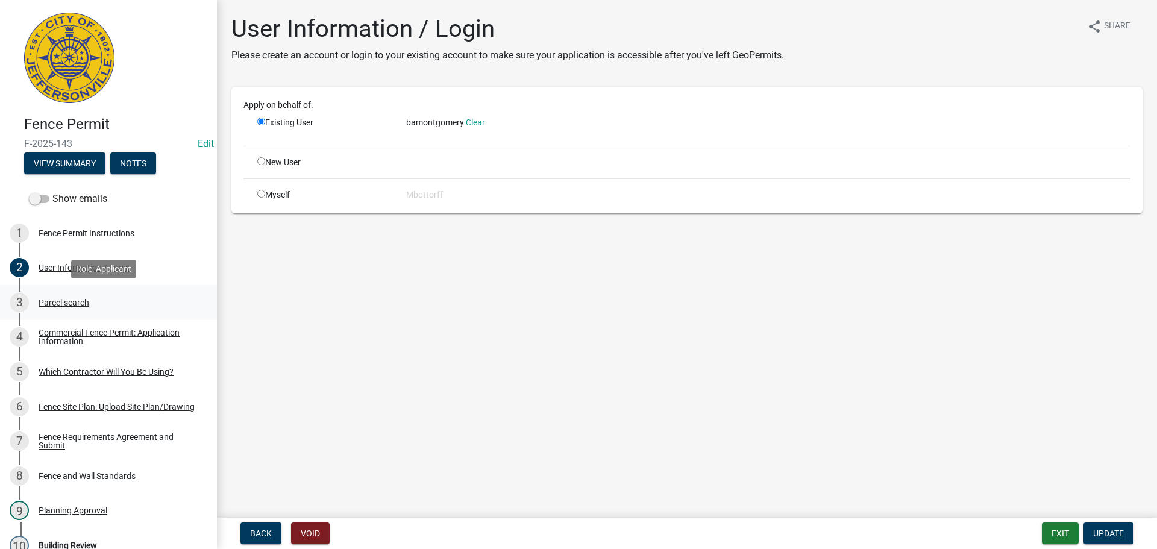
click at [61, 300] on div "Parcel search" at bounding box center [64, 302] width 51 height 8
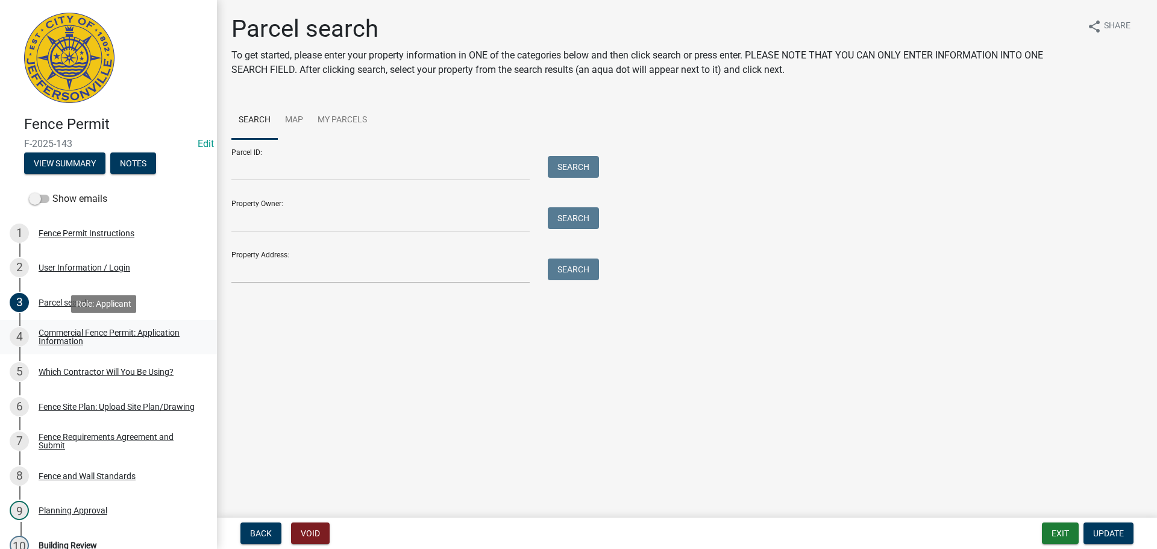
click at [49, 333] on div "Commercial Fence Permit: Application Information" at bounding box center [118, 336] width 159 height 17
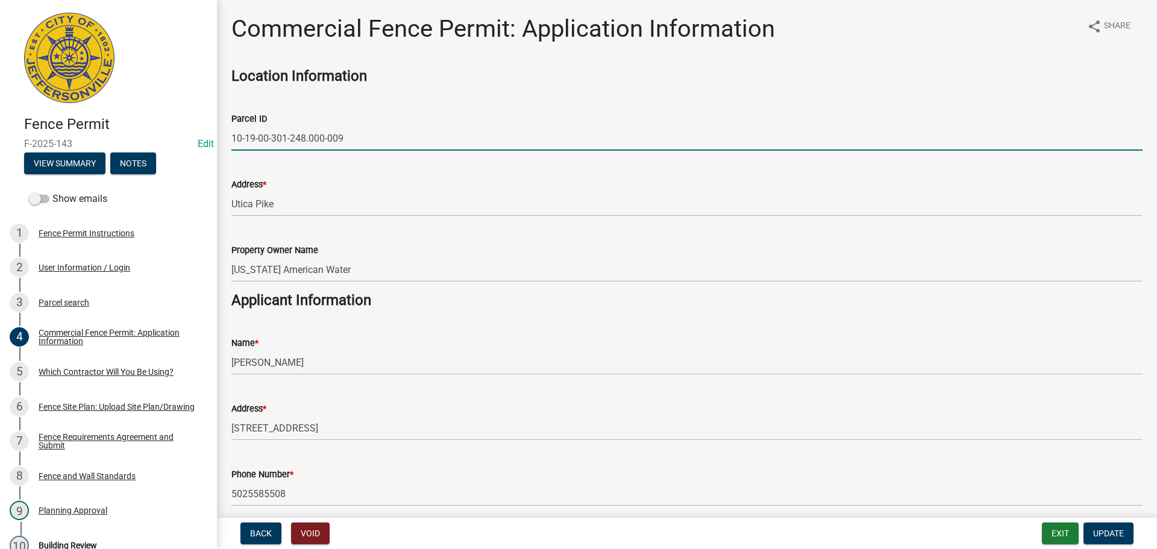
drag, startPoint x: 345, startPoint y: 136, endPoint x: 223, endPoint y: 134, distance: 122.3
click at [223, 134] on div "Parcel ID 10-19-00-301-248.000-009" at bounding box center [686, 123] width 929 height 56
click at [77, 299] on div "Parcel search" at bounding box center [64, 302] width 51 height 8
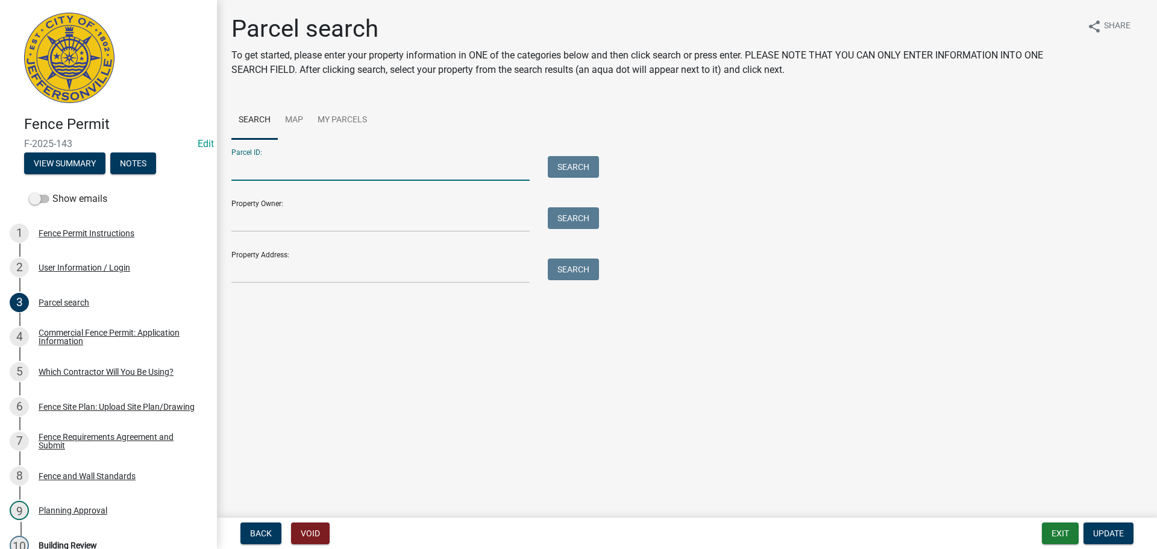
paste input "10-19-00-301-248.000-009"
type input "10-19-00-301-248.000-009"
click at [579, 168] on button "Search" at bounding box center [573, 167] width 51 height 22
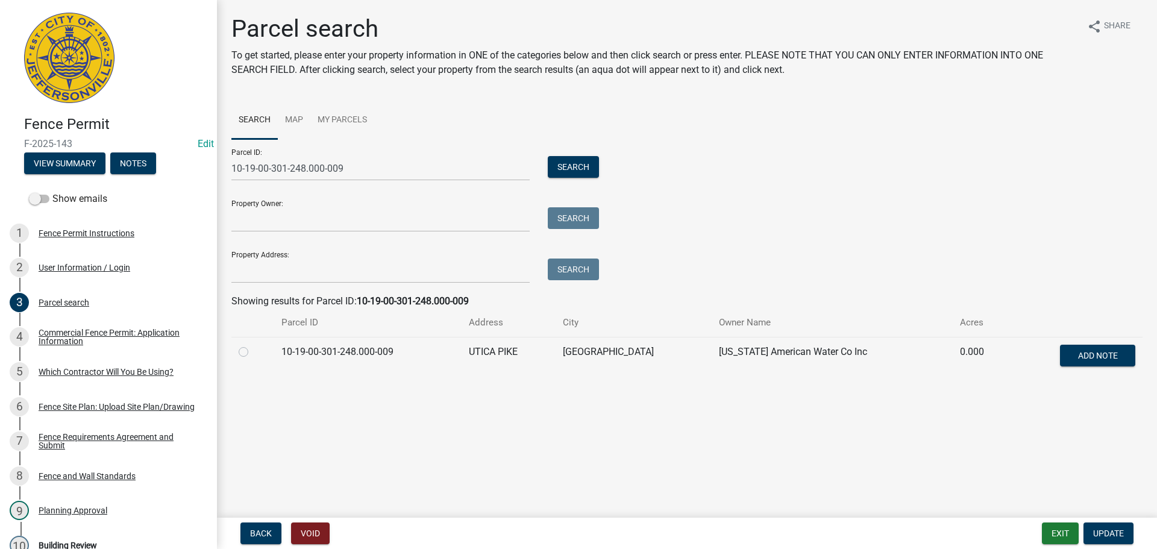
click at [253, 345] on label at bounding box center [253, 345] width 0 height 0
click at [253, 353] on input "radio" at bounding box center [257, 349] width 8 height 8
radio input "true"
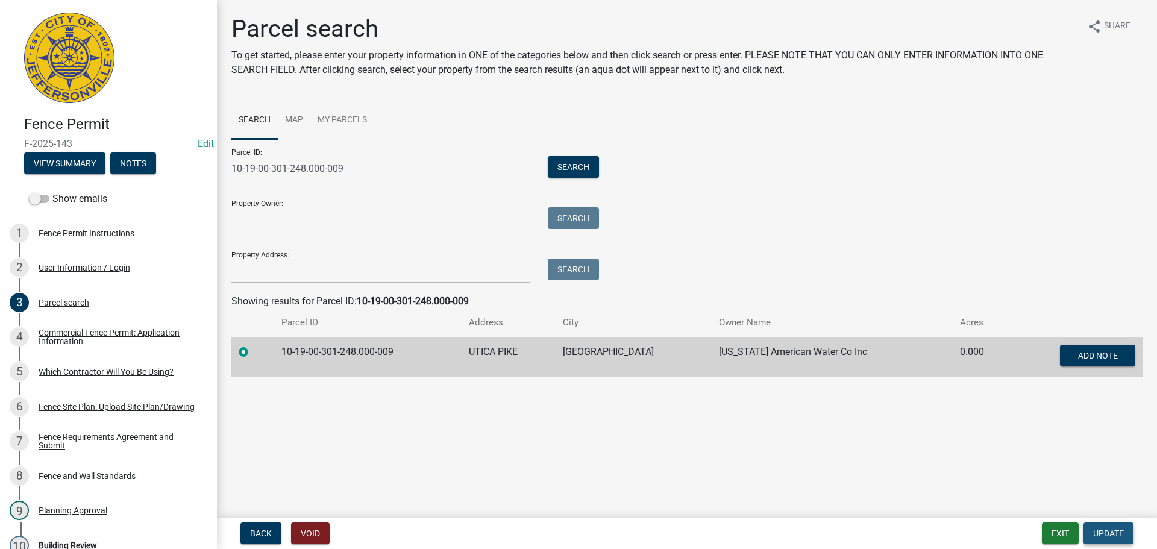
click at [1103, 533] on span "Update" at bounding box center [1108, 533] width 31 height 10
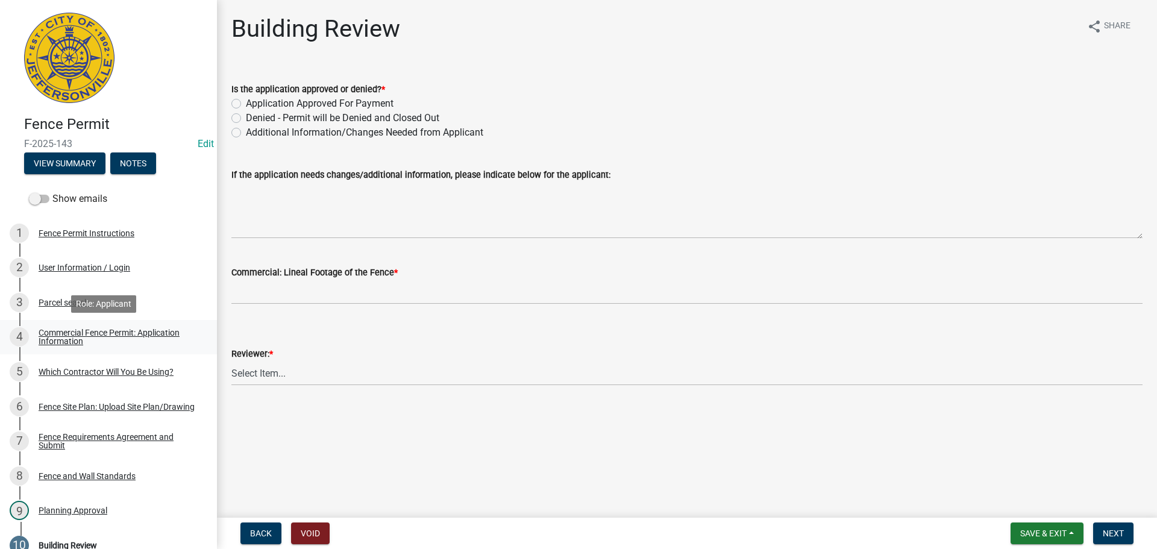
click at [67, 334] on div "Commercial Fence Permit: Application Information" at bounding box center [118, 336] width 159 height 17
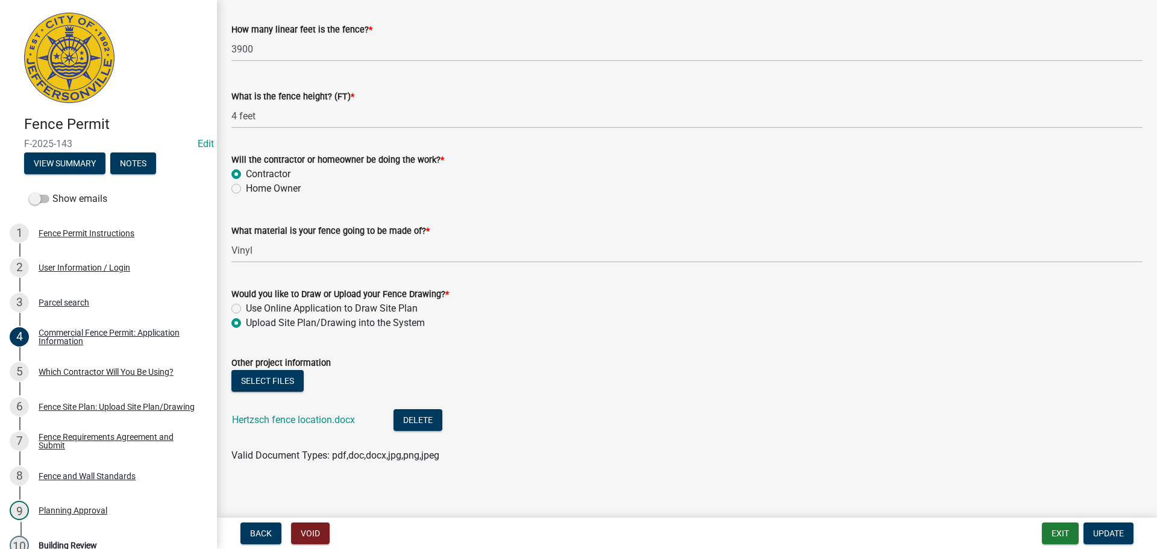
scroll to position [1111, 0]
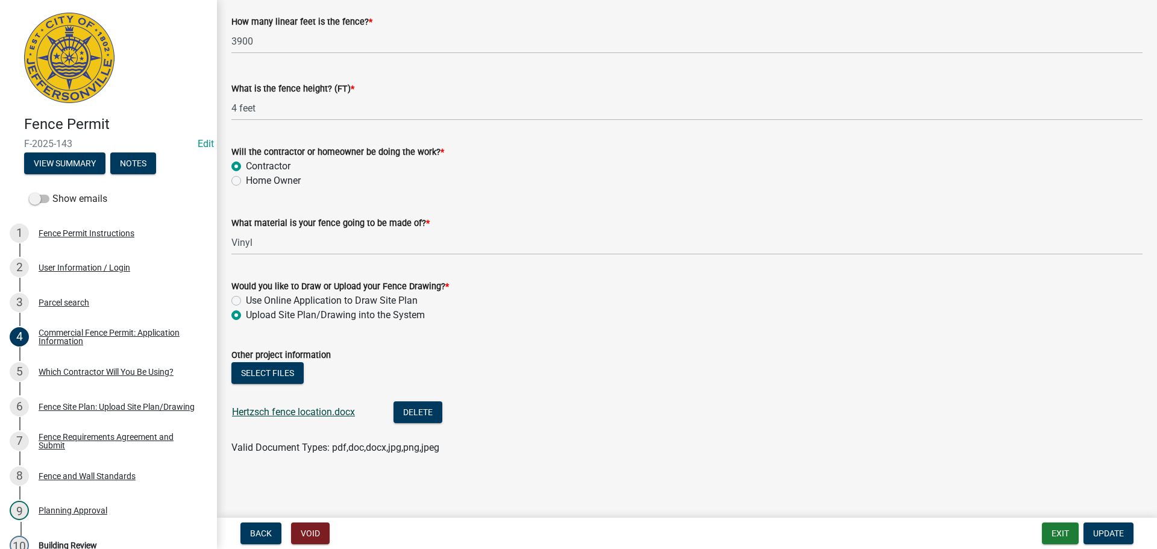
click at [284, 415] on link "Hertzsch fence location.docx" at bounding box center [293, 411] width 123 height 11
click at [64, 370] on div "Which Contractor Will You Be Using?" at bounding box center [106, 372] width 135 height 8
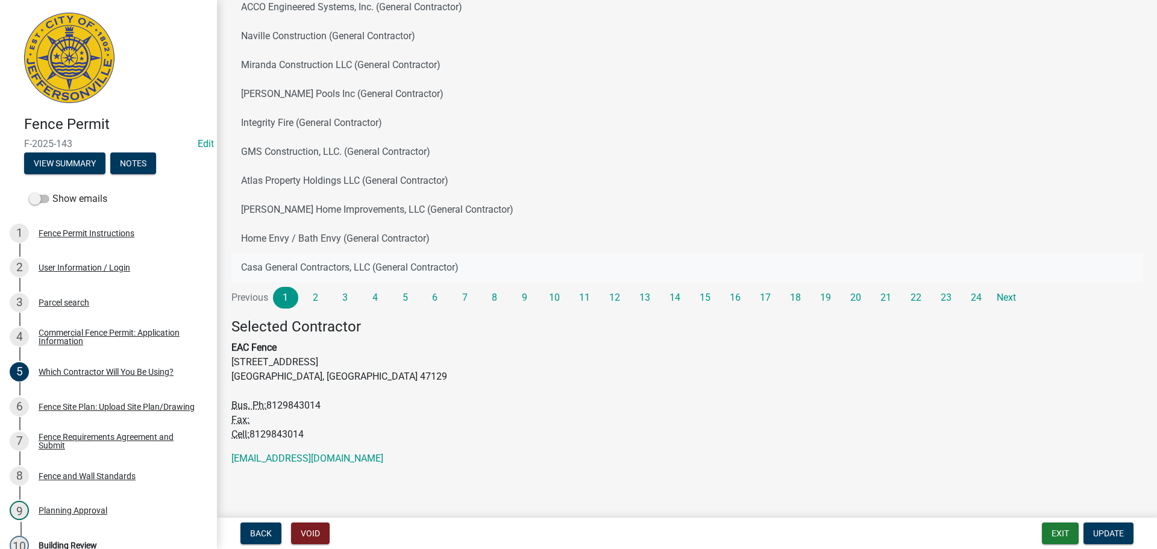
scroll to position [0, 0]
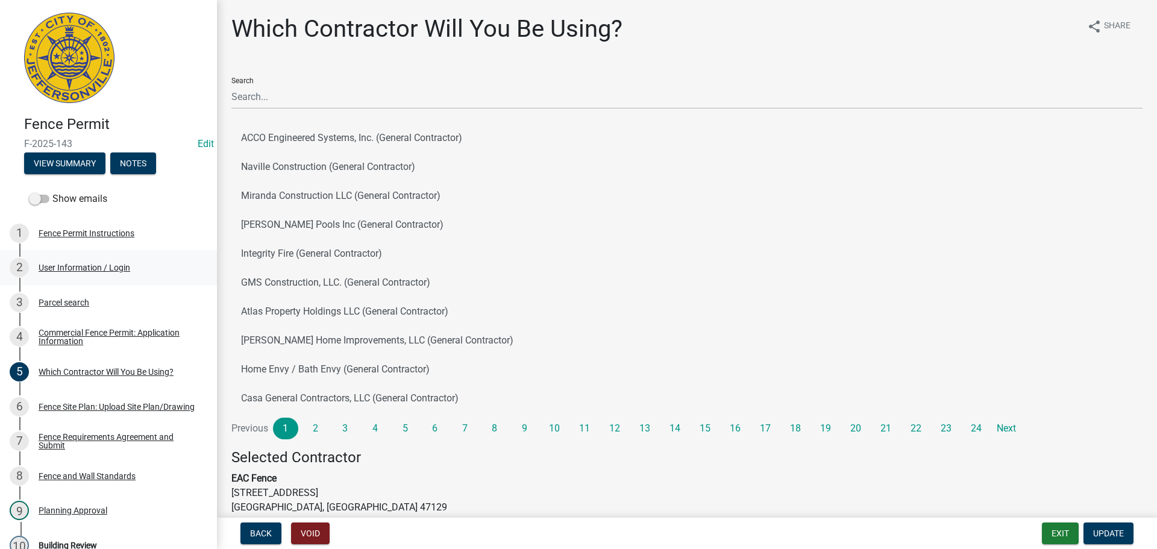
click at [54, 268] on div "User Information / Login" at bounding box center [85, 267] width 92 height 8
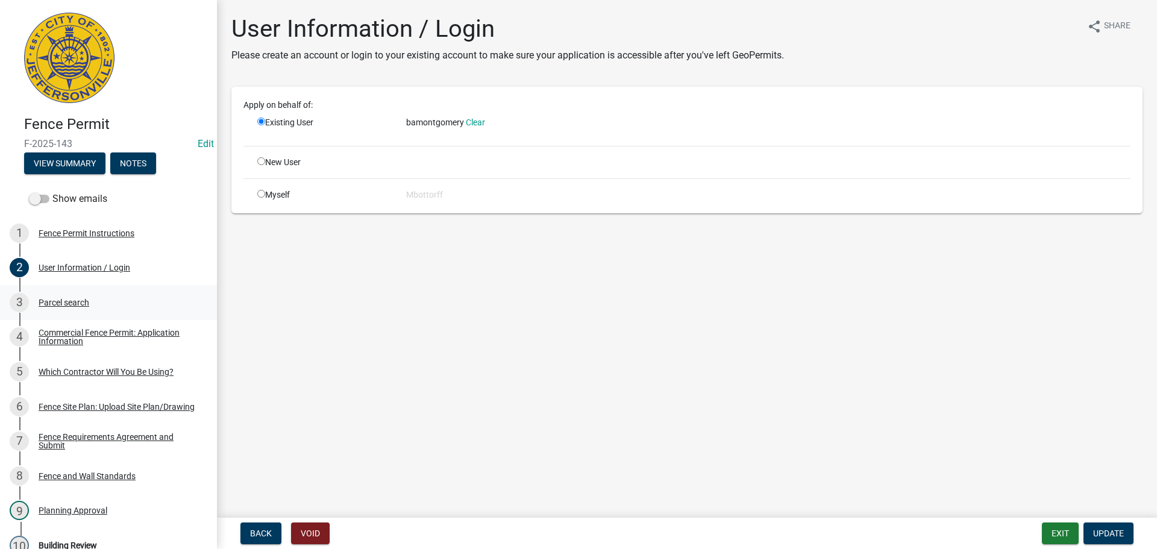
click at [73, 298] on div "Parcel search" at bounding box center [64, 302] width 51 height 8
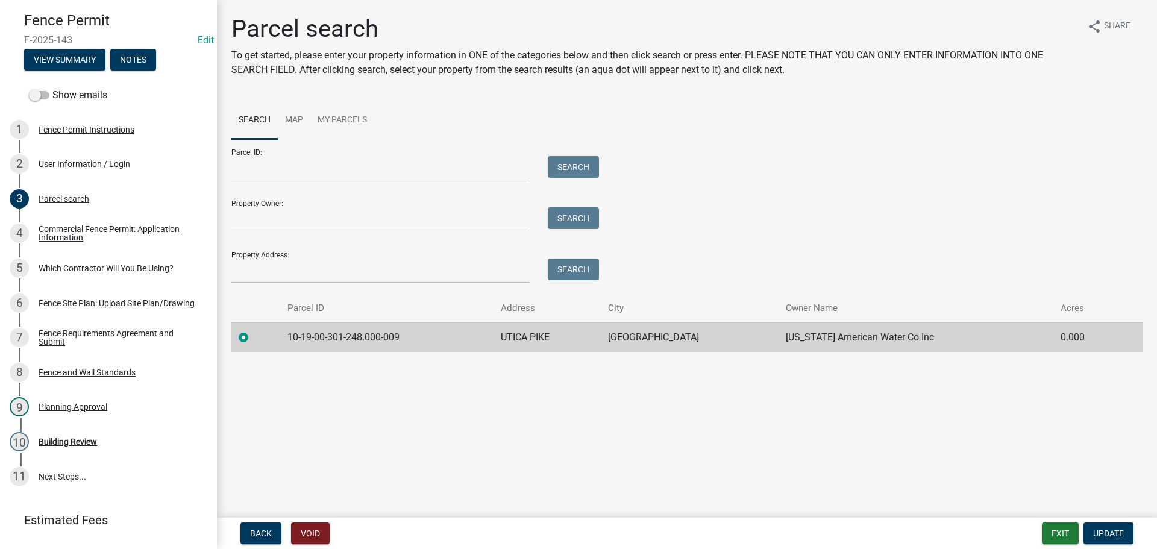
scroll to position [133, 0]
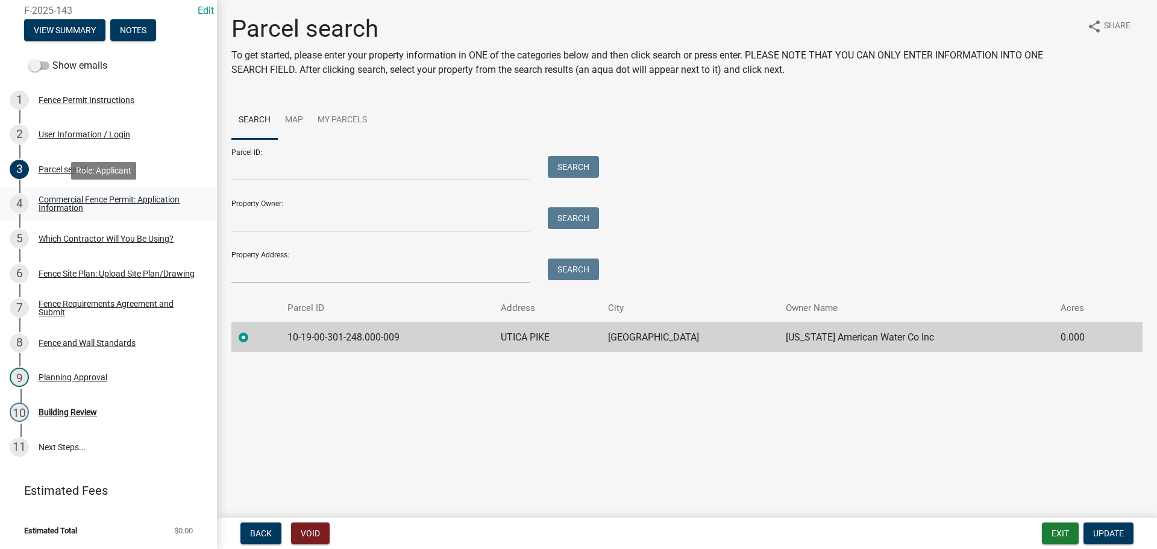
click at [55, 206] on div "Commercial Fence Permit: Application Information" at bounding box center [118, 203] width 159 height 17
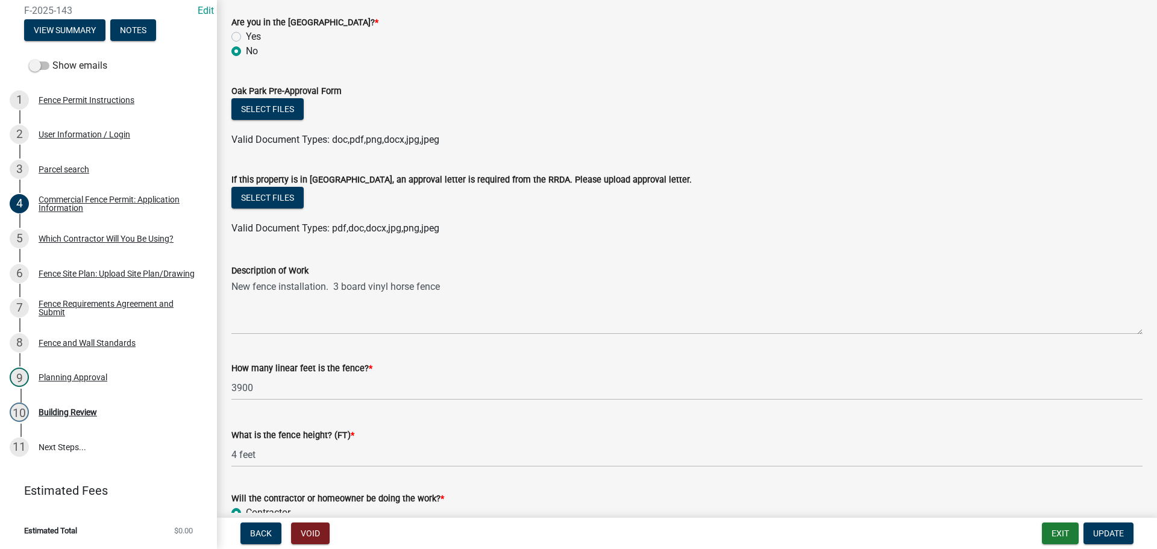
scroll to position [783, 0]
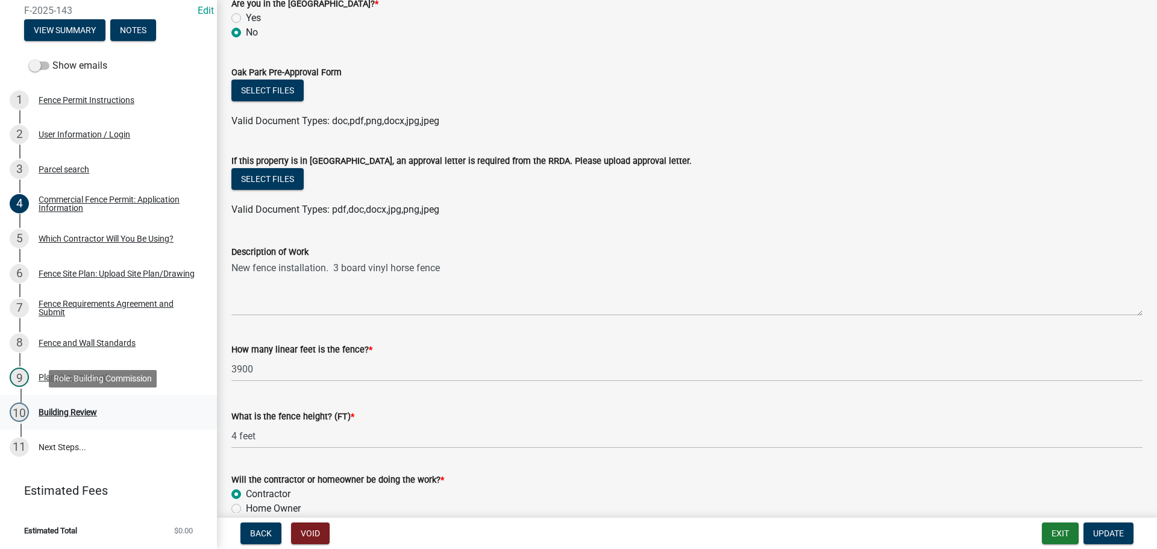
click at [64, 415] on div "Building Review" at bounding box center [68, 412] width 58 height 8
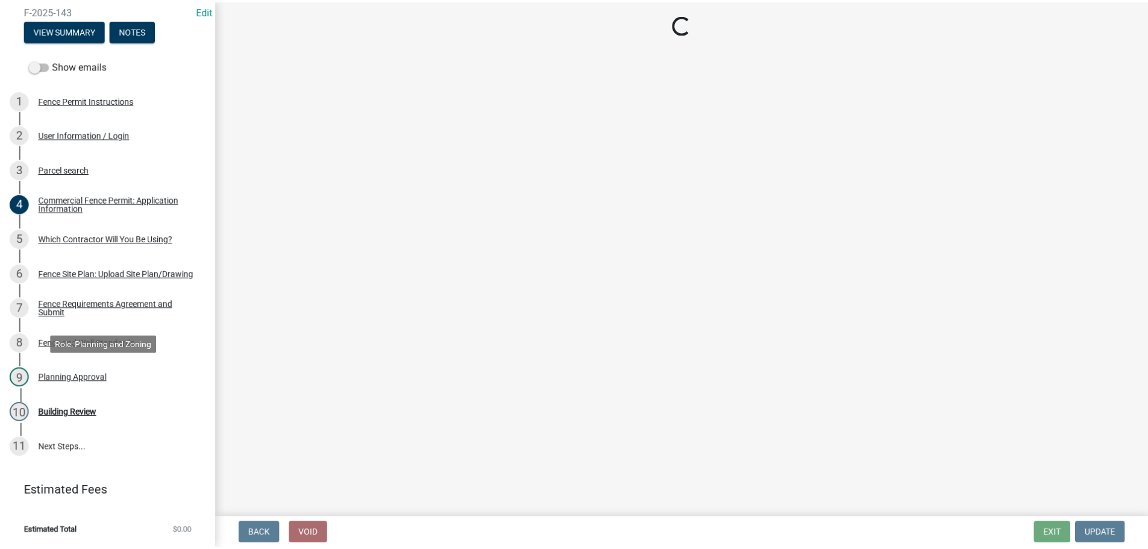
scroll to position [0, 0]
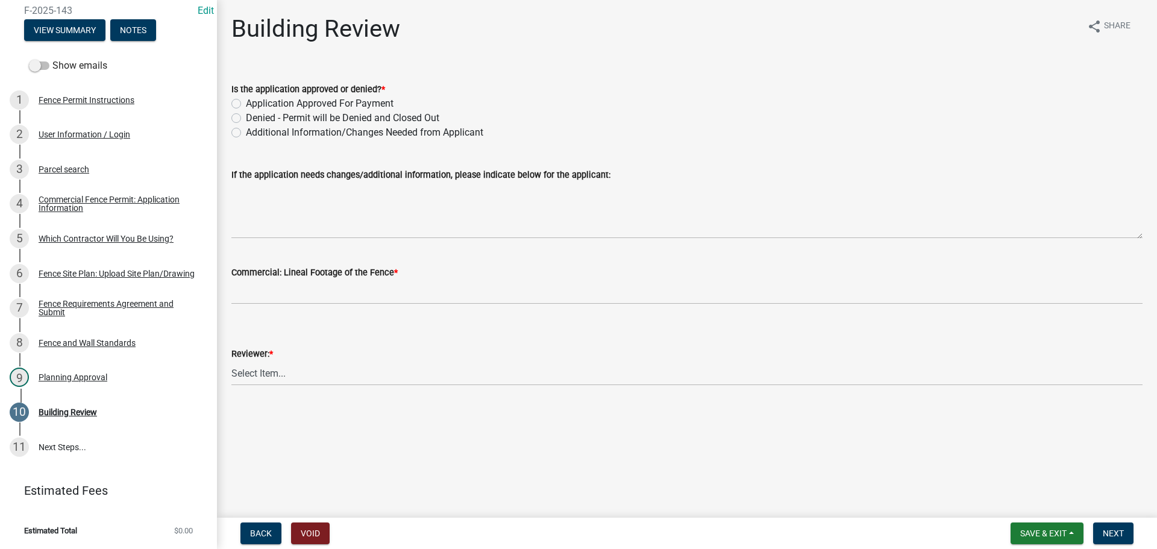
click at [246, 101] on label "Application Approved For Payment" at bounding box center [320, 103] width 148 height 14
click at [246, 101] on input "Application Approved For Payment" at bounding box center [250, 100] width 8 height 8
radio input "true"
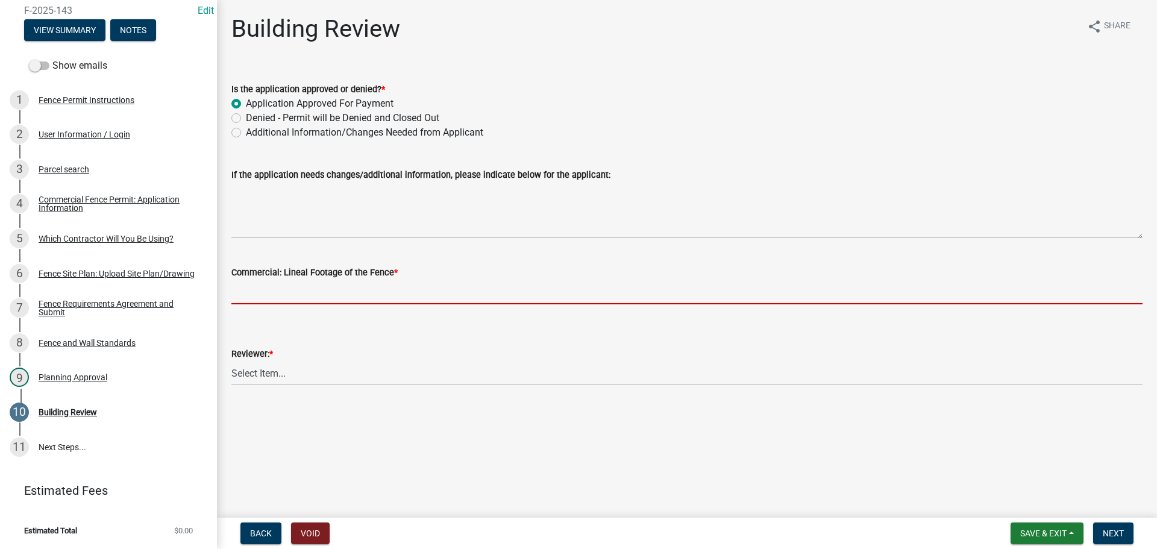
click at [256, 291] on input "text" at bounding box center [686, 292] width 911 height 25
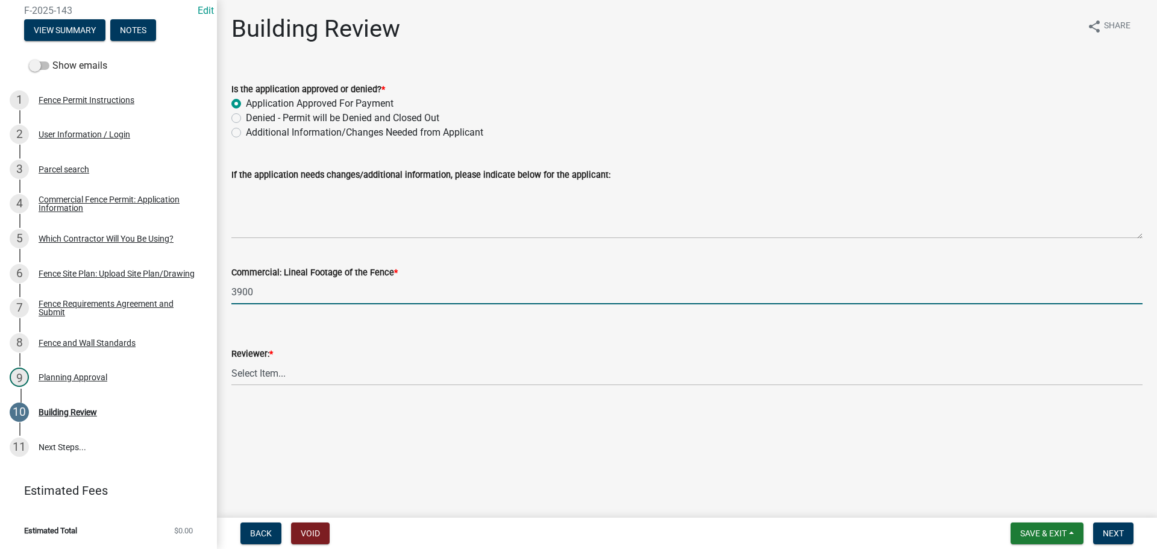
type input "3900"
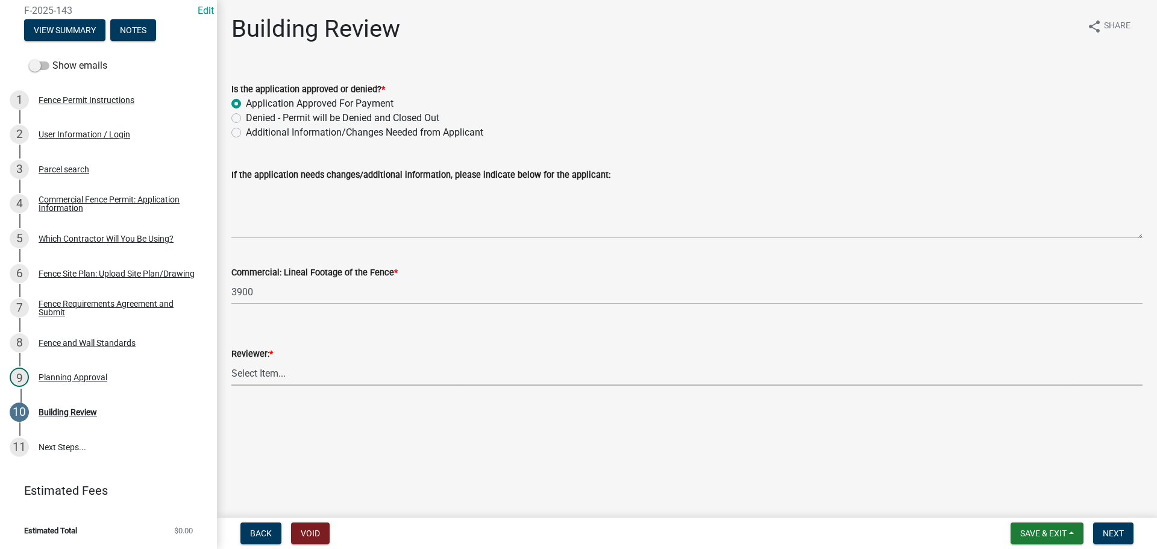
click at [256, 376] on select "Select Item... [PERSON_NAME] [PERSON_NAME] [PERSON_NAME] [PERSON_NAME] [PERSON_…" at bounding box center [686, 373] width 911 height 25
click at [231, 361] on select "Select Item... [PERSON_NAME] [PERSON_NAME] [PERSON_NAME] [PERSON_NAME] [PERSON_…" at bounding box center [686, 373] width 911 height 25
select select "e36977bf-af8d-40c9-935f-0f479ad9eb24"
click at [1112, 530] on span "Next" at bounding box center [1113, 533] width 21 height 10
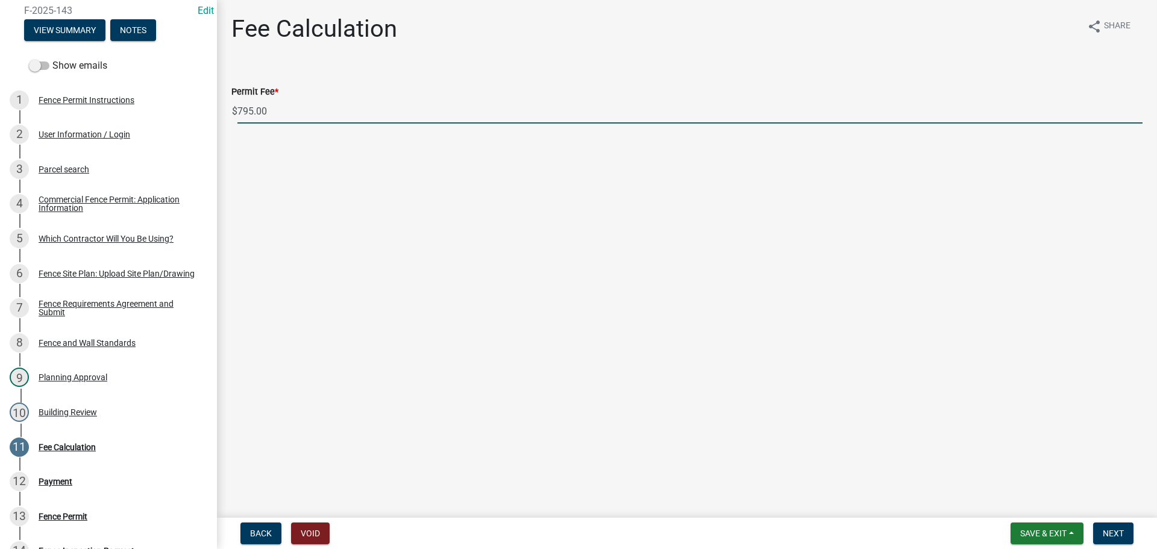
click at [254, 110] on input "795.00" at bounding box center [689, 111] width 905 height 25
type input "810.00"
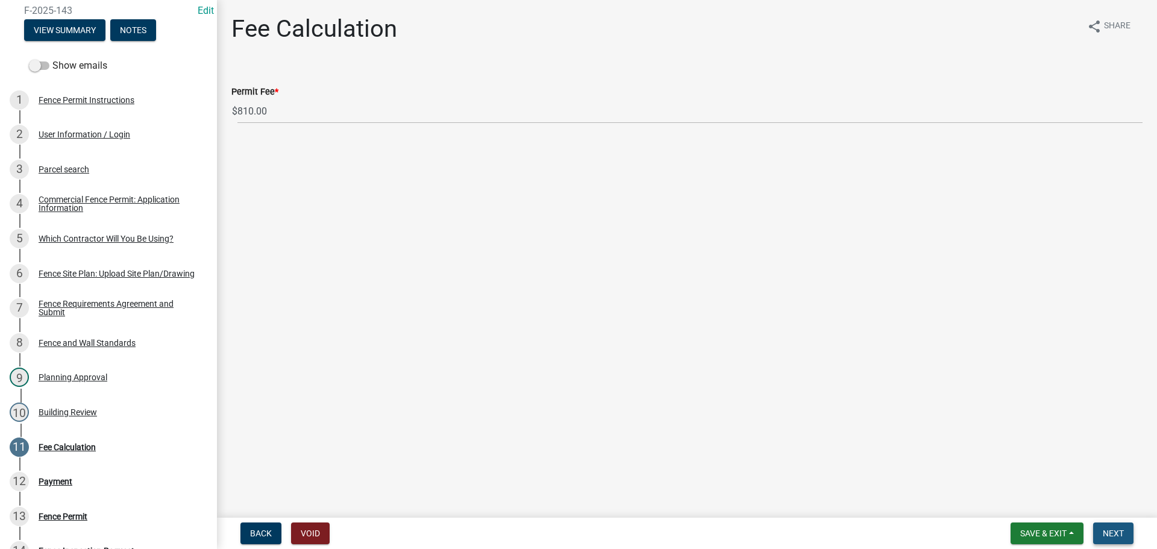
click at [1112, 536] on span "Next" at bounding box center [1113, 533] width 21 height 10
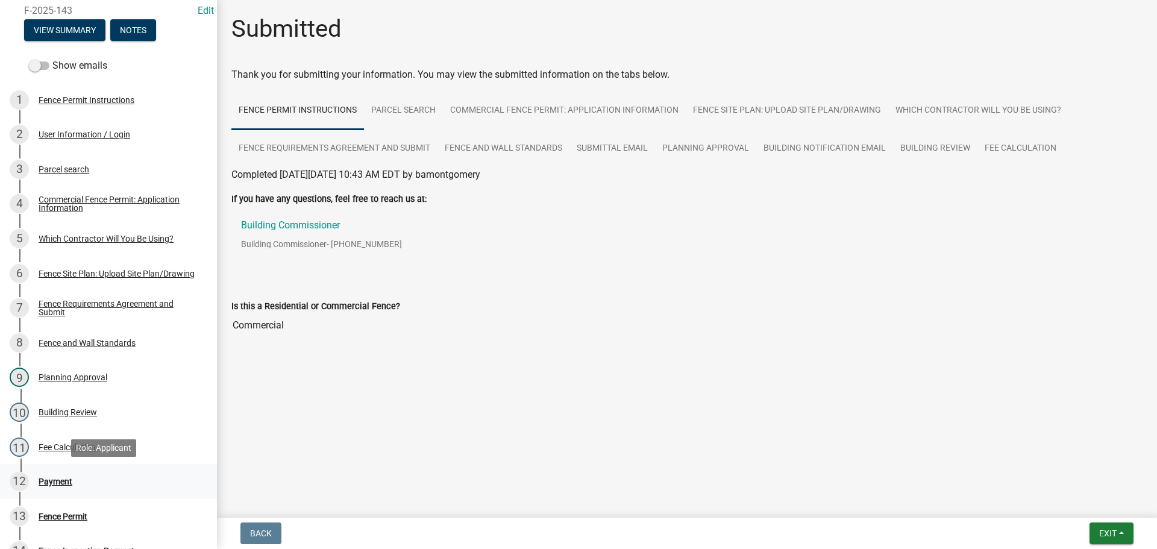
click at [58, 480] on div "Payment" at bounding box center [56, 481] width 34 height 8
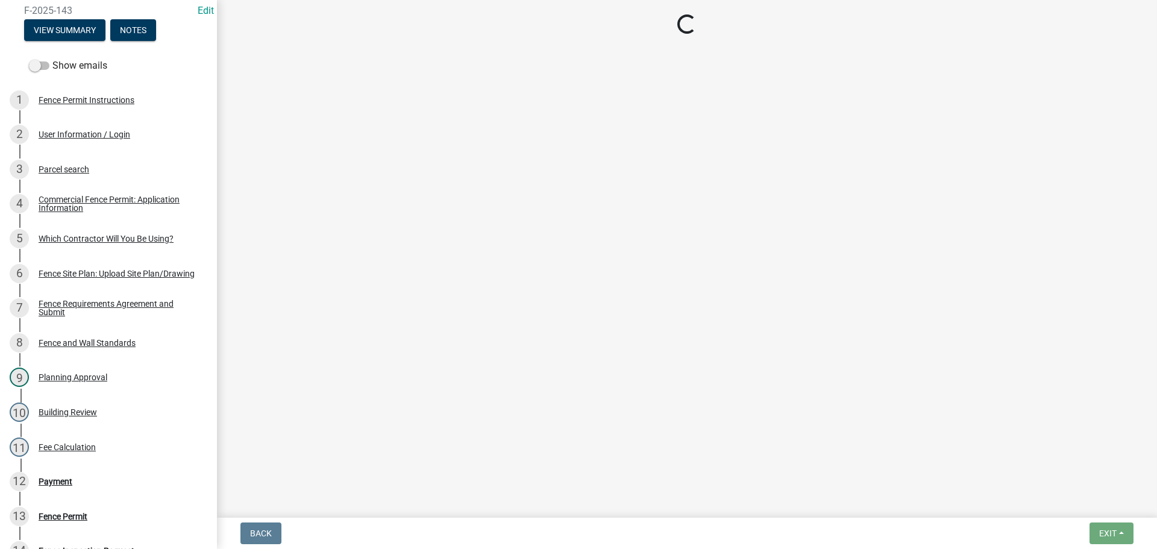
select select "3: 3"
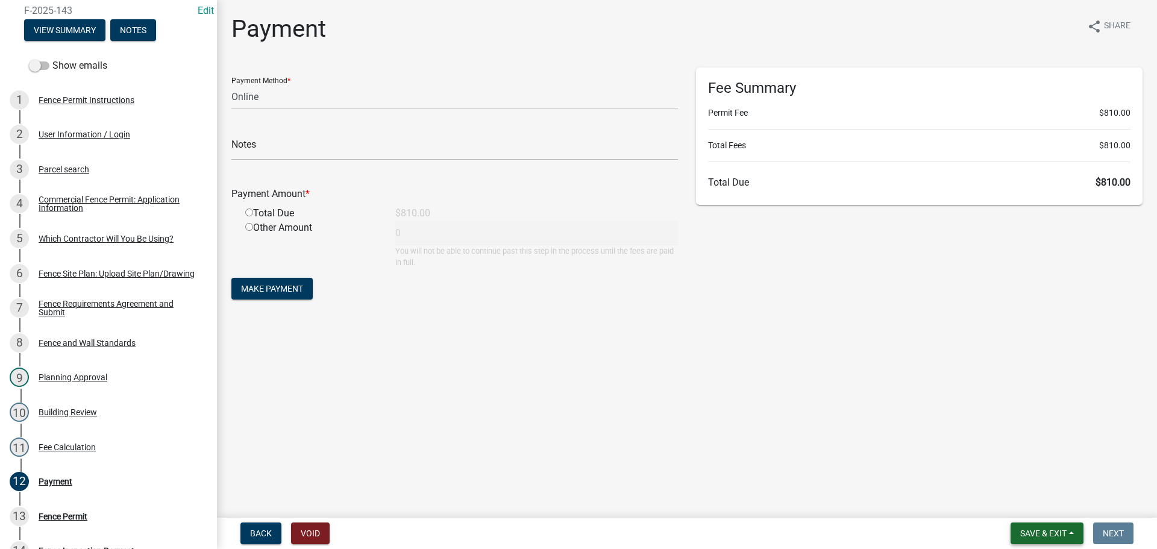
click at [1046, 534] on span "Save & Exit" at bounding box center [1043, 533] width 46 height 10
click at [1038, 504] on button "Save & Exit" at bounding box center [1035, 502] width 96 height 29
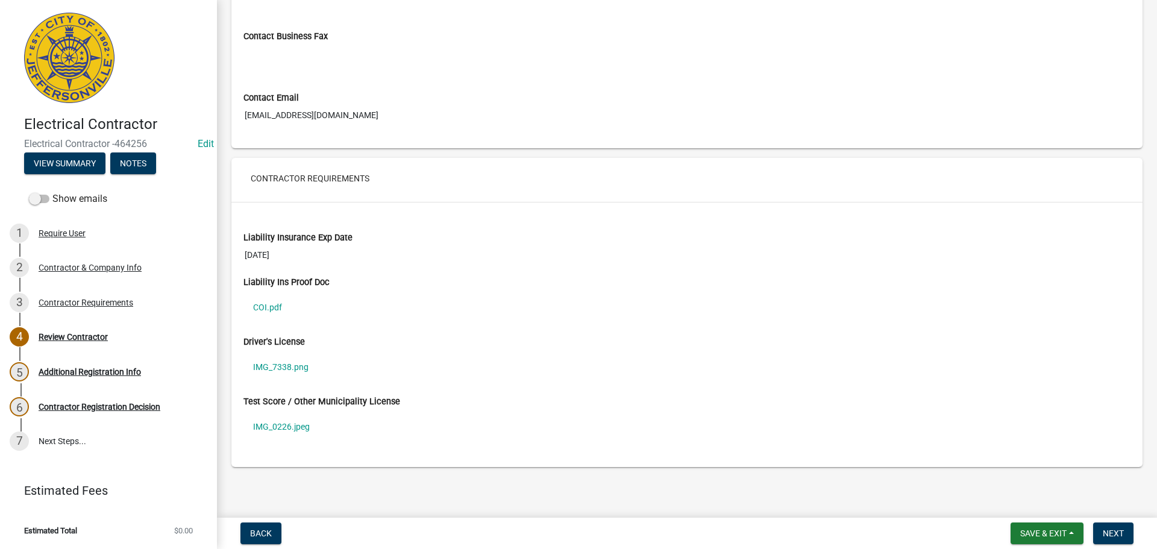
scroll to position [788, 0]
click at [68, 302] on div "Contractor Requirements" at bounding box center [86, 302] width 95 height 8
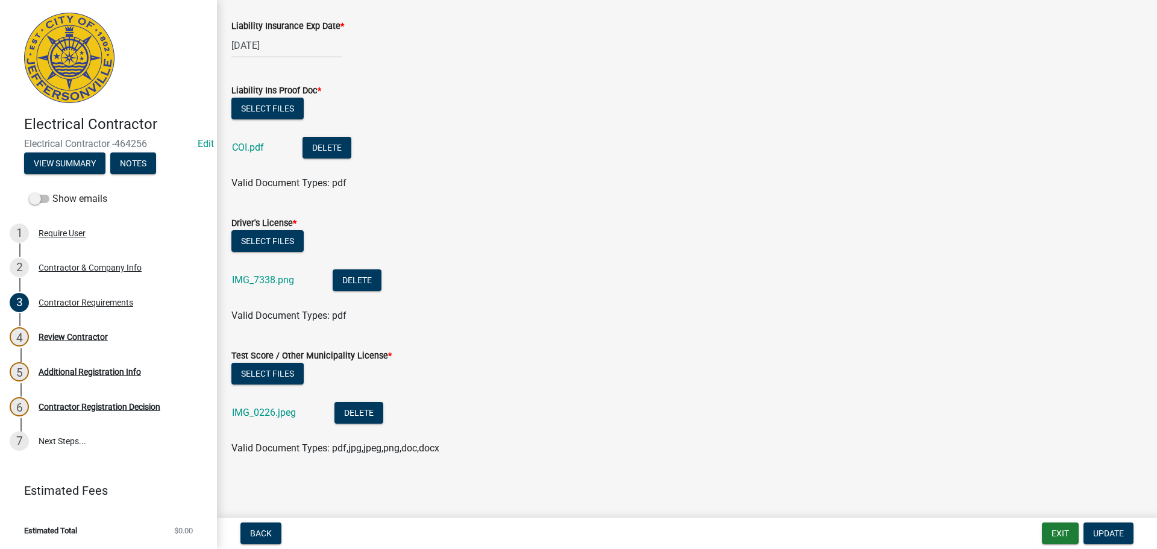
scroll to position [66, 0]
click at [251, 148] on link "COI.pdf" at bounding box center [248, 146] width 32 height 11
click at [340, 145] on button "Delete" at bounding box center [327, 147] width 49 height 22
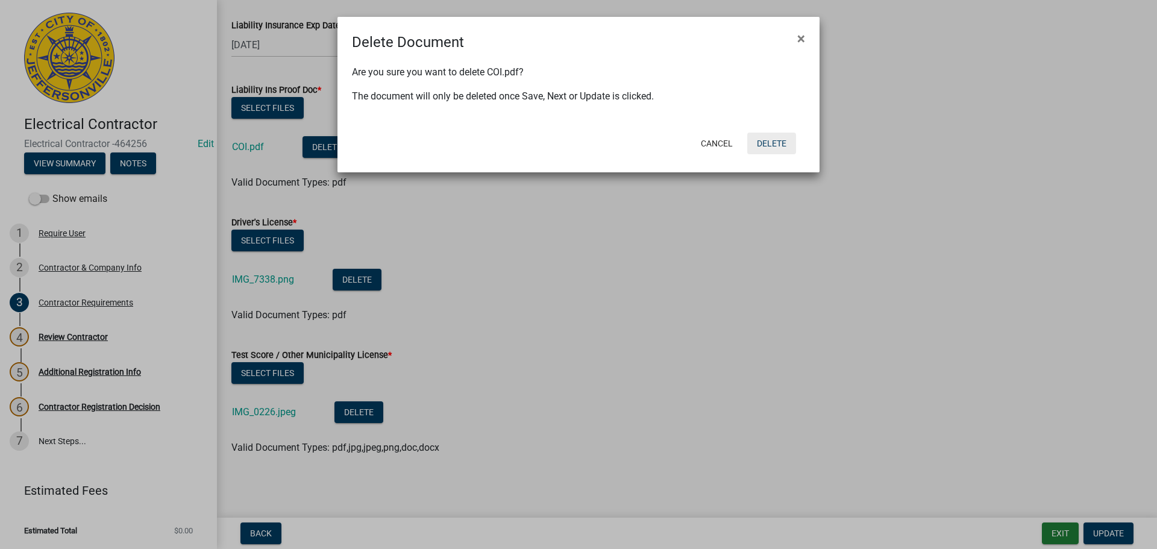
click at [773, 146] on button "Delete" at bounding box center [771, 144] width 49 height 22
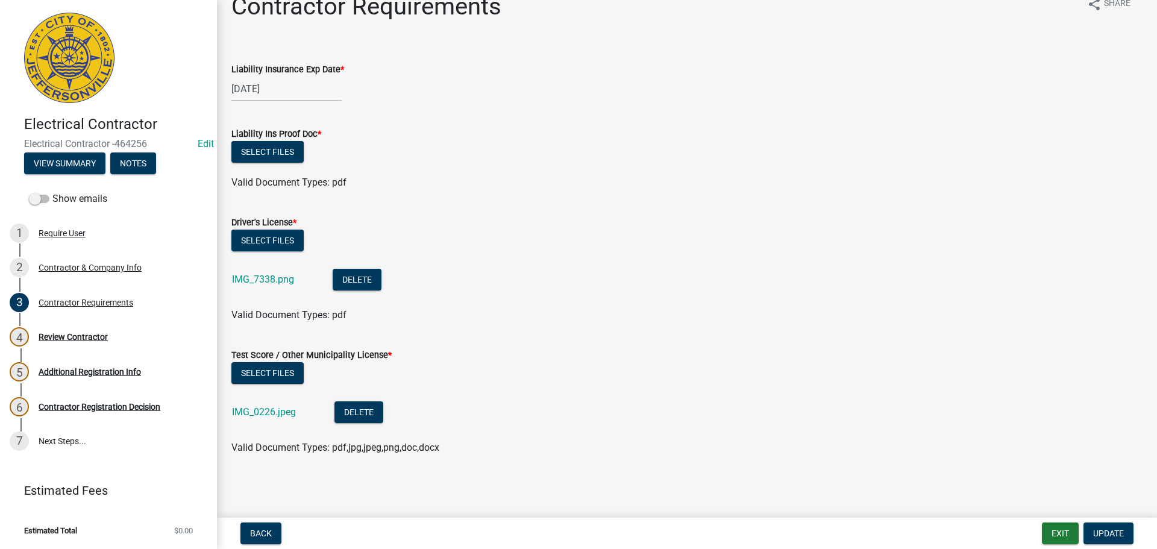
scroll to position [22, 0]
click at [260, 149] on button "Select files" at bounding box center [267, 152] width 72 height 22
click at [237, 149] on button "Select files" at bounding box center [267, 152] width 72 height 22
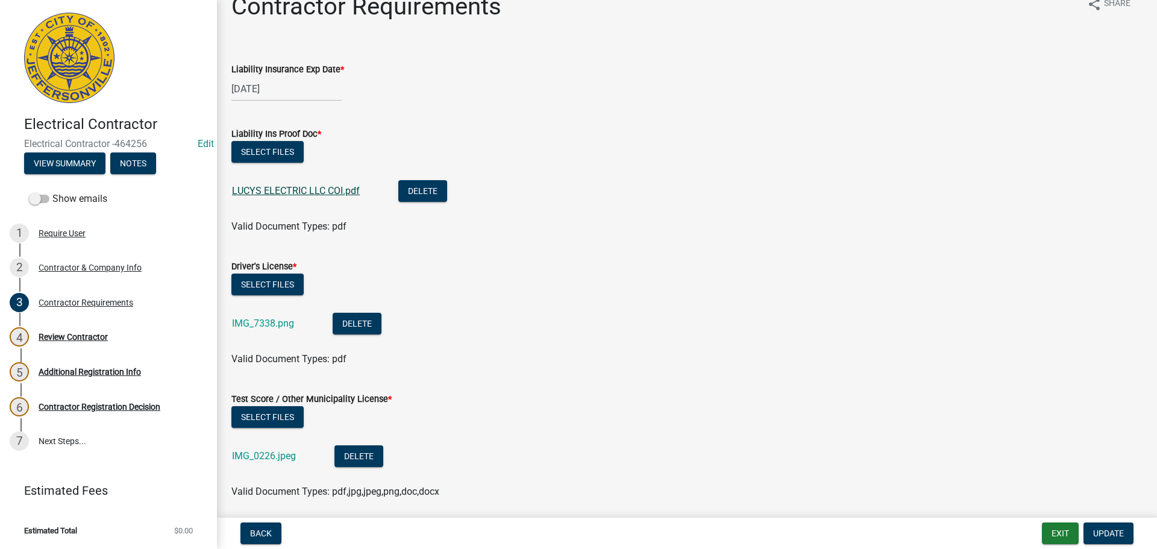
click at [289, 195] on link "LUCYS ELECTRIC LLC COI.pdf" at bounding box center [296, 190] width 128 height 11
click at [266, 319] on link "IMG_7338.png" at bounding box center [263, 323] width 62 height 11
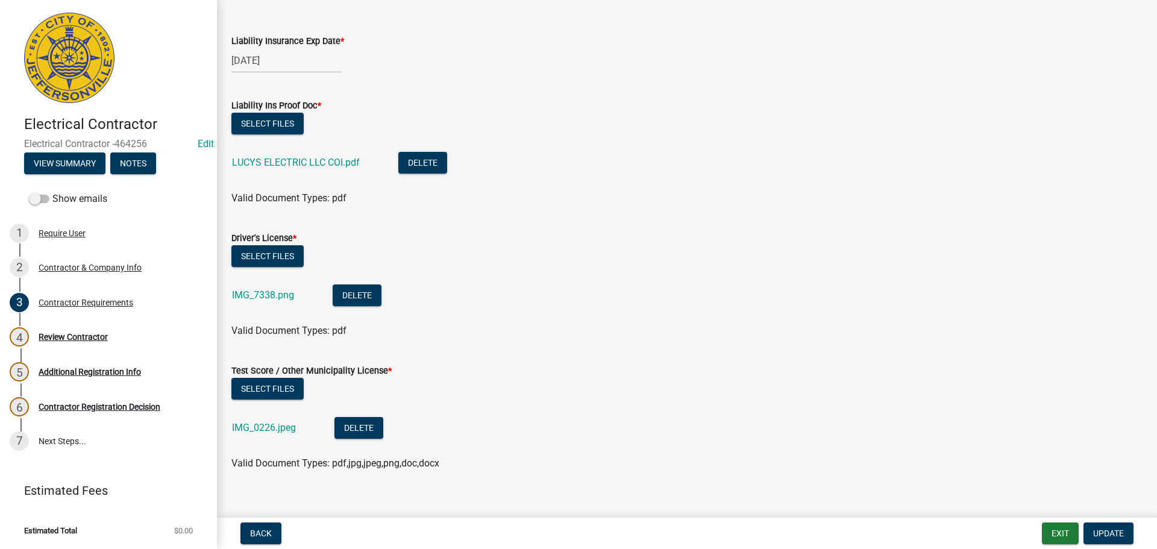
scroll to position [66, 0]
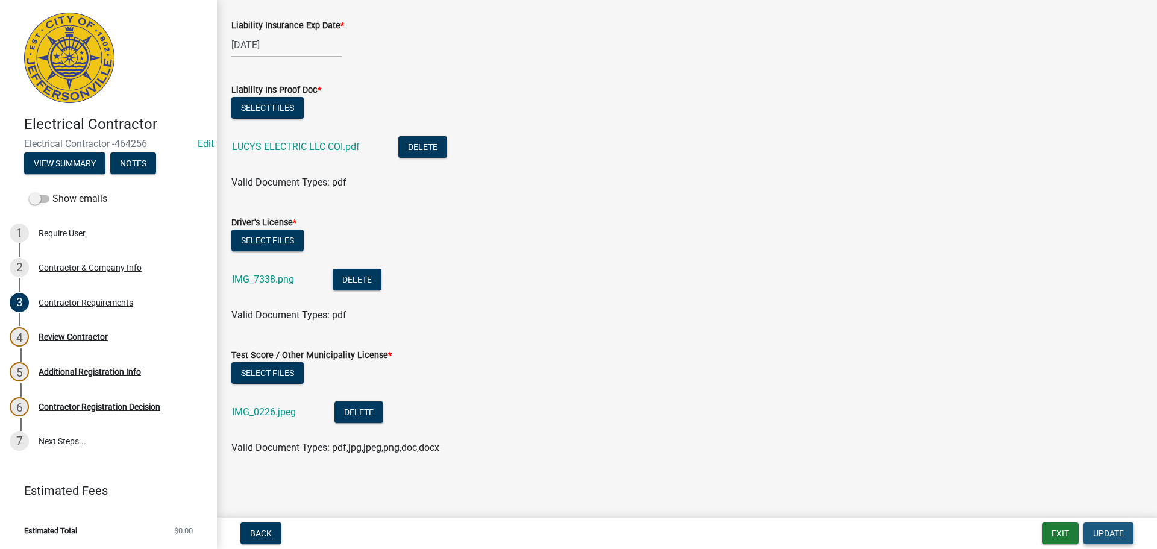
click at [1103, 529] on span "Update" at bounding box center [1108, 533] width 31 height 10
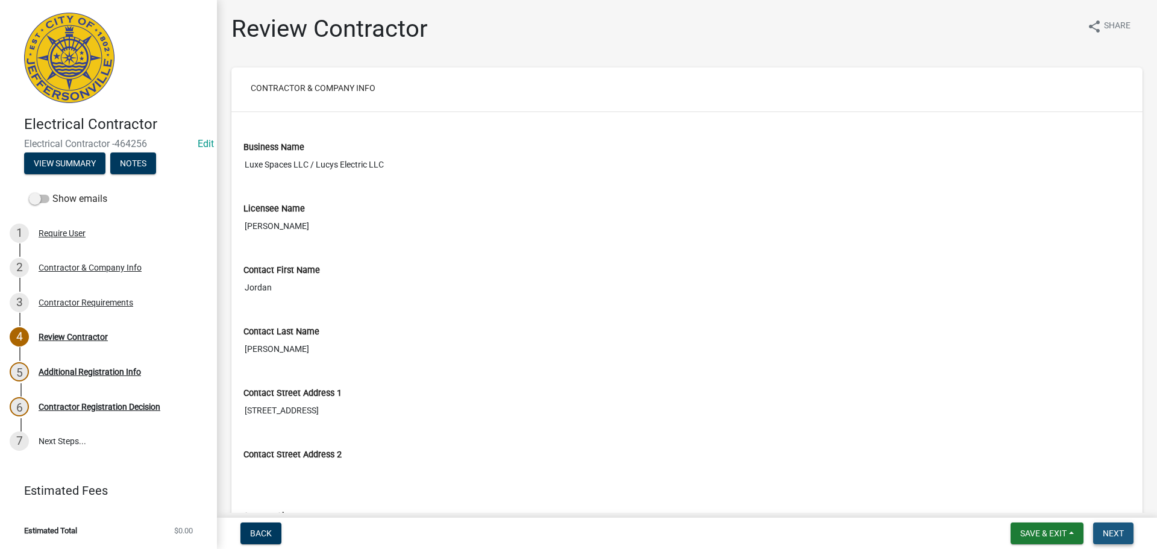
click at [1111, 531] on span "Next" at bounding box center [1113, 533] width 21 height 10
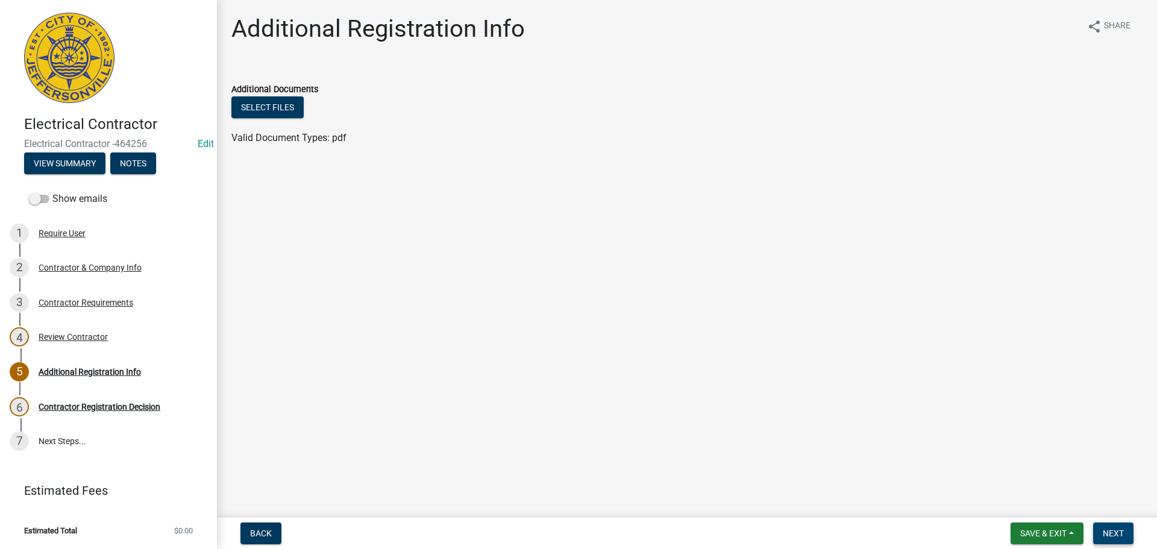
click at [1107, 530] on span "Next" at bounding box center [1113, 533] width 21 height 10
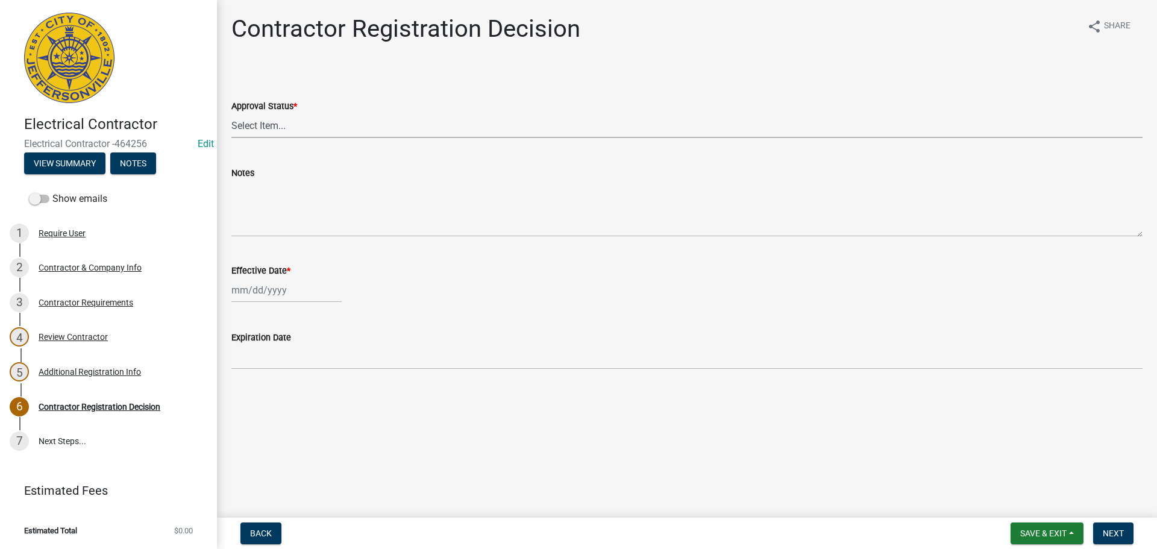
click at [252, 127] on select "Select Item... Approved Denied" at bounding box center [686, 125] width 911 height 25
click at [231, 113] on select "Select Item... Approved Denied" at bounding box center [686, 125] width 911 height 25
select select "4b86b809-39dd-4c68-9f3d-fdb3e7050482"
click at [256, 292] on div at bounding box center [286, 290] width 110 height 25
select select "8"
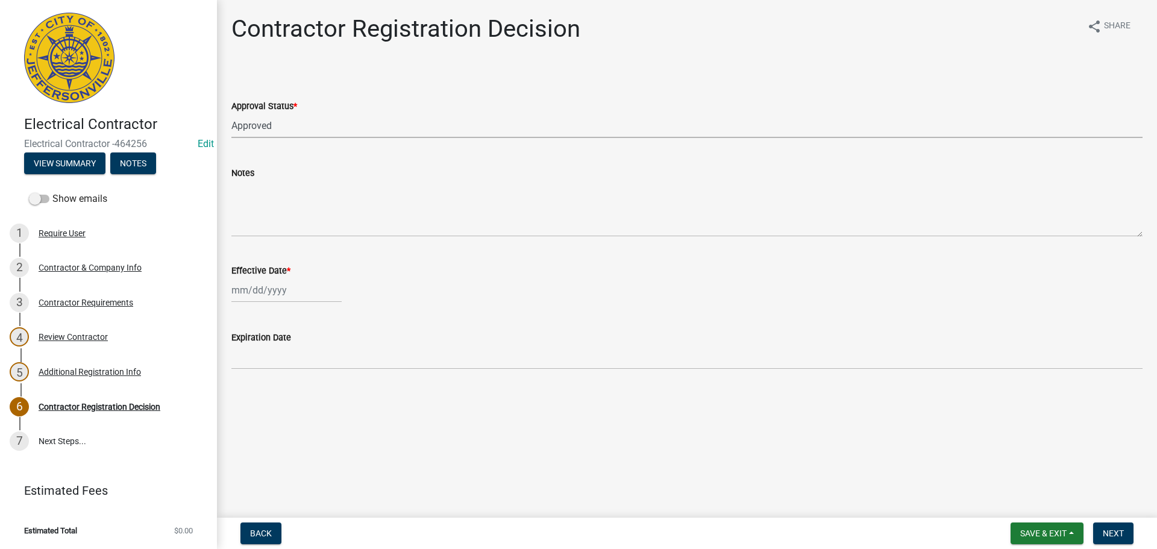
select select "2025"
click at [324, 391] on div "15" at bounding box center [320, 392] width 19 height 19
type input "[DATE]"
click at [1118, 532] on span "Next" at bounding box center [1113, 533] width 21 height 10
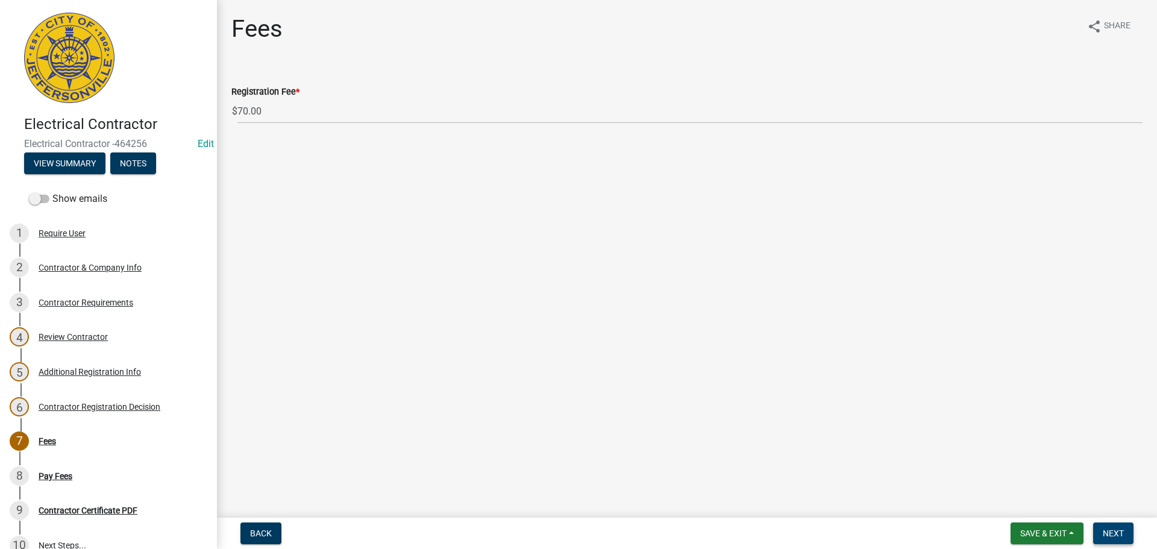
click at [1113, 531] on span "Next" at bounding box center [1113, 533] width 21 height 10
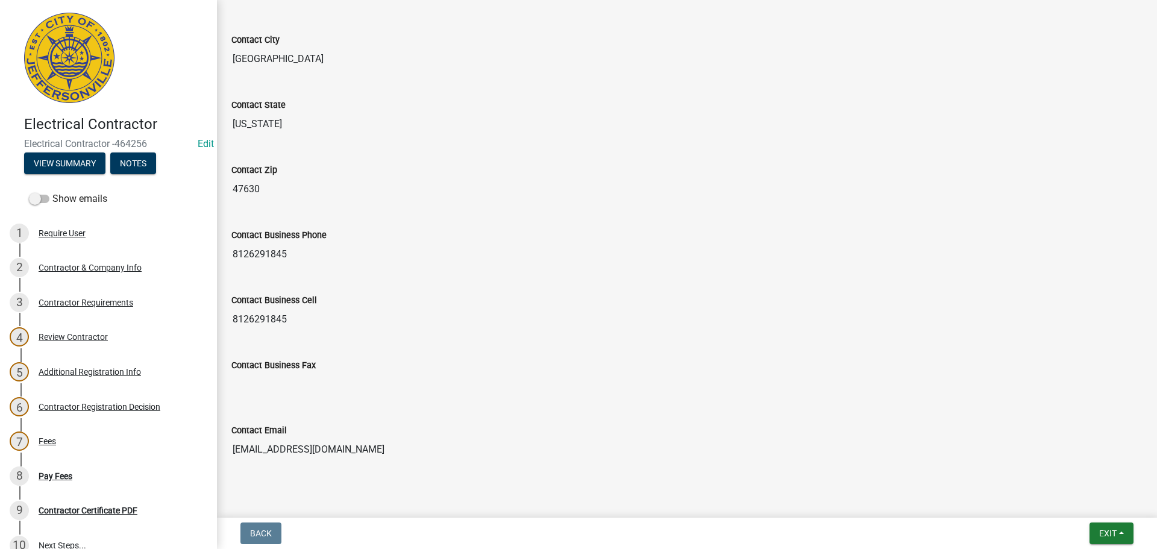
scroll to position [539, 0]
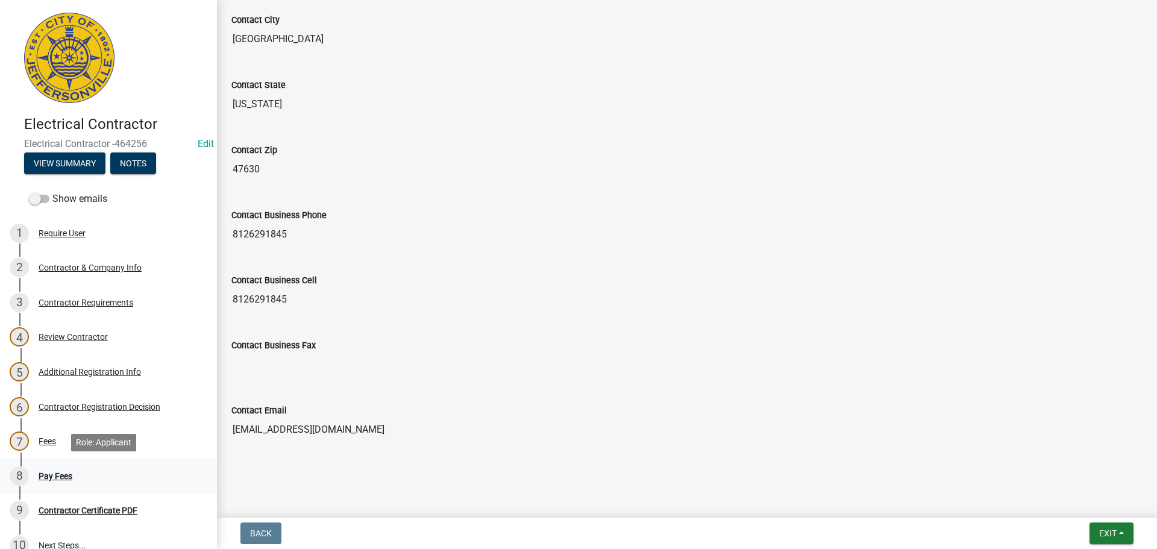
click at [49, 475] on div "Pay Fees" at bounding box center [56, 476] width 34 height 8
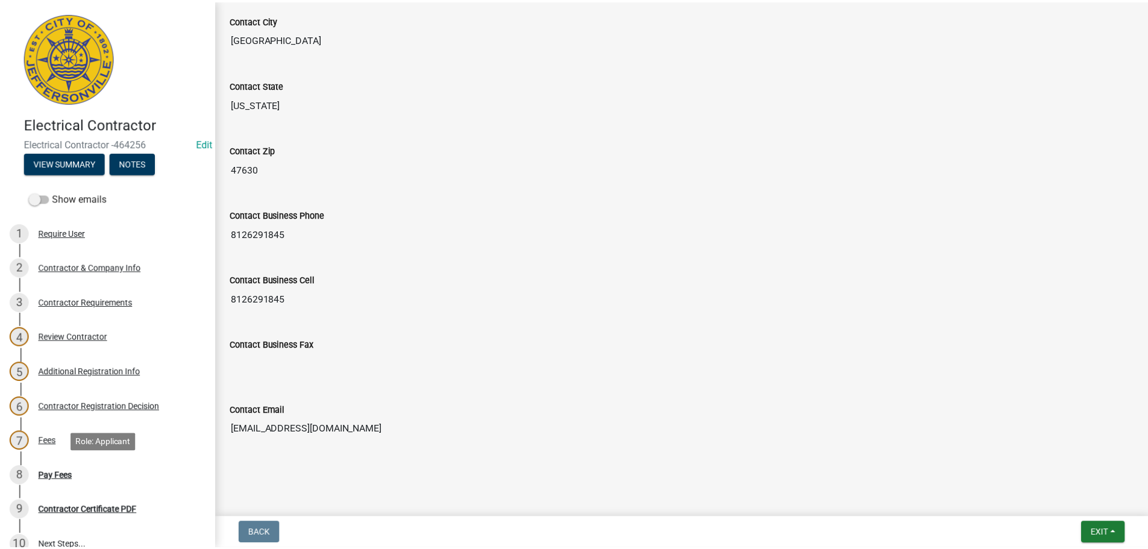
scroll to position [0, 0]
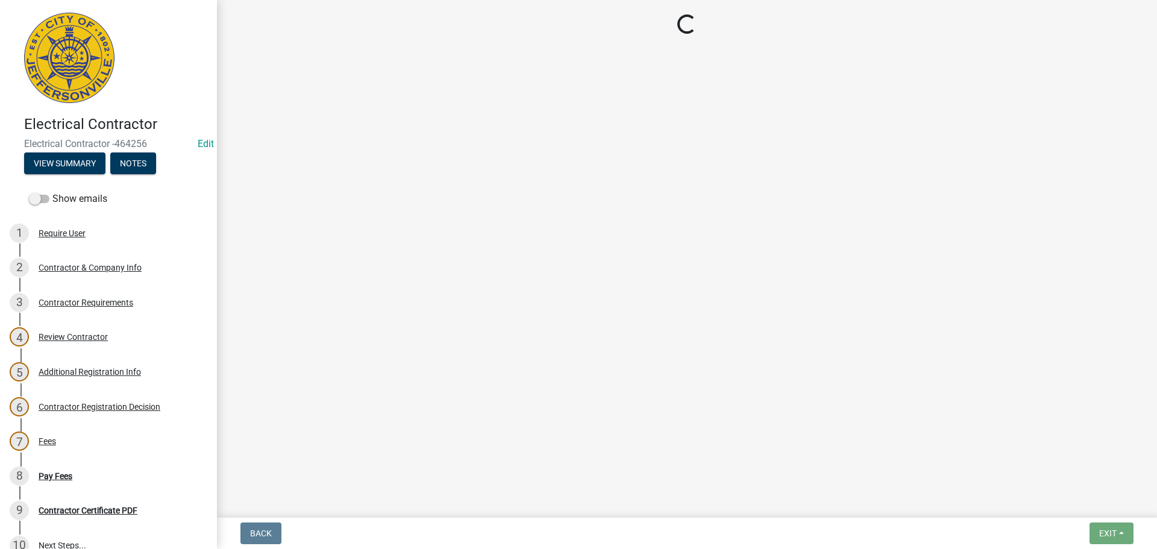
select select "3: 3"
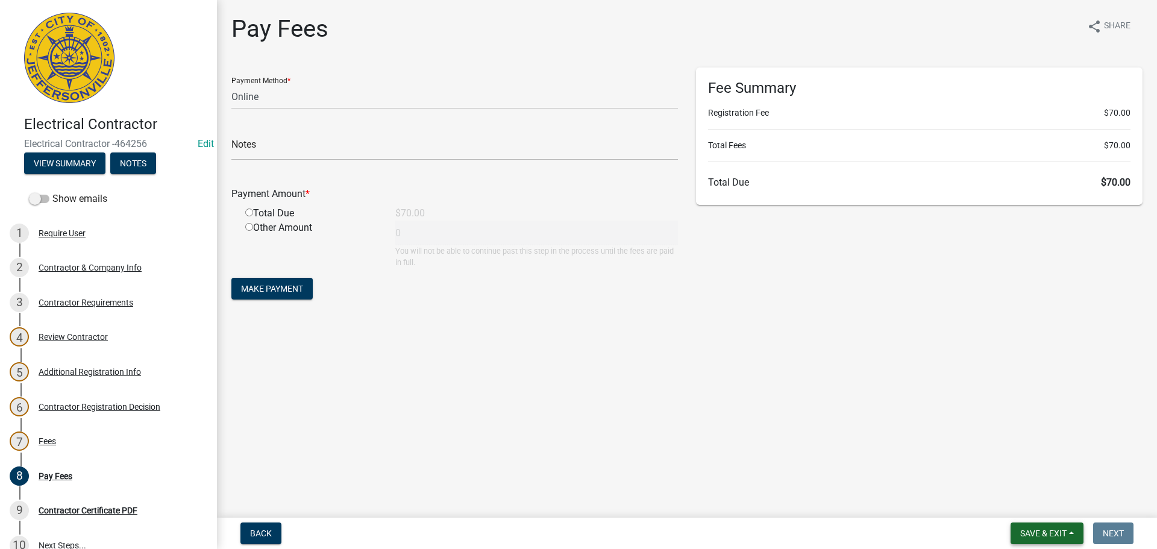
click at [1045, 531] on span "Save & Exit" at bounding box center [1043, 533] width 46 height 10
click at [1029, 502] on button "Save & Exit" at bounding box center [1035, 502] width 96 height 29
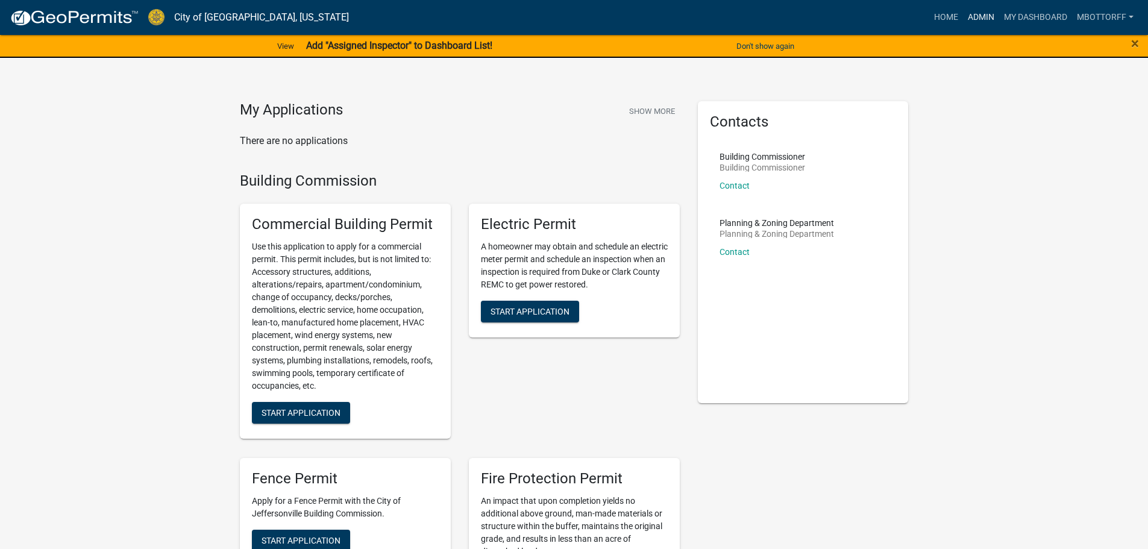
click at [979, 13] on link "Admin" at bounding box center [981, 17] width 36 height 23
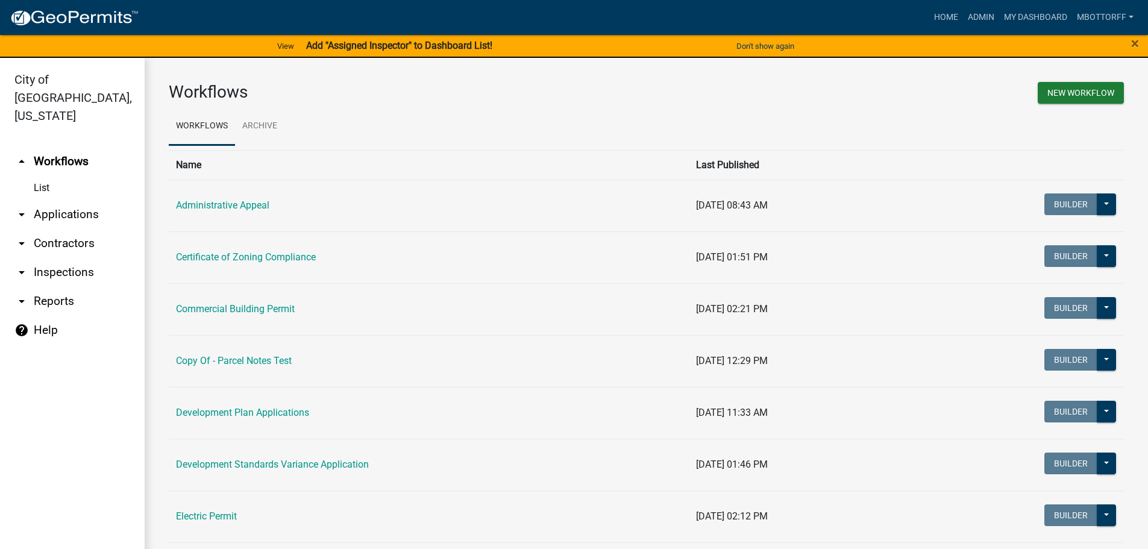
click at [647, 86] on div "New Workflow" at bounding box center [890, 94] width 487 height 25
drag, startPoint x: 45, startPoint y: 254, endPoint x: 54, endPoint y: 251, distance: 9.0
click at [45, 258] on link "arrow_drop_down Inspections" at bounding box center [72, 272] width 145 height 29
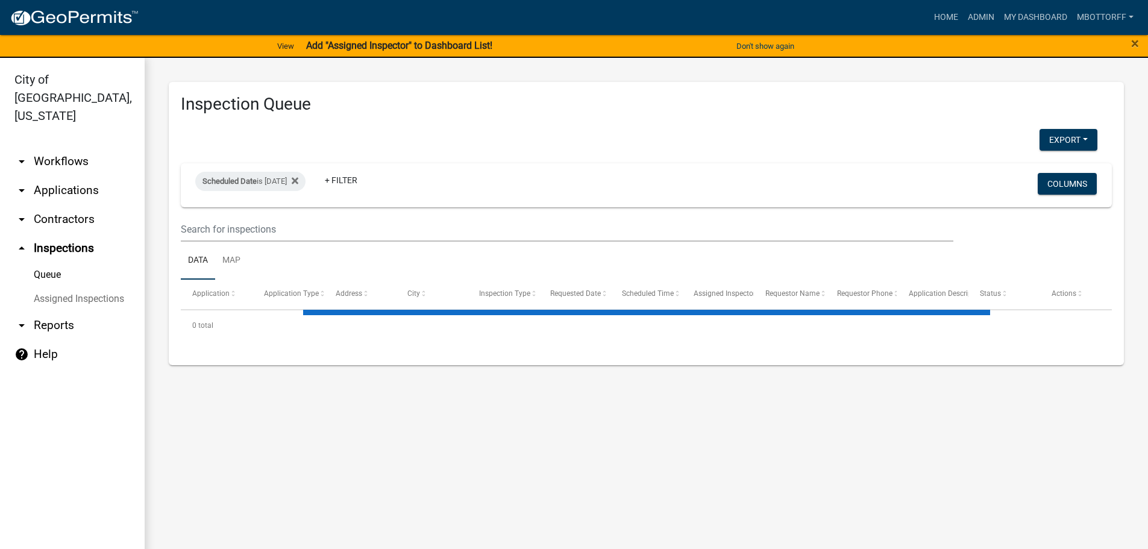
select select "3: 100"
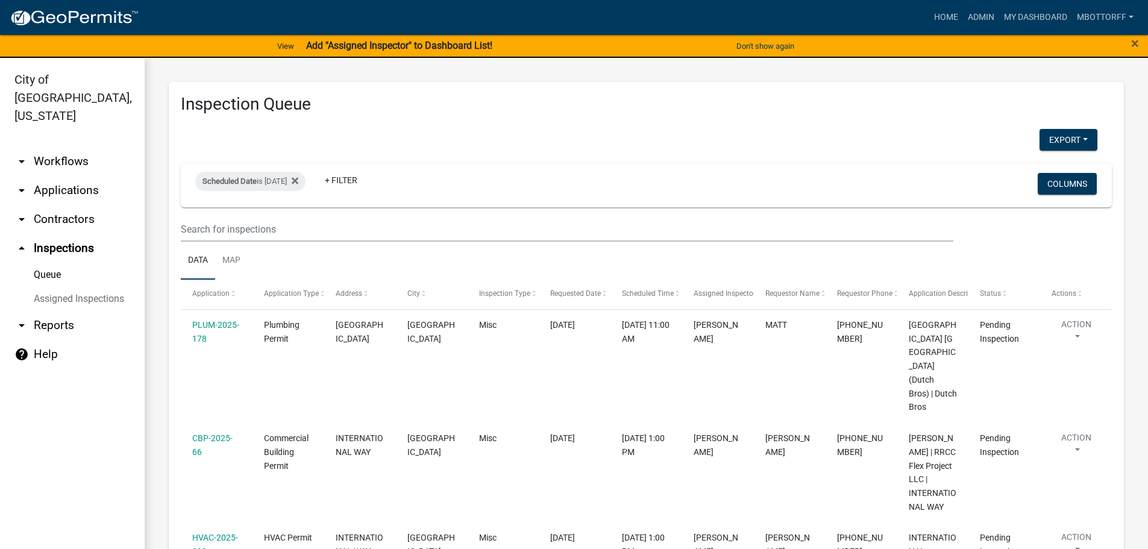
click at [102, 287] on link "Assigned Inspections" at bounding box center [72, 299] width 145 height 24
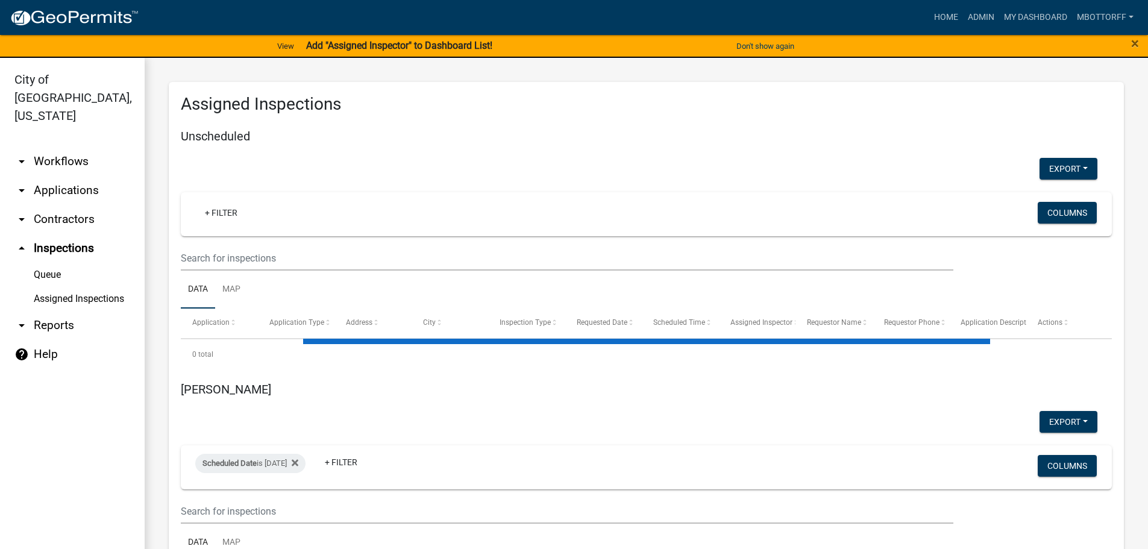
select select "3: 100"
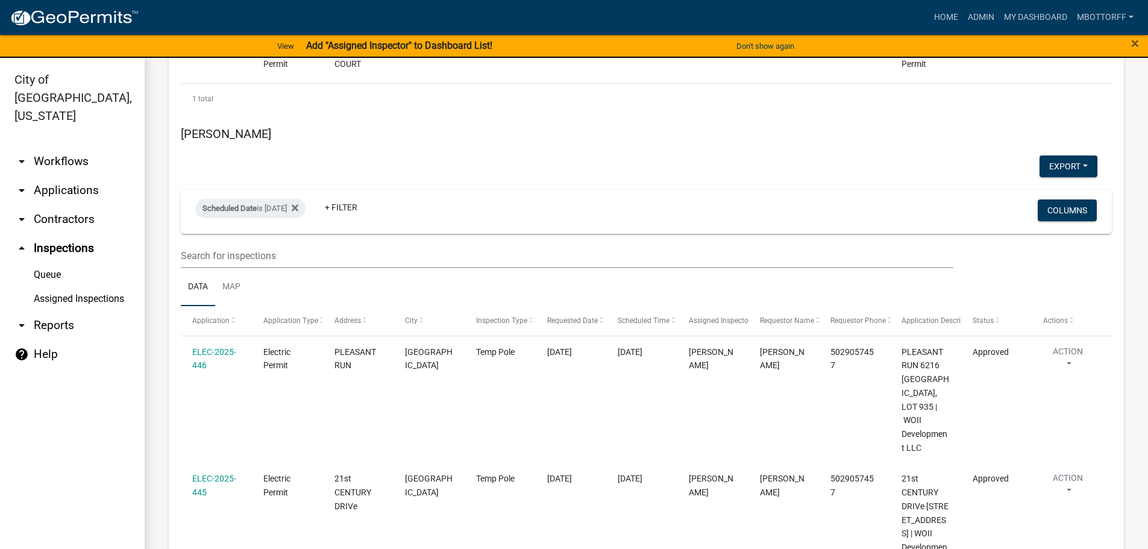
scroll to position [3194, 0]
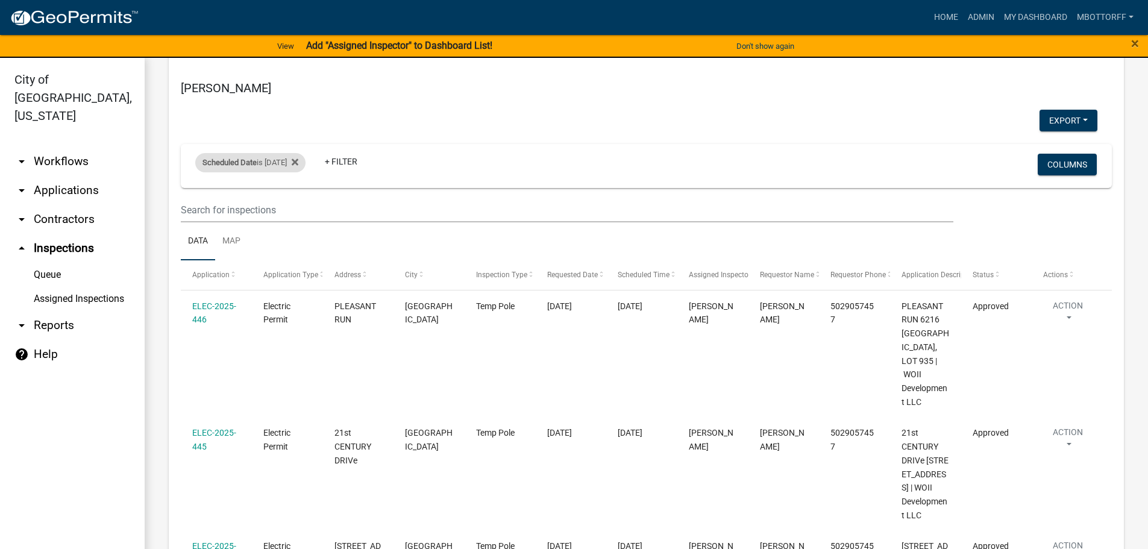
click at [299, 153] on div "Scheduled Date is [DATE]" at bounding box center [250, 162] width 110 height 19
click at [299, 177] on input "2025-08-14" at bounding box center [261, 180] width 84 height 25
type input "2025-08-15"
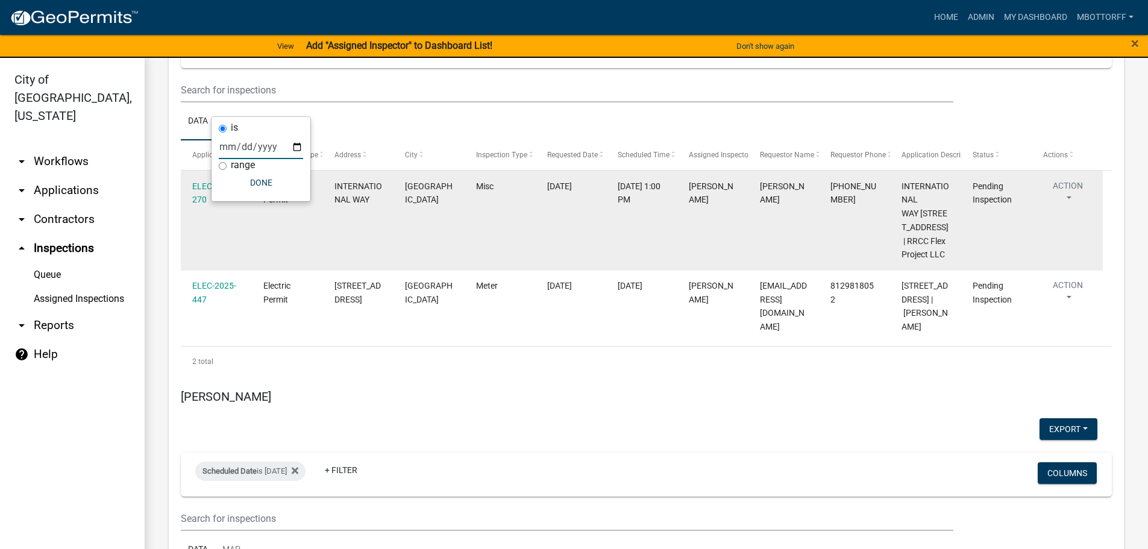
scroll to position [3314, 0]
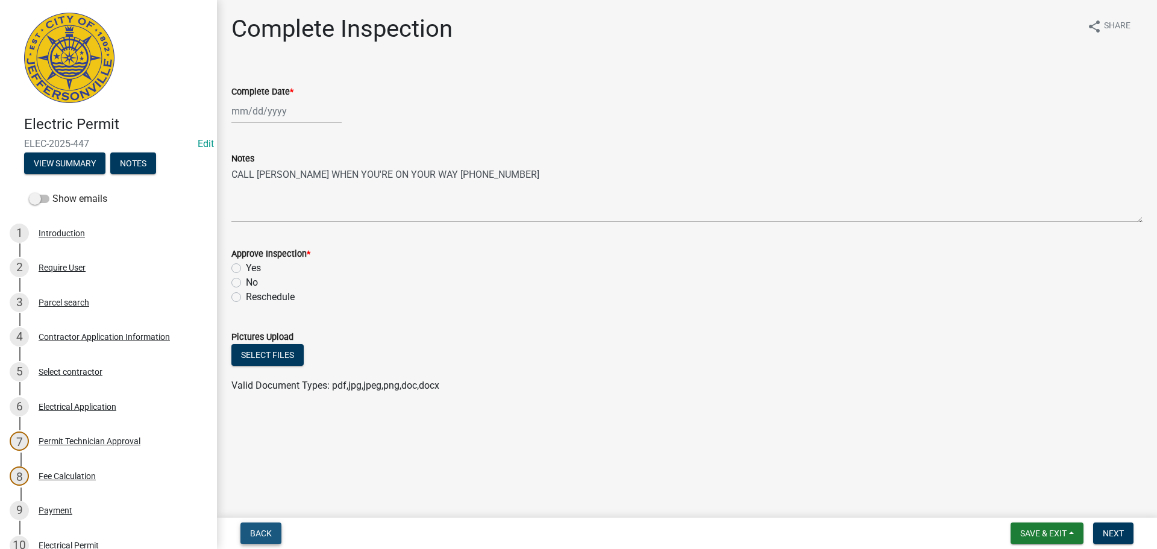
click at [258, 533] on span "Back" at bounding box center [261, 533] width 22 height 10
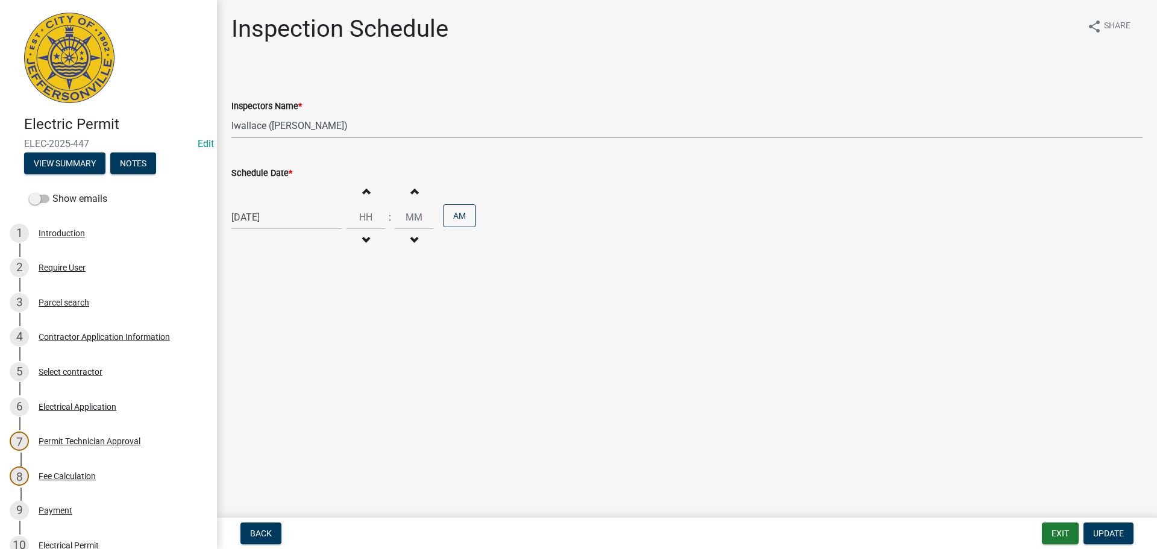
click at [257, 125] on select "Select Item... [PERSON_NAME] ([PERSON_NAME]) [PERSON_NAME] ([PERSON_NAME]) mkru…" at bounding box center [686, 125] width 911 height 25
select select "36a8b8f0-2ef8-43e9-ae06-718f51af8d36"
click at [231, 113] on select "Select Item... [PERSON_NAME] ([PERSON_NAME]) [PERSON_NAME] ([PERSON_NAME]) mkru…" at bounding box center [686, 125] width 911 height 25
select select "8"
select select "2025"
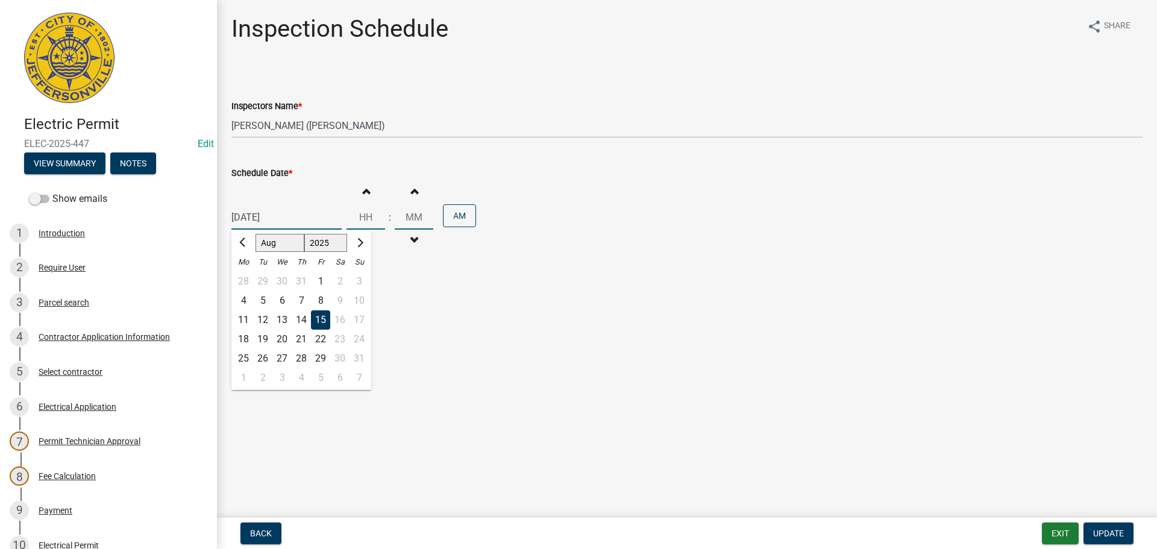
click at [263, 217] on div "[DATE] [PERSON_NAME] Apr May Jun [DATE] Aug Sep Oct Nov [DATE] 1526 1527 1528 1…" at bounding box center [286, 217] width 110 height 25
click at [249, 339] on div "18" at bounding box center [243, 339] width 19 height 19
type input "[DATE]"
click at [1106, 535] on span "Update" at bounding box center [1108, 533] width 31 height 10
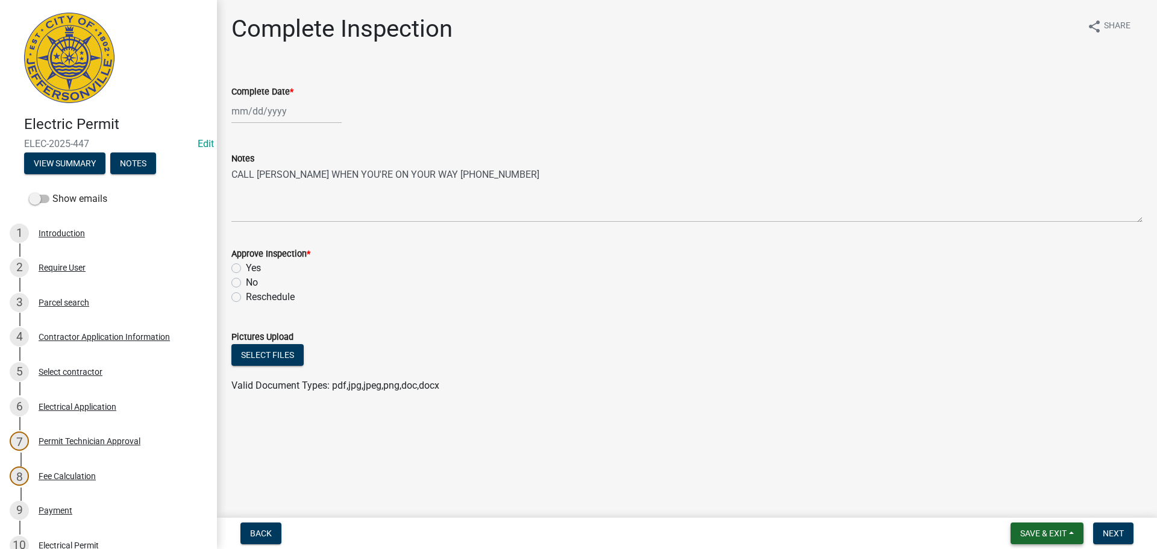
click at [1035, 529] on span "Save & Exit" at bounding box center [1043, 533] width 46 height 10
click at [1030, 504] on button "Save & Exit" at bounding box center [1035, 502] width 96 height 29
